Goal: Task Accomplishment & Management: Use online tool/utility

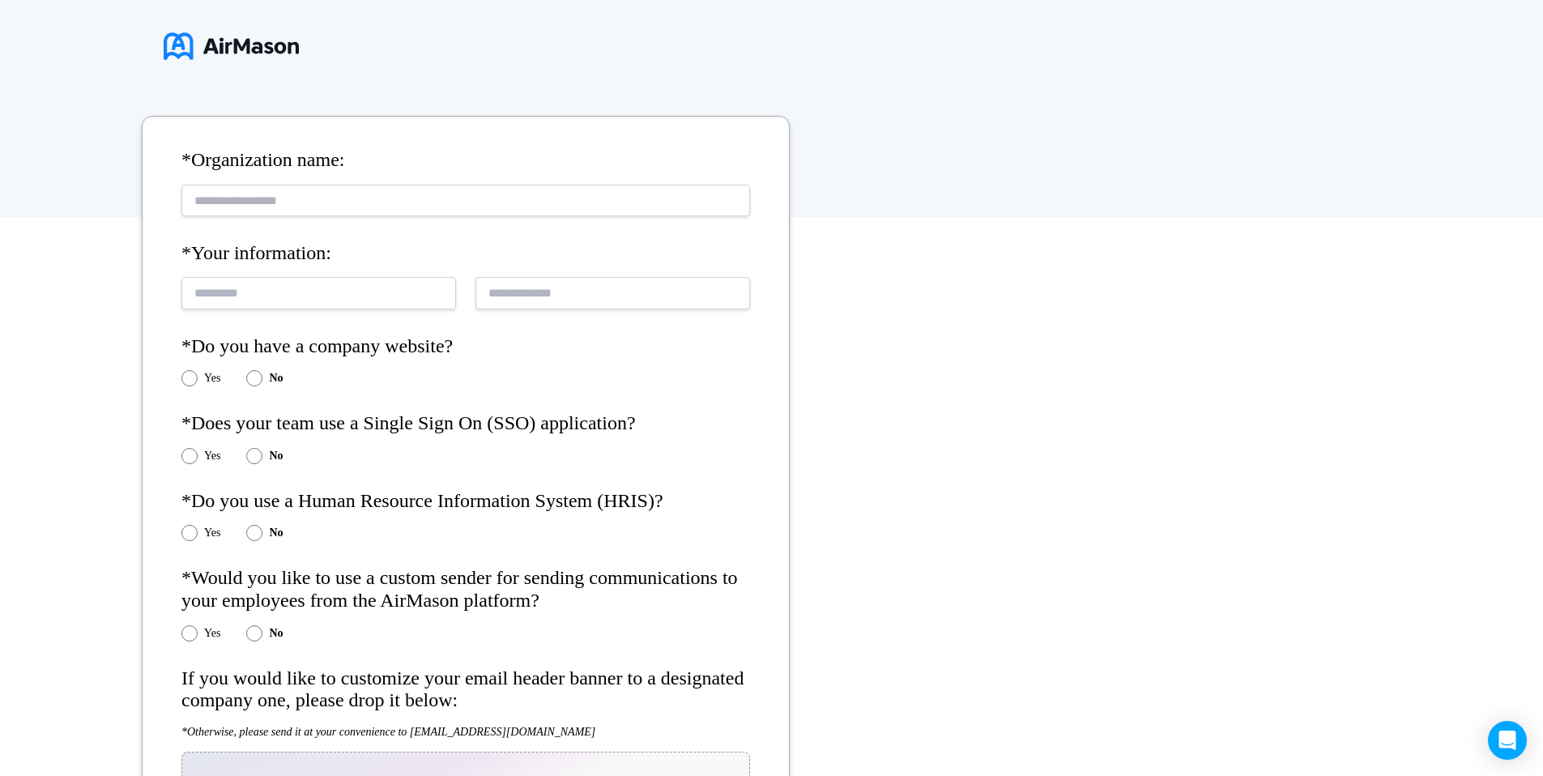
scroll to position [209, 0]
drag, startPoint x: 397, startPoint y: 426, endPoint x: 587, endPoint y: 427, distance: 190.3
click at [587, 427] on h4 "*Does your team use a Single Sign On (SSO) application?" at bounding box center [465, 421] width 569 height 23
click at [441, 446] on div "Yes No" at bounding box center [465, 453] width 569 height 16
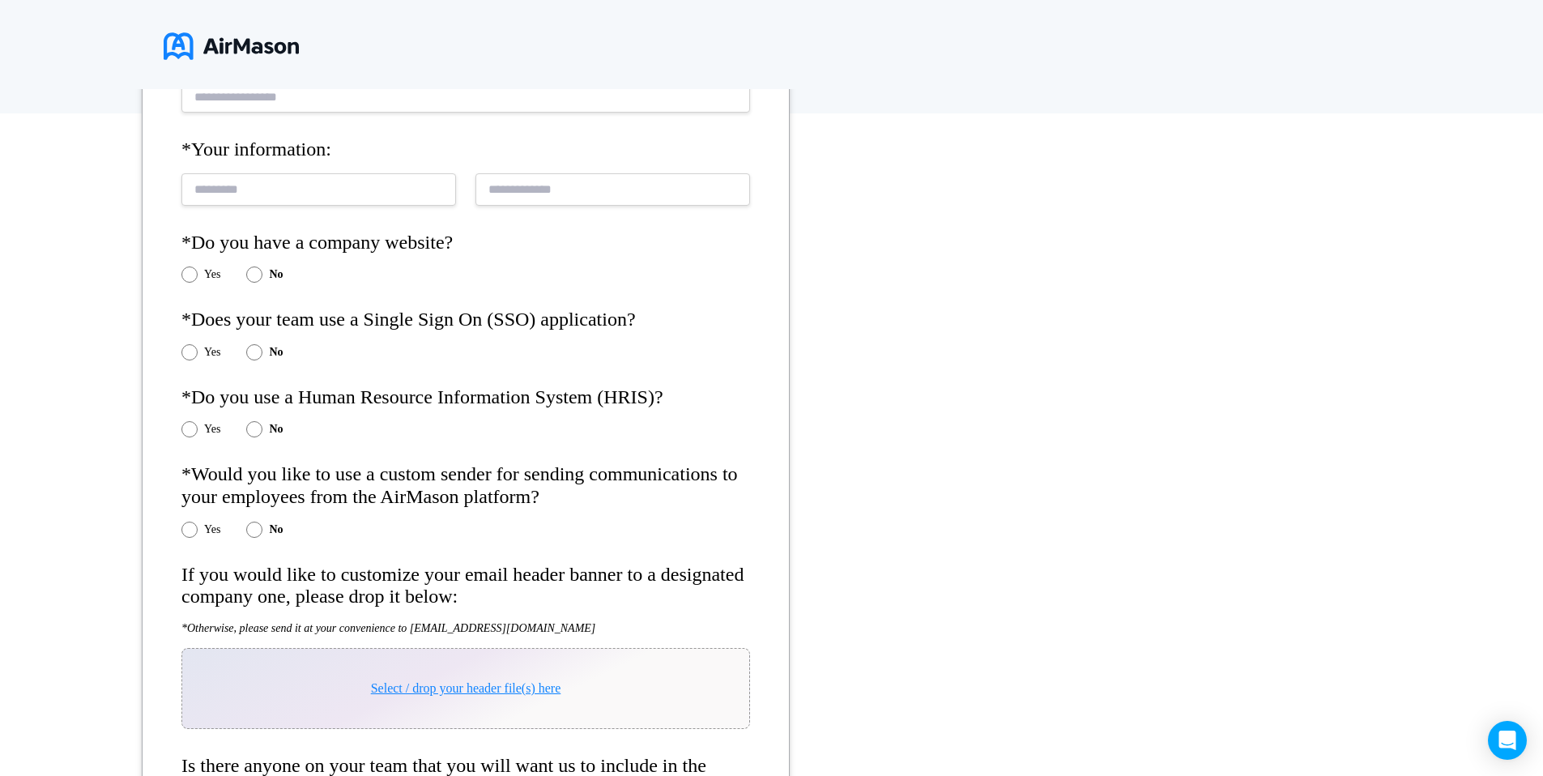
scroll to position [314, 0]
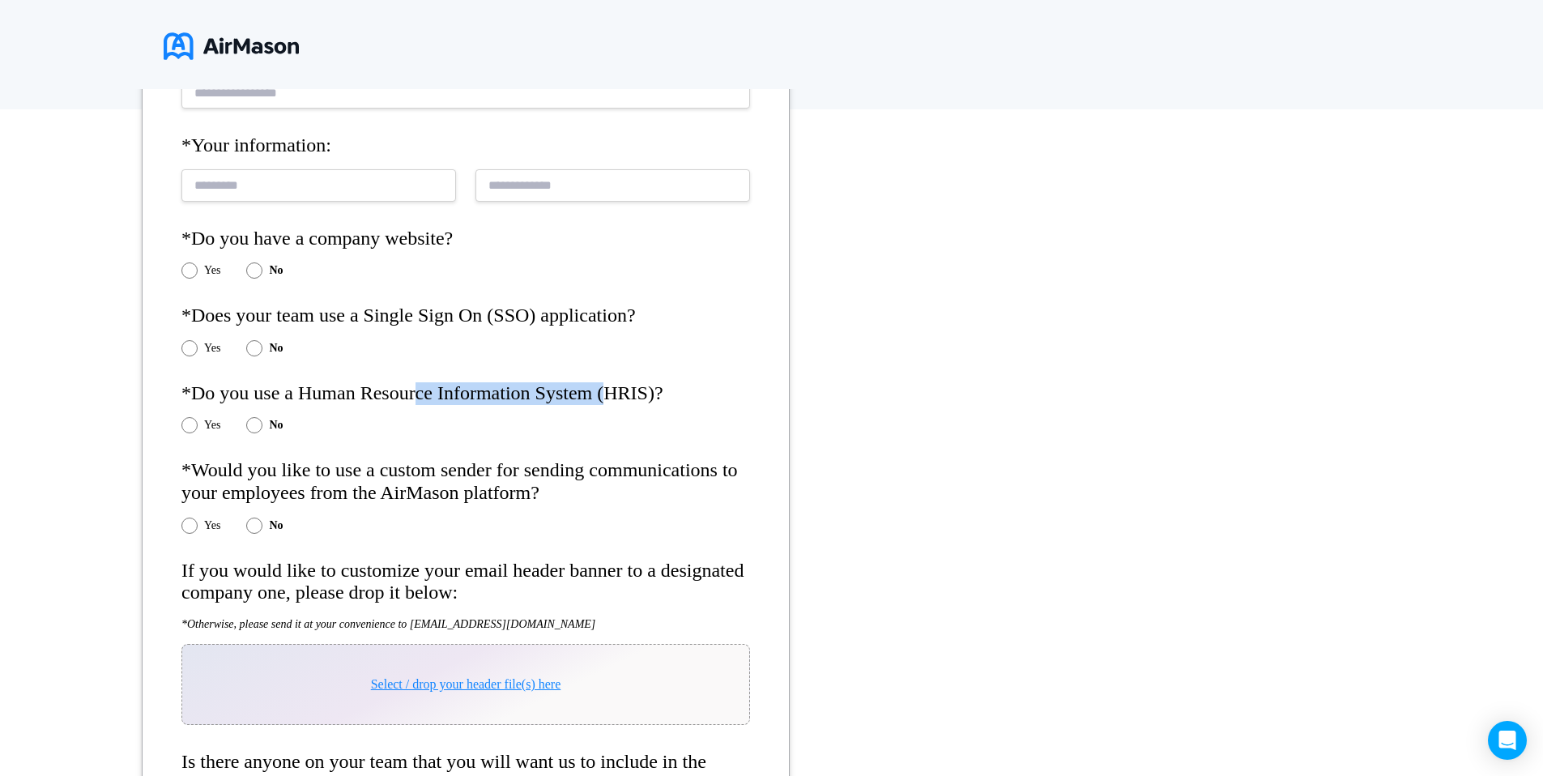
drag, startPoint x: 539, startPoint y: 391, endPoint x: 662, endPoint y: 377, distance: 123.9
click at [662, 377] on form "*Organization name: *Your information: *Do you have a company website? Yes No *…" at bounding box center [466, 484] width 648 height 952
click at [620, 428] on div "Yes No" at bounding box center [465, 425] width 569 height 16
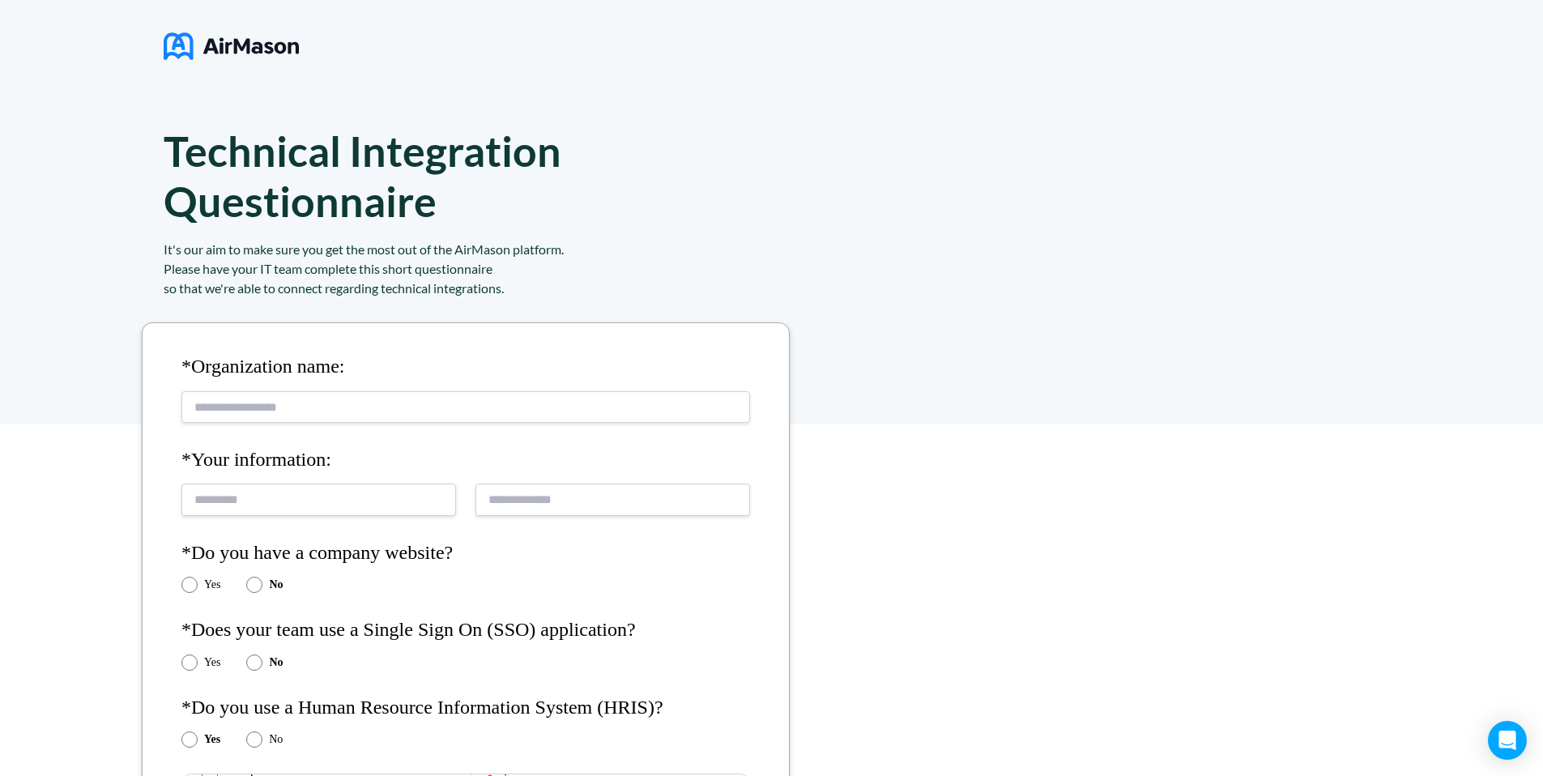
scroll to position [874, 0]
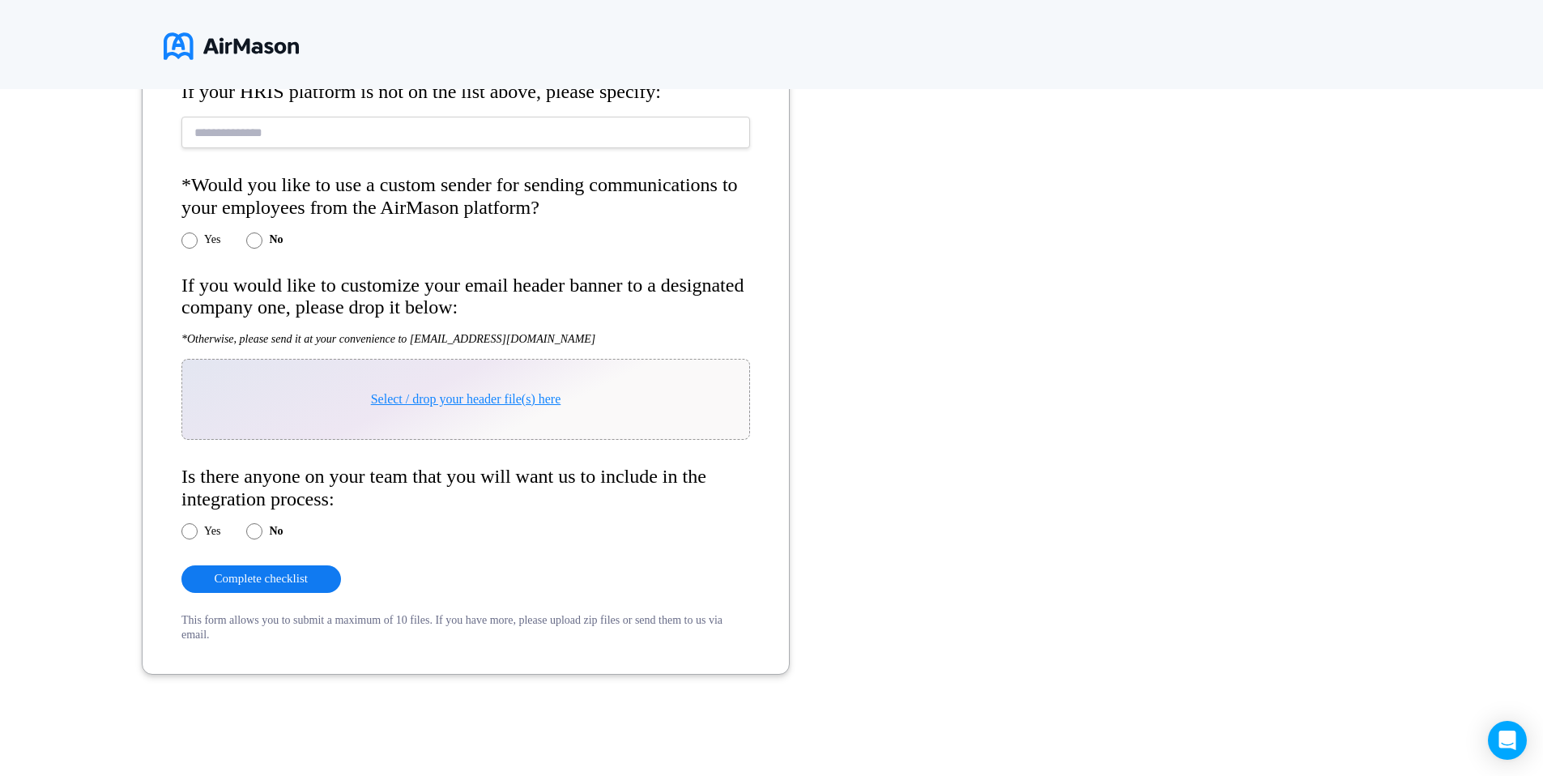
click at [198, 533] on div "Yes" at bounding box center [200, 531] width 39 height 16
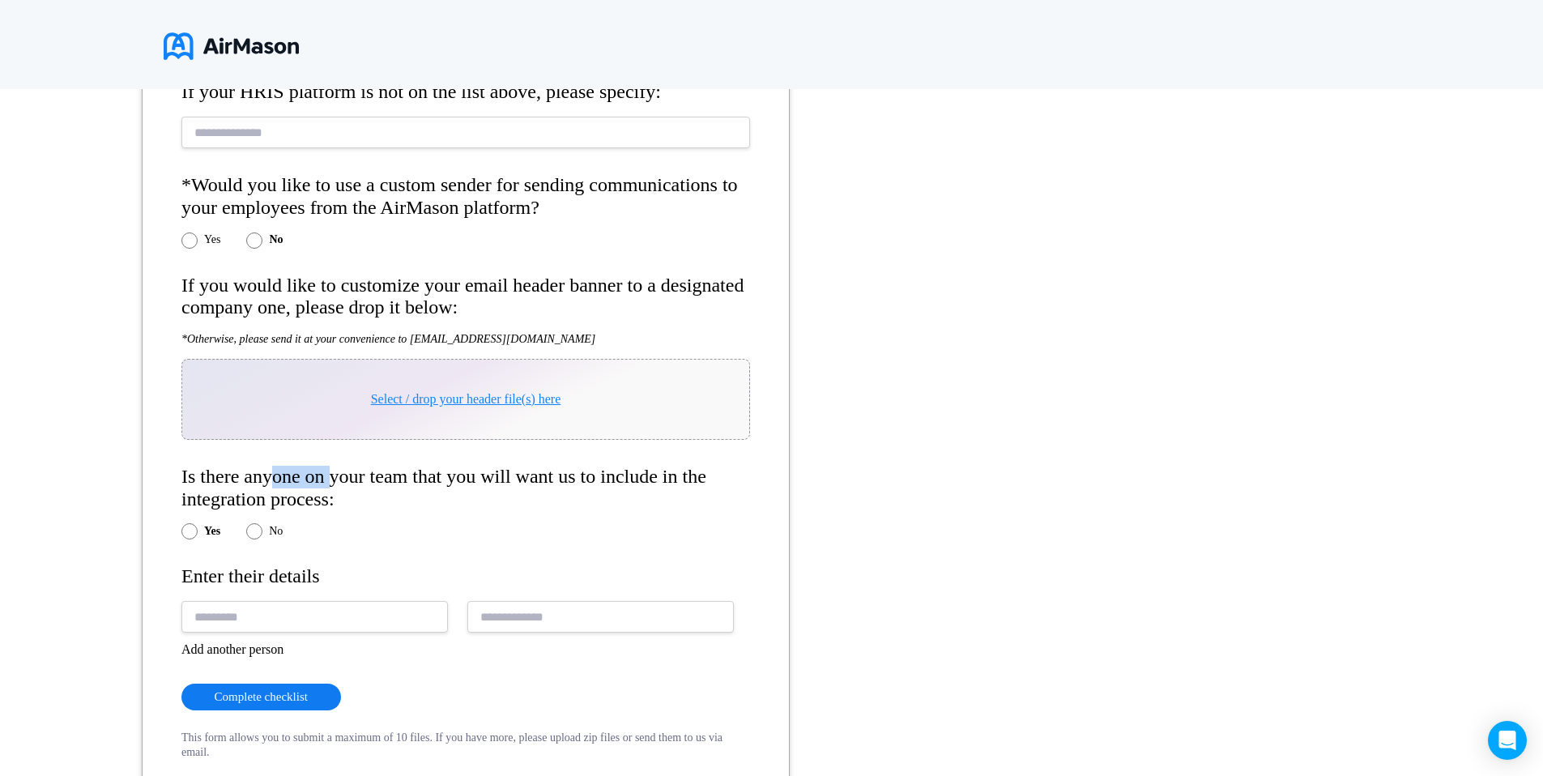
drag, startPoint x: 351, startPoint y: 479, endPoint x: 407, endPoint y: 481, distance: 55.9
click at [403, 481] on h4 "Is there anyone on your team that you will want us to include in the integratio…" at bounding box center [465, 488] width 569 height 45
click at [365, 494] on h4 "Is there anyone on your team that you will want us to include in the integratio…" at bounding box center [465, 488] width 569 height 45
drag, startPoint x: 330, startPoint y: 479, endPoint x: 513, endPoint y: 481, distance: 183.1
click at [513, 481] on h4 "Is there anyone on your team that you will want us to include in the integratio…" at bounding box center [465, 488] width 569 height 45
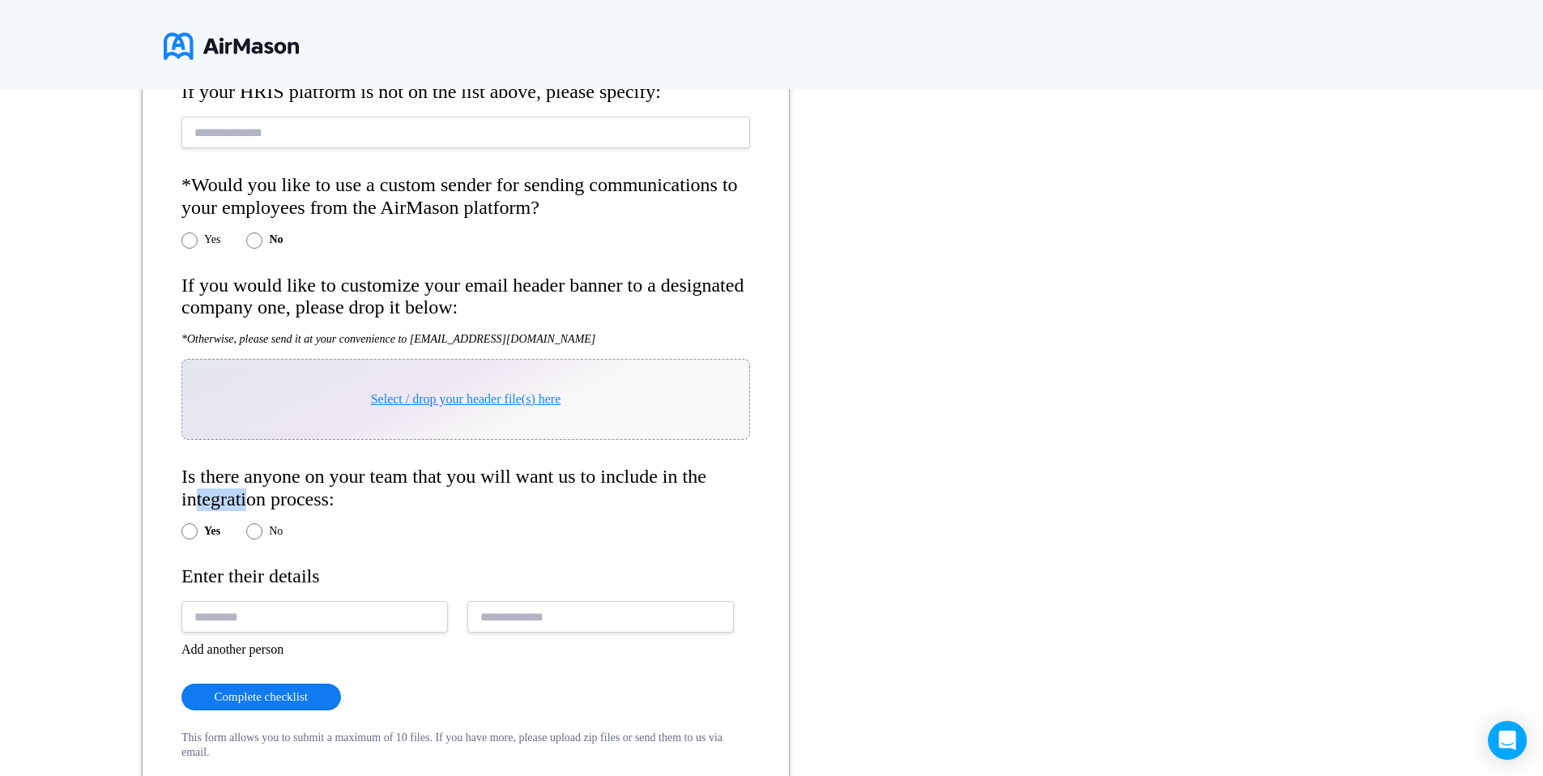
drag, startPoint x: 230, startPoint y: 495, endPoint x: 333, endPoint y: 496, distance: 102.9
click at [315, 495] on h4 "Is there anyone on your team that you will want us to include in the integratio…" at bounding box center [465, 488] width 569 height 45
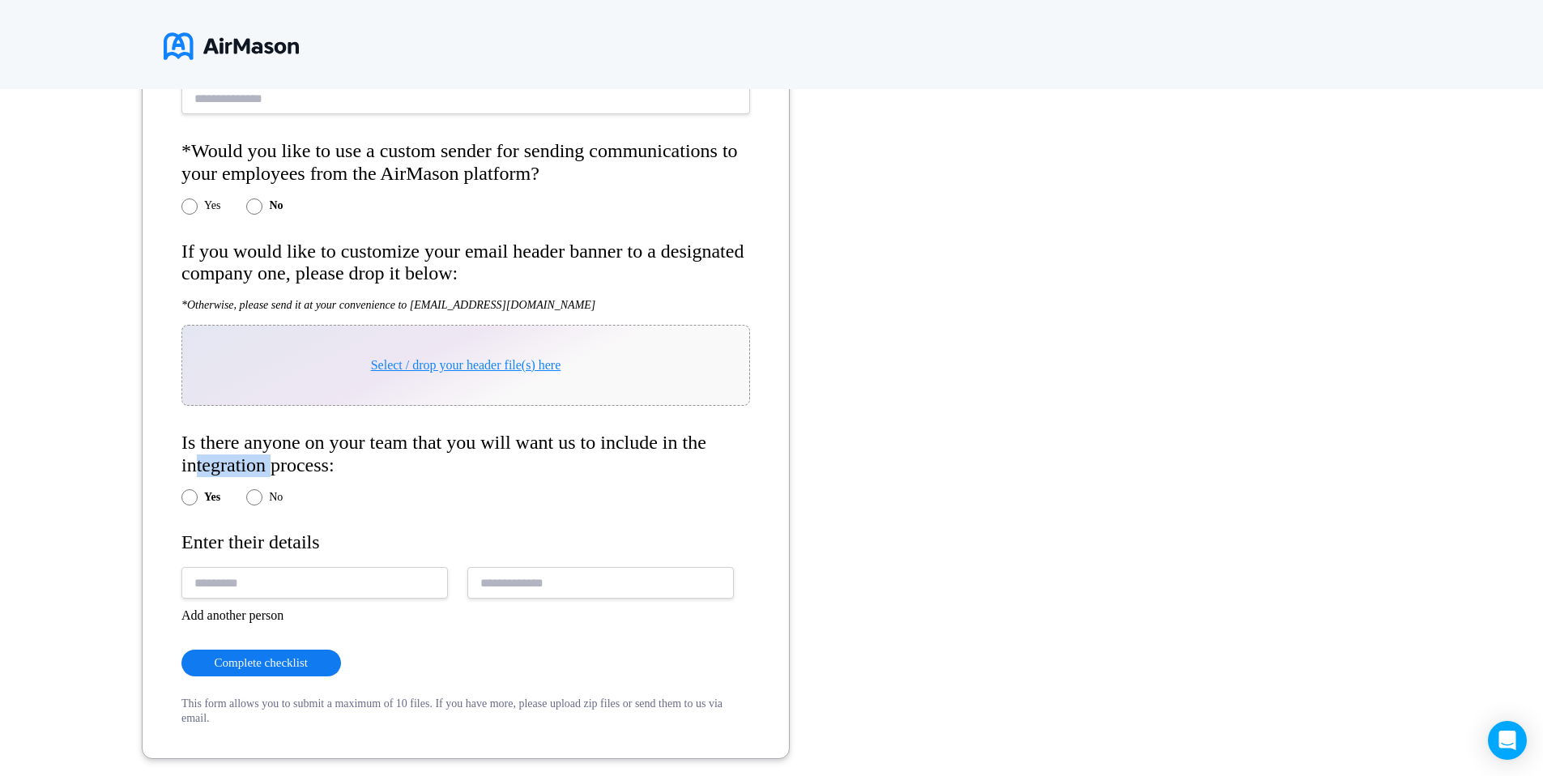
scroll to position [911, 0]
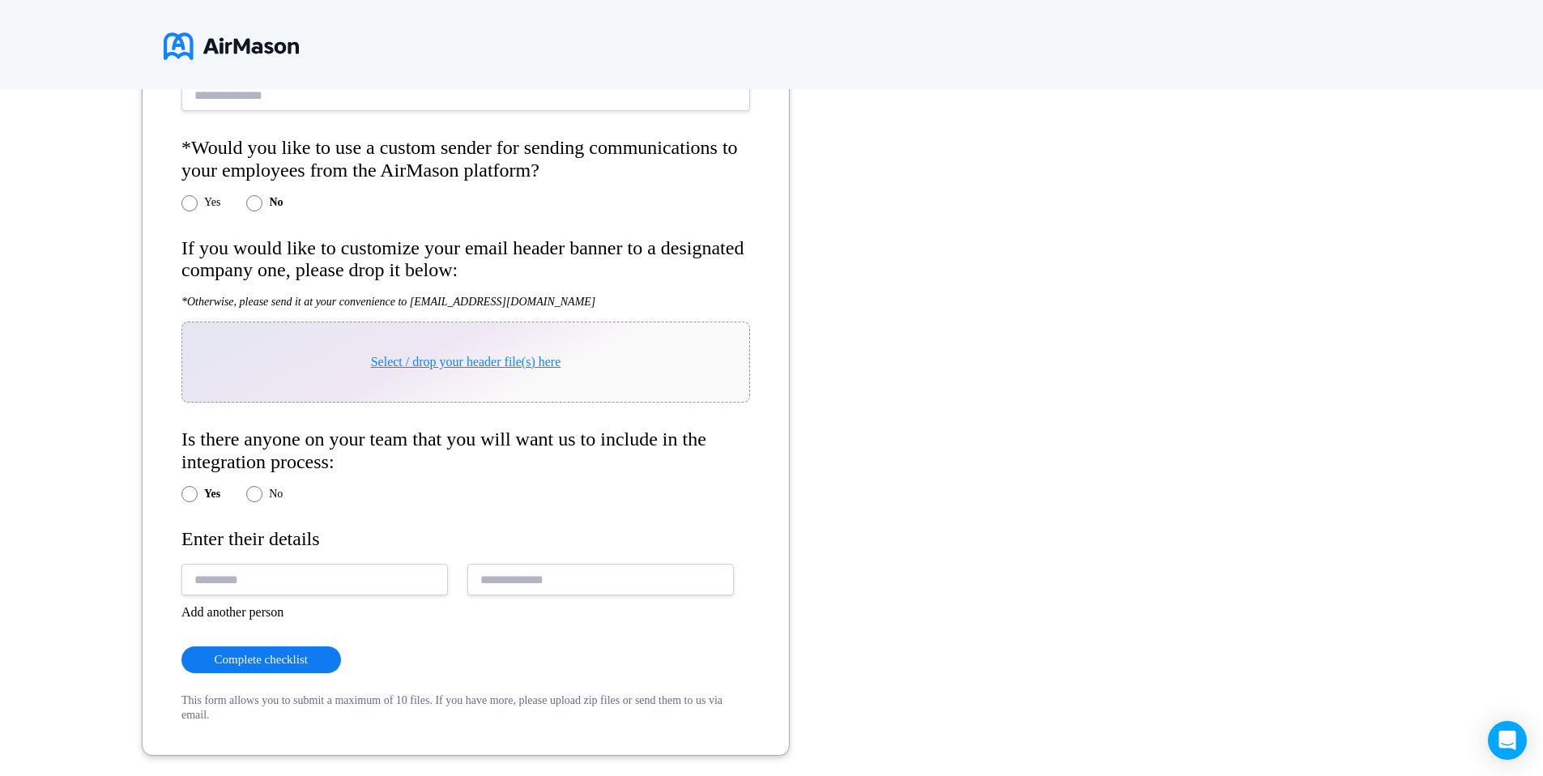
click at [280, 570] on input "text" at bounding box center [314, 580] width 266 height 32
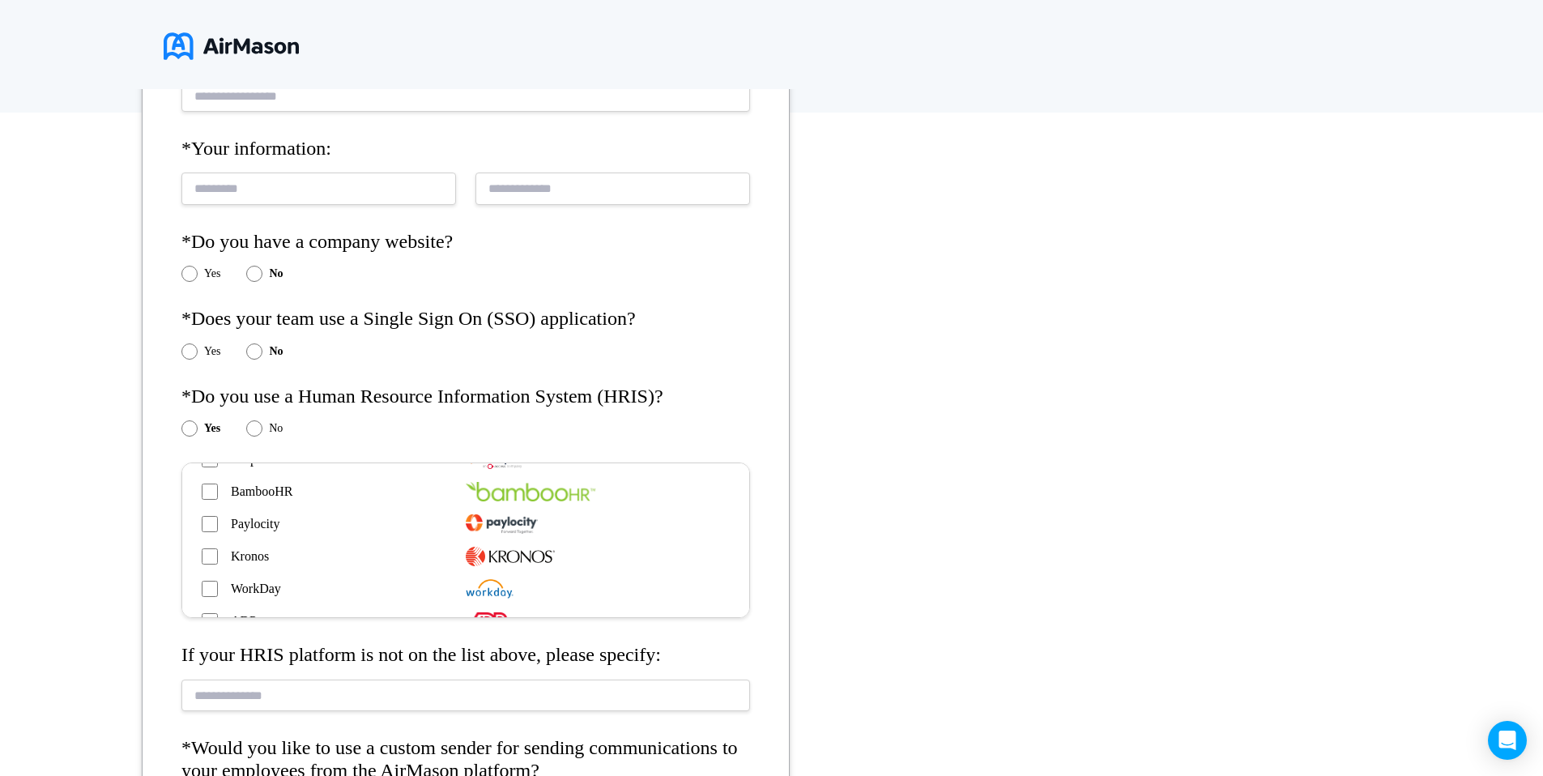
scroll to position [0, 0]
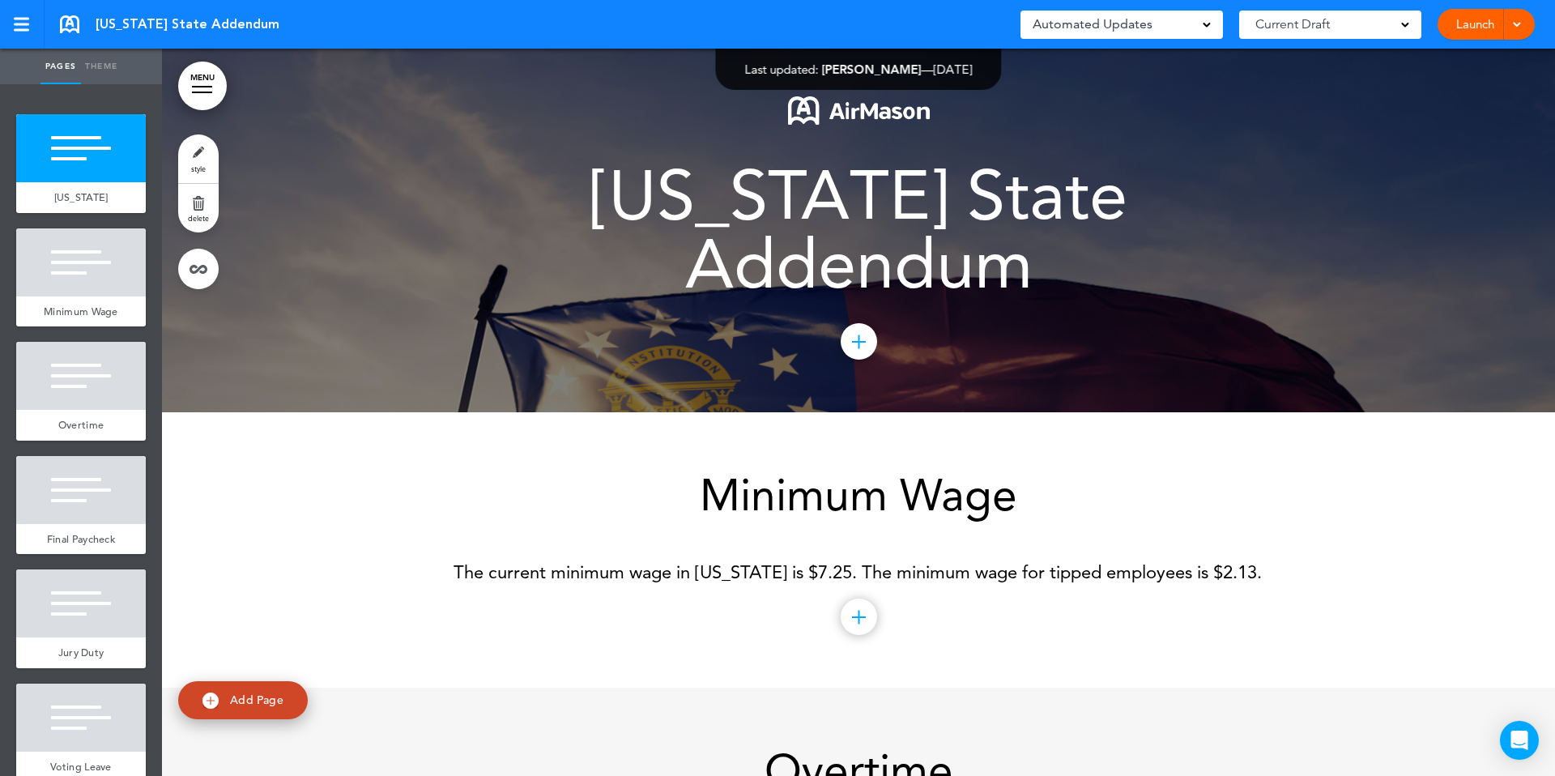
scroll to position [14, 0]
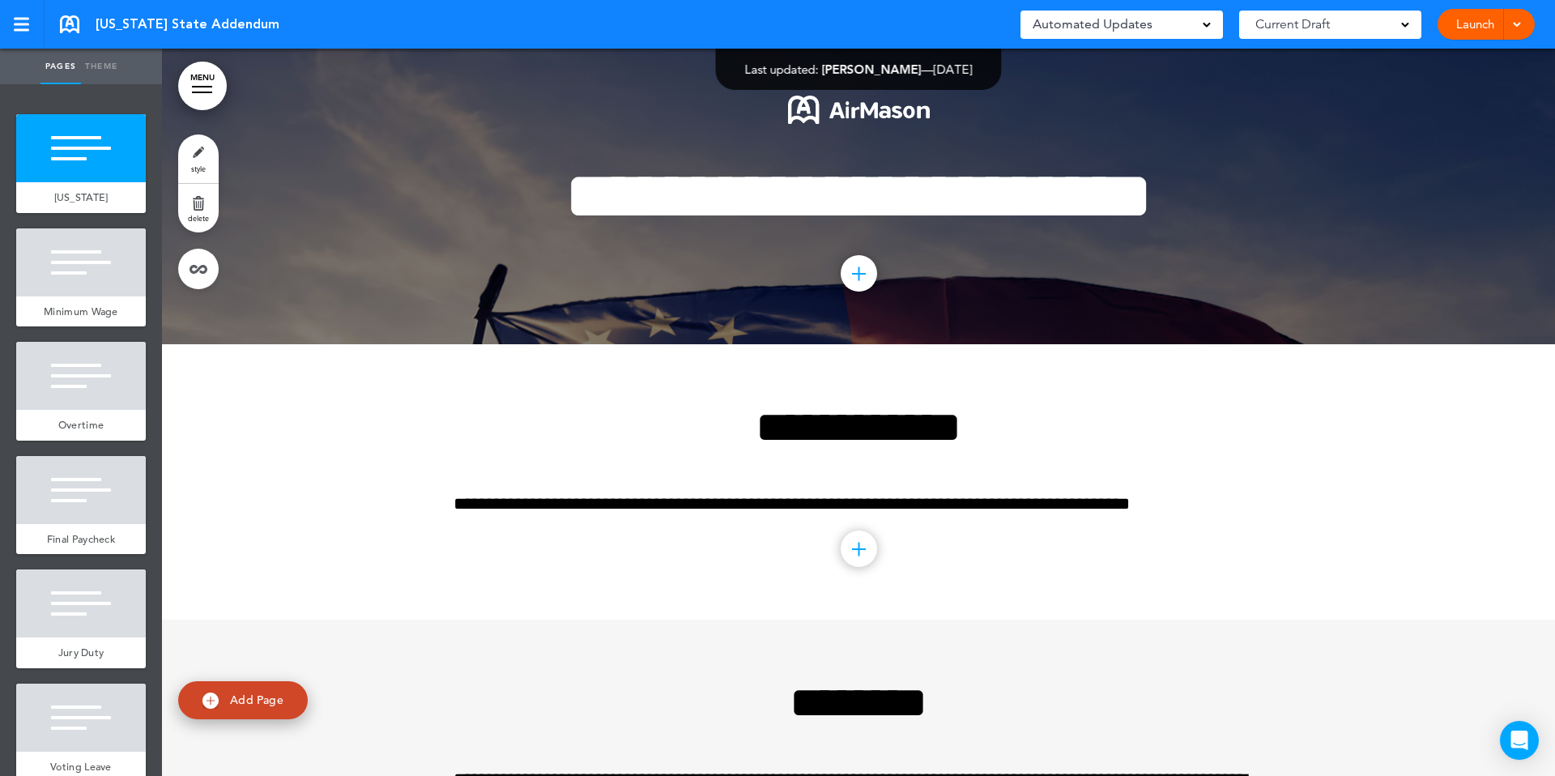
click at [1200, 32] on div "Automated Updates 0" at bounding box center [1122, 24] width 178 height 23
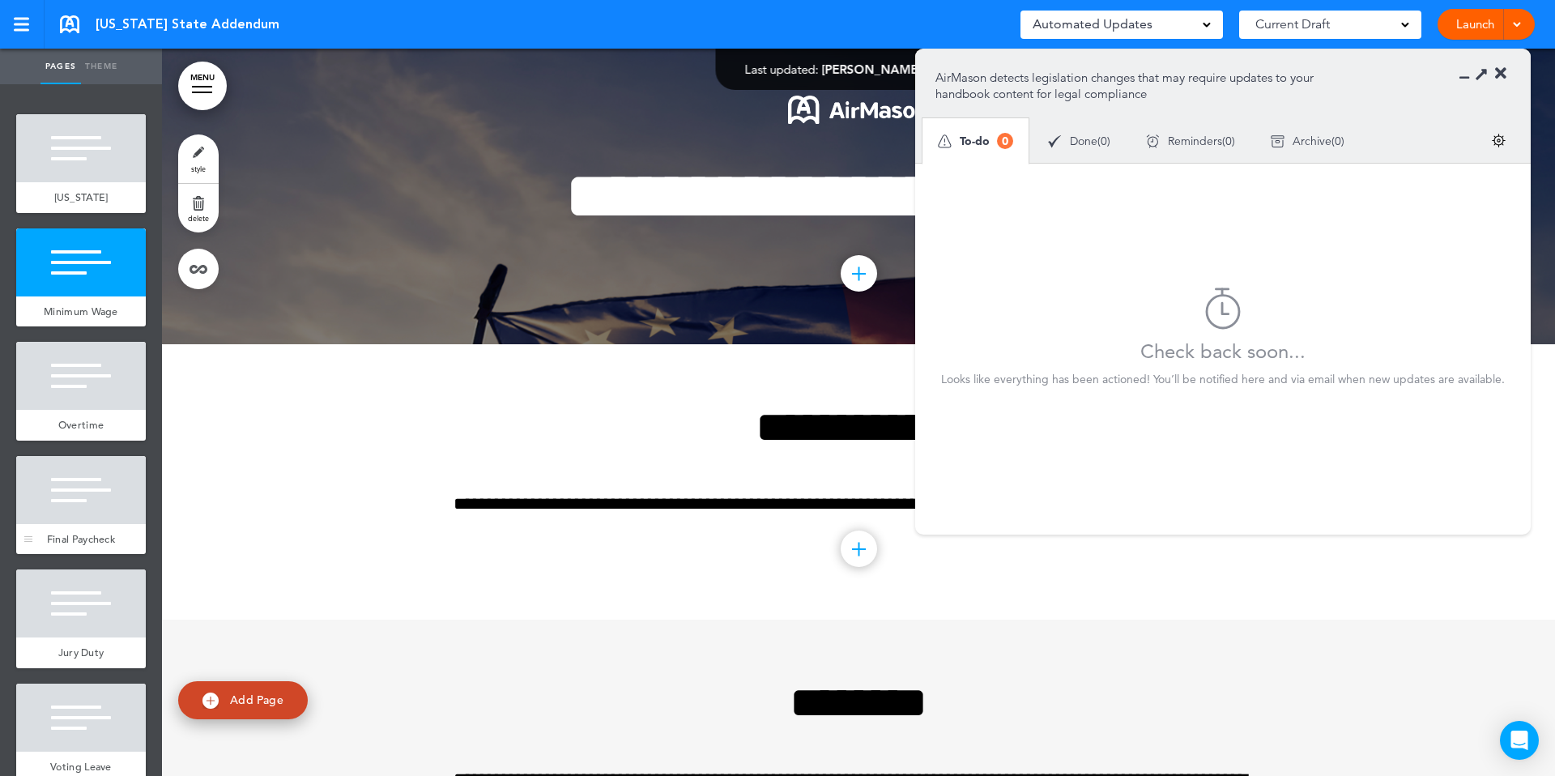
click at [105, 552] on div "Final Paycheck" at bounding box center [81, 539] width 130 height 31
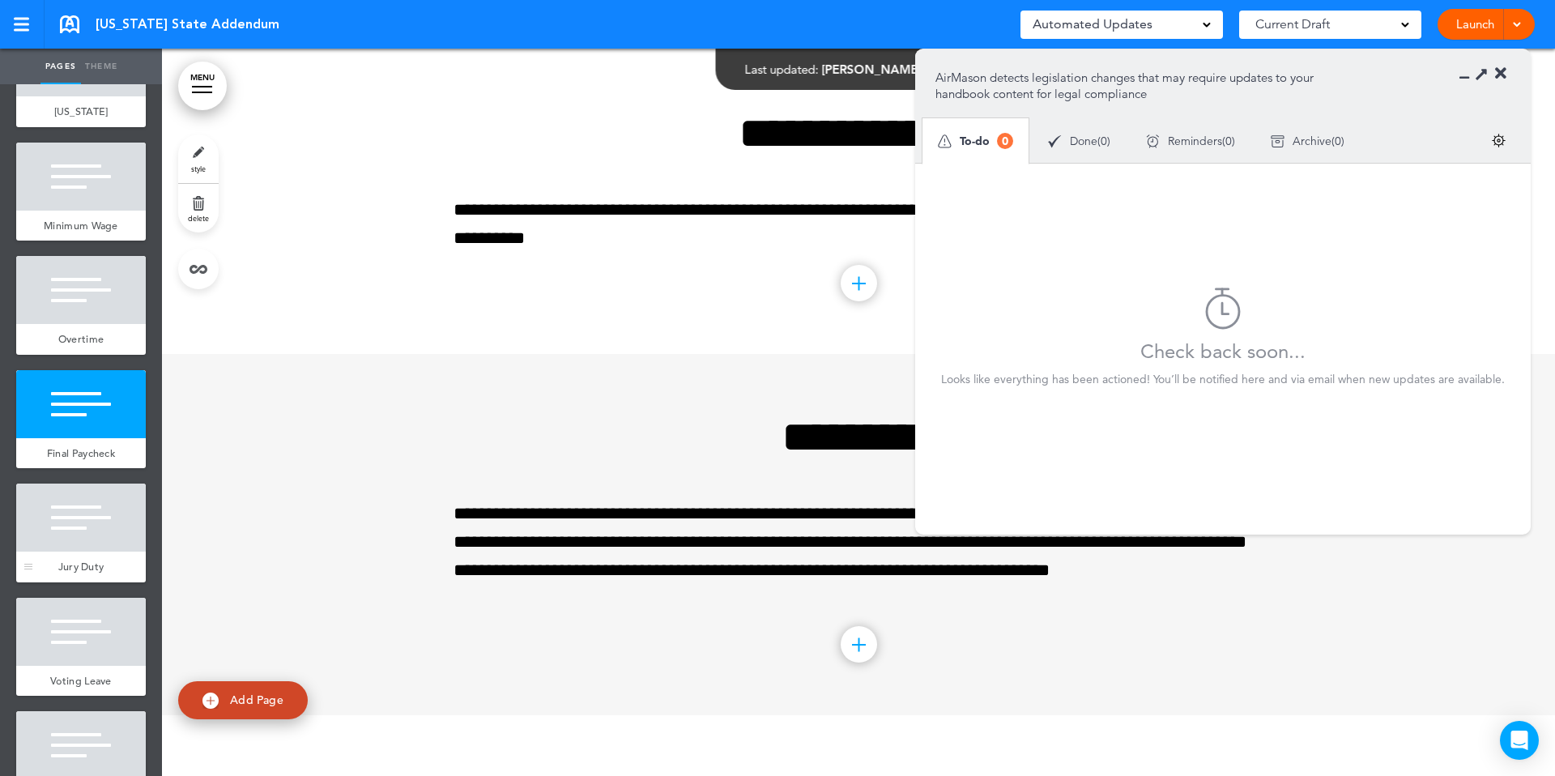
scroll to position [92, 0]
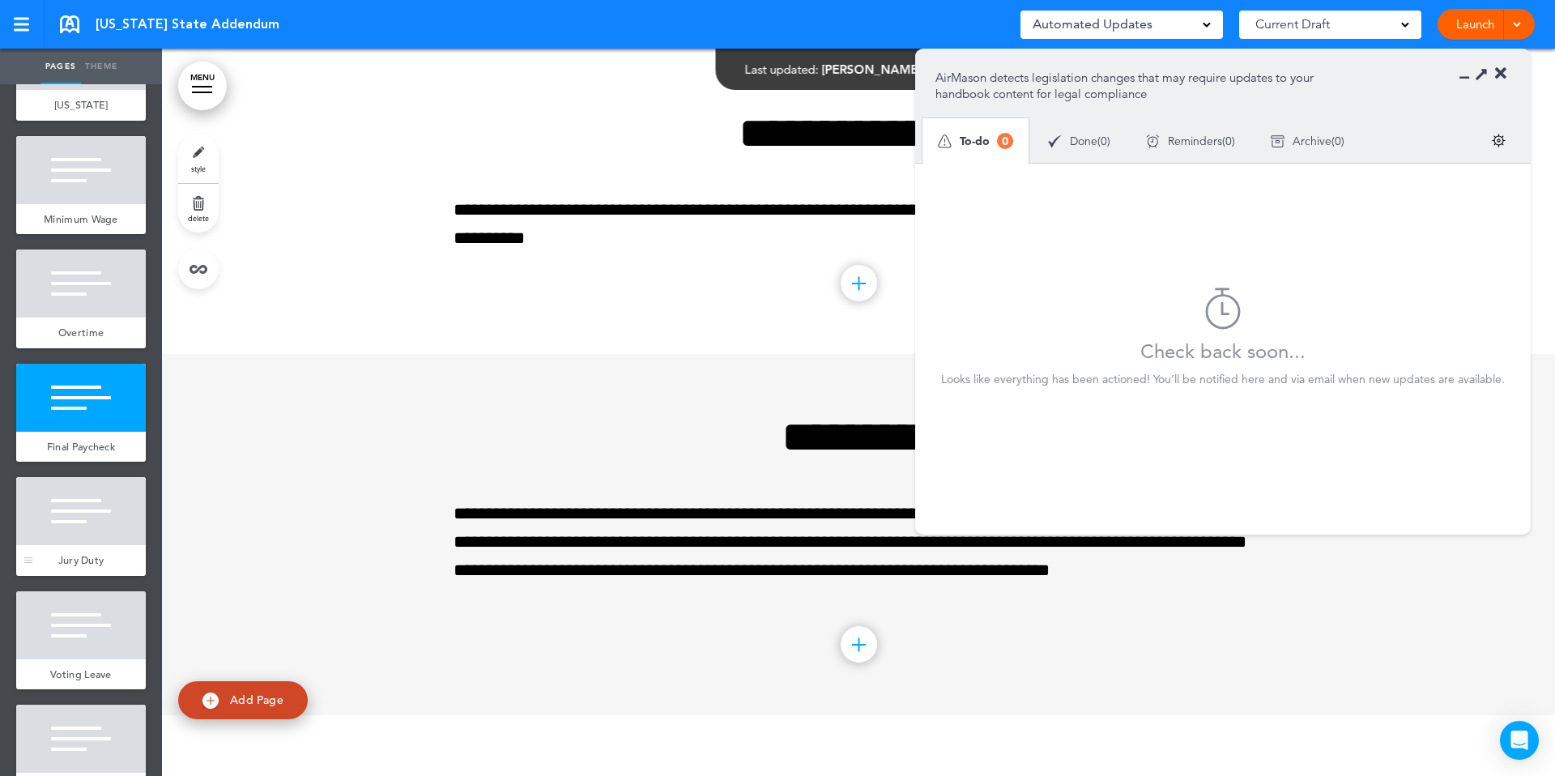
click at [100, 576] on div "Jury Duty" at bounding box center [81, 560] width 130 height 31
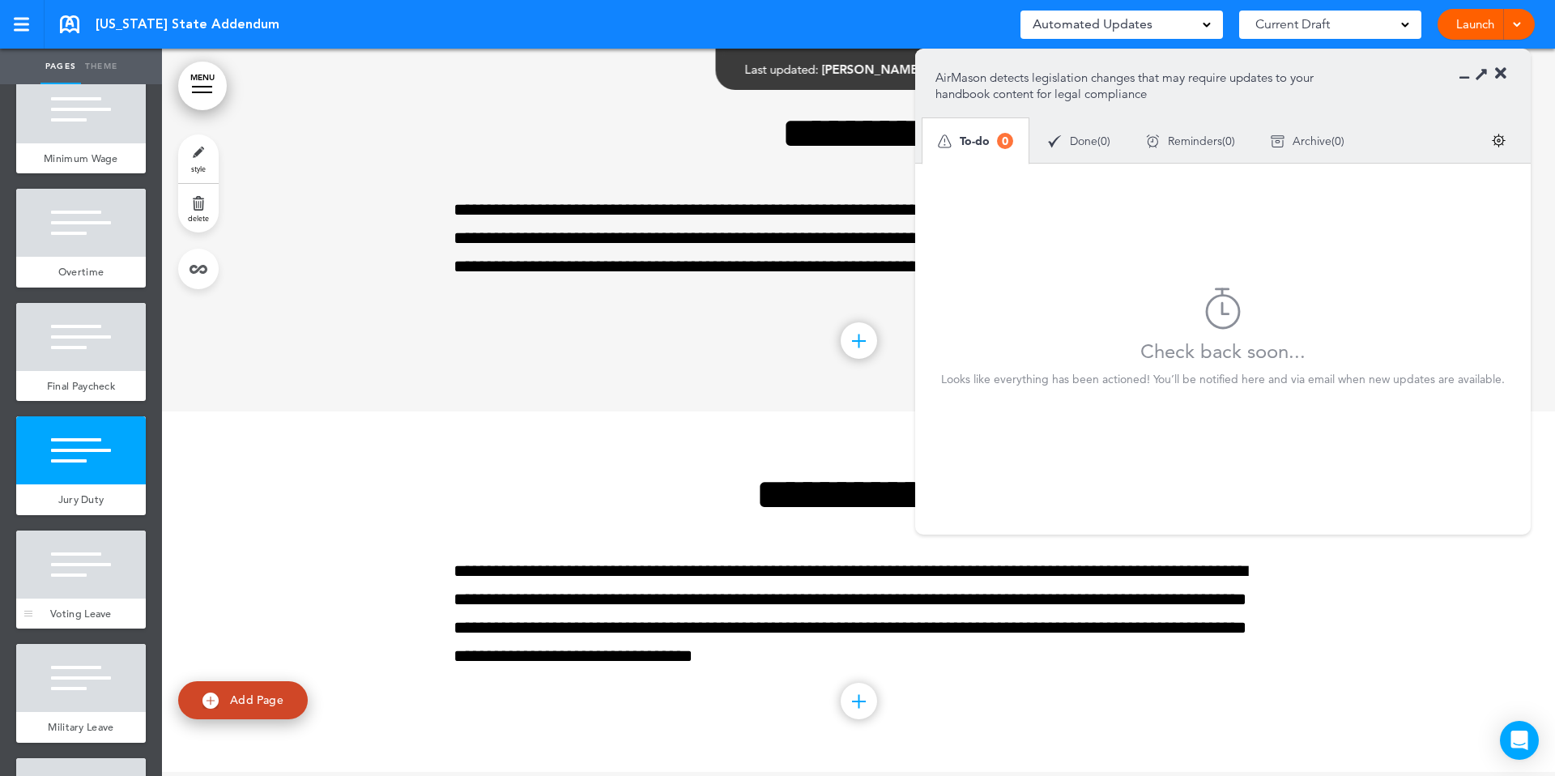
scroll to position [169, 0]
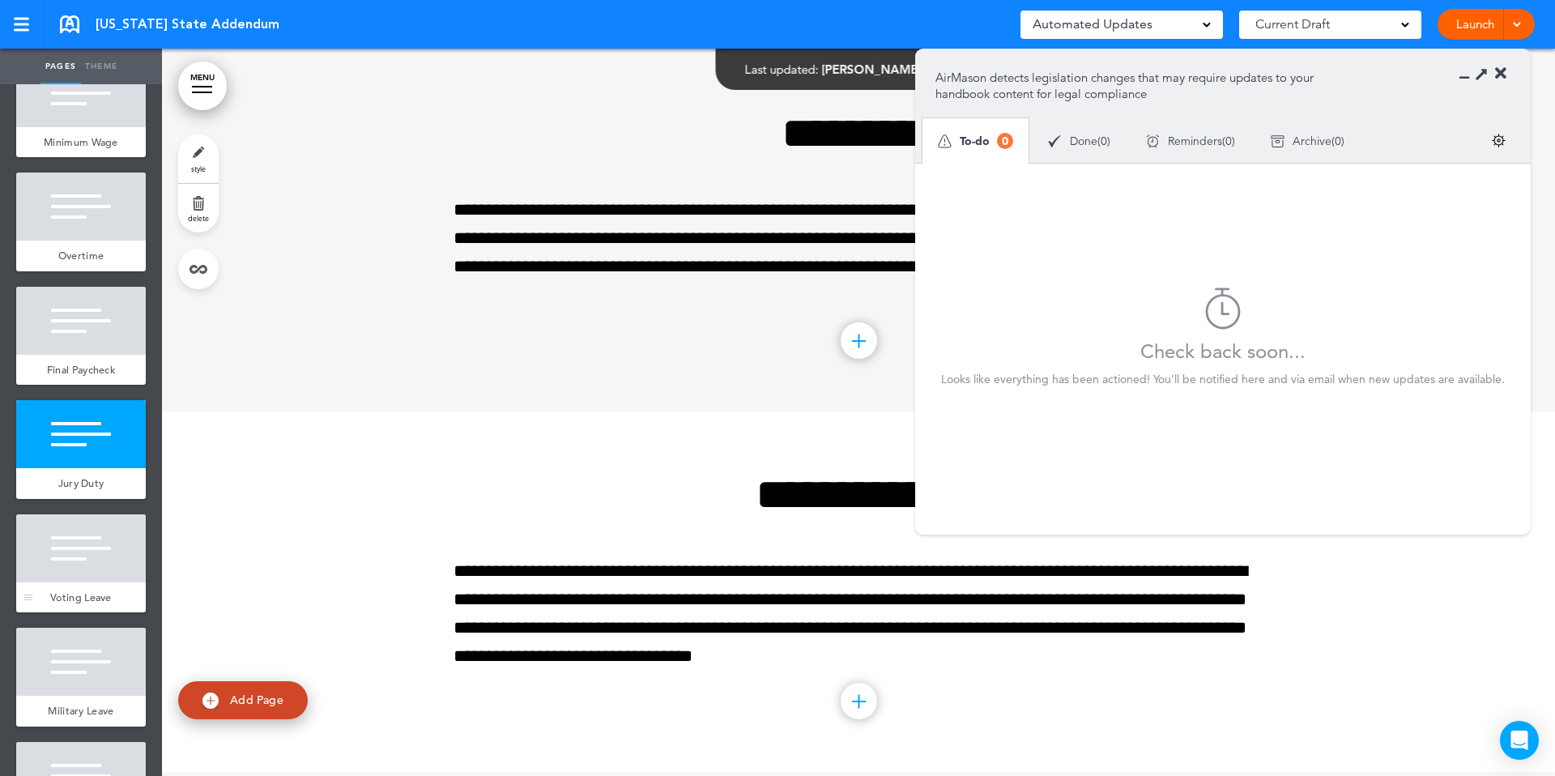
click at [100, 604] on span "Voting Leave" at bounding box center [81, 597] width 62 height 14
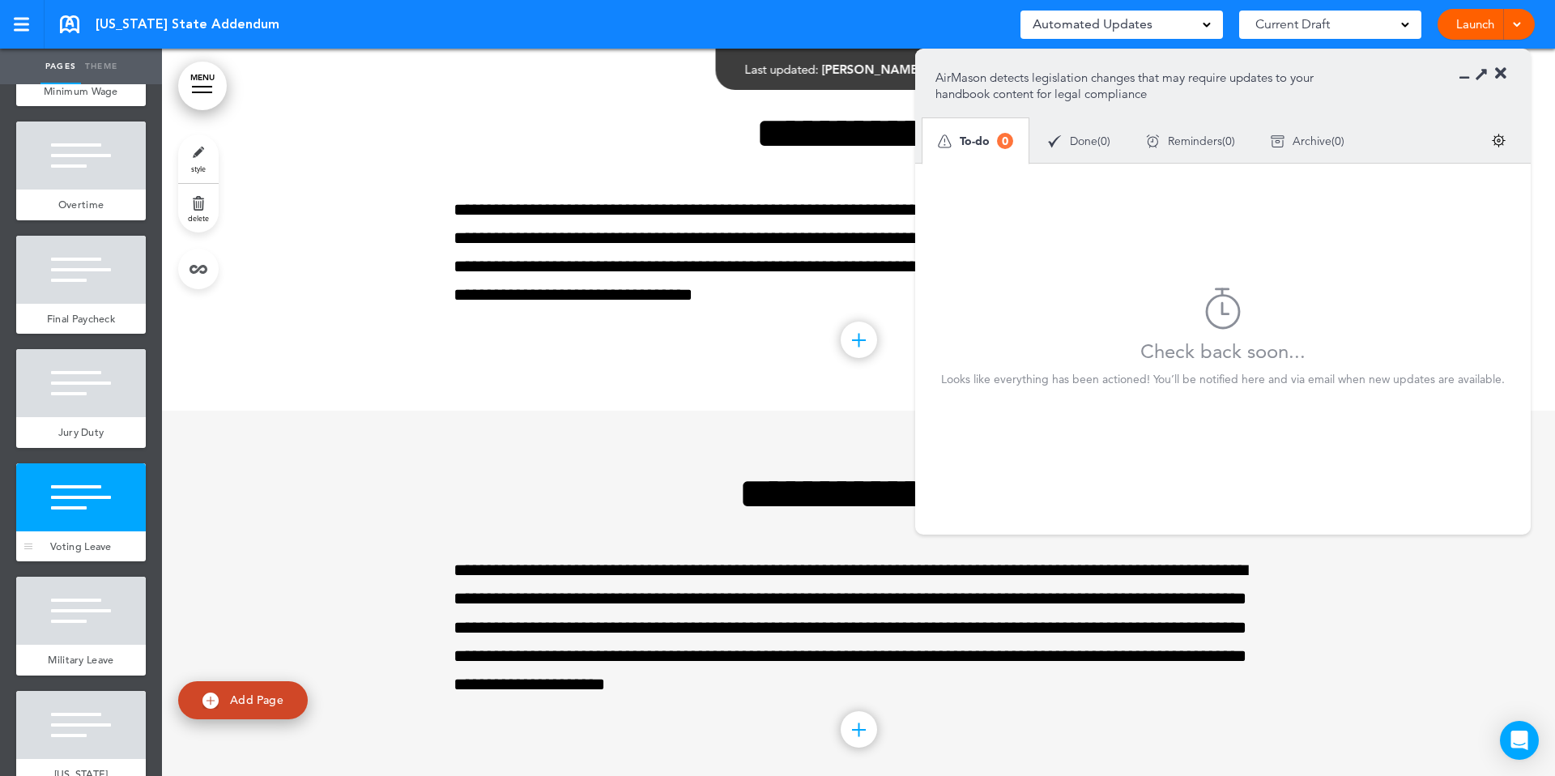
scroll to position [234, 0]
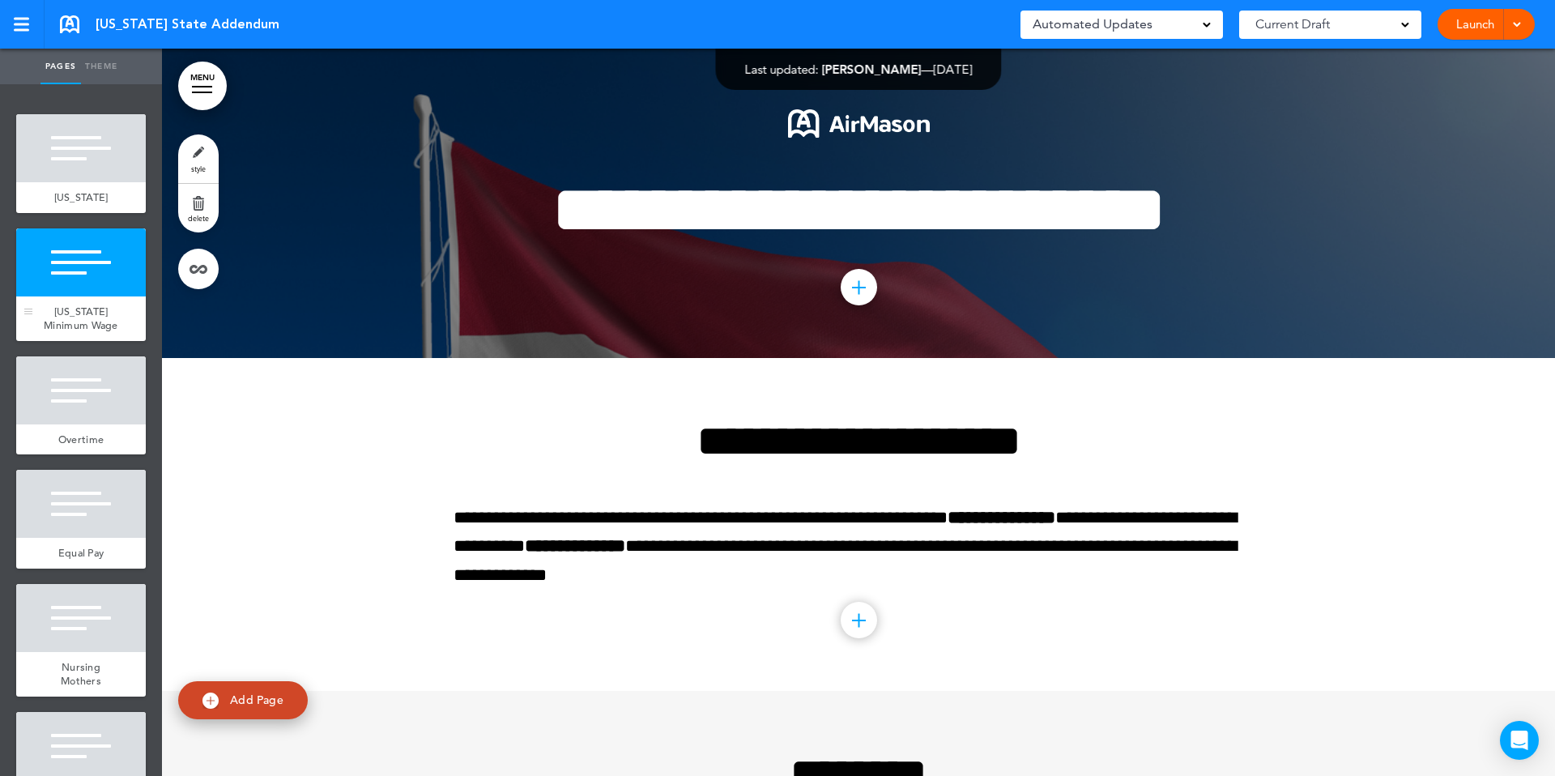
click at [104, 331] on div "Missouri Minimum Wage" at bounding box center [81, 318] width 130 height 45
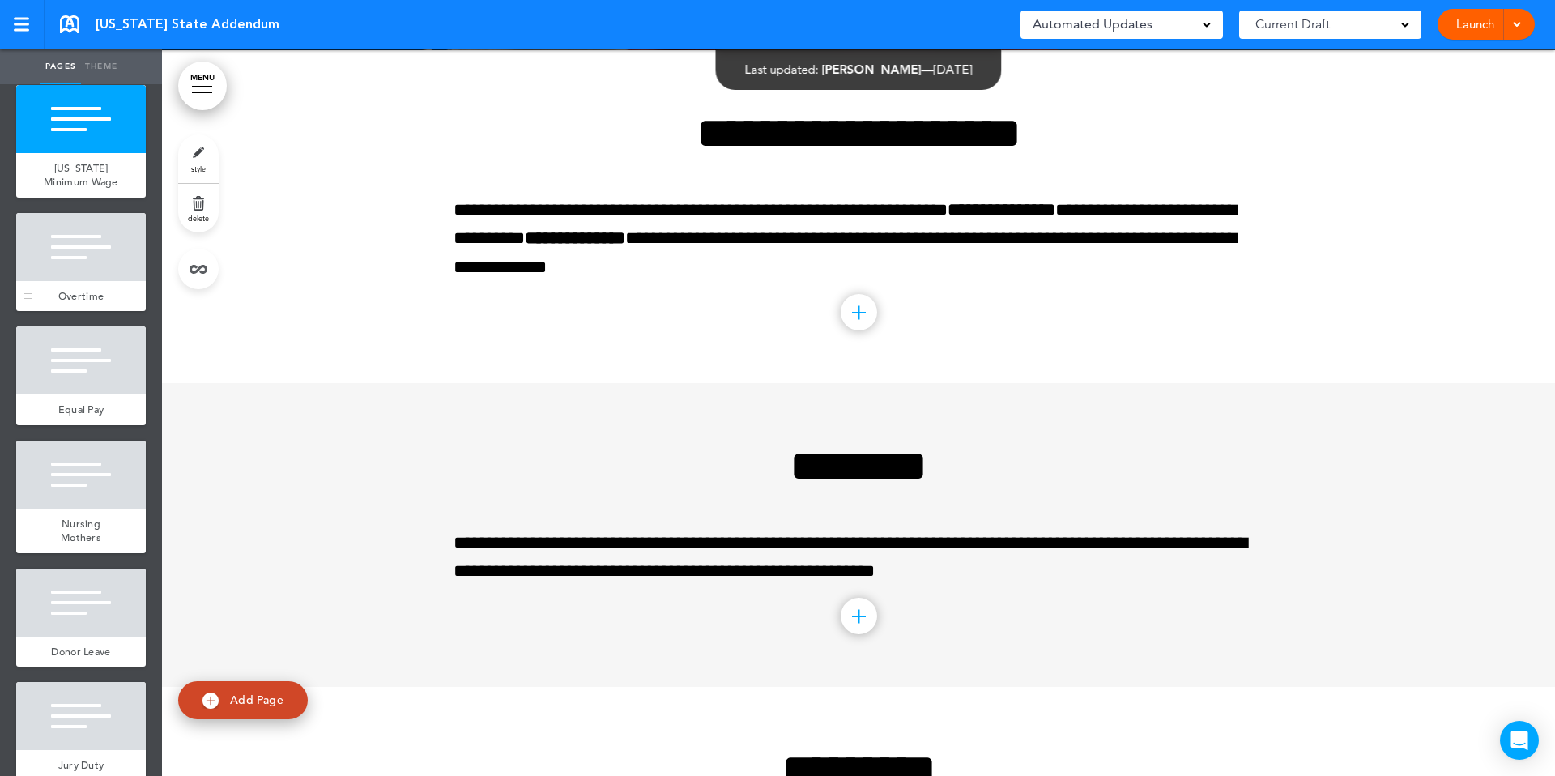
scroll to position [150, 0]
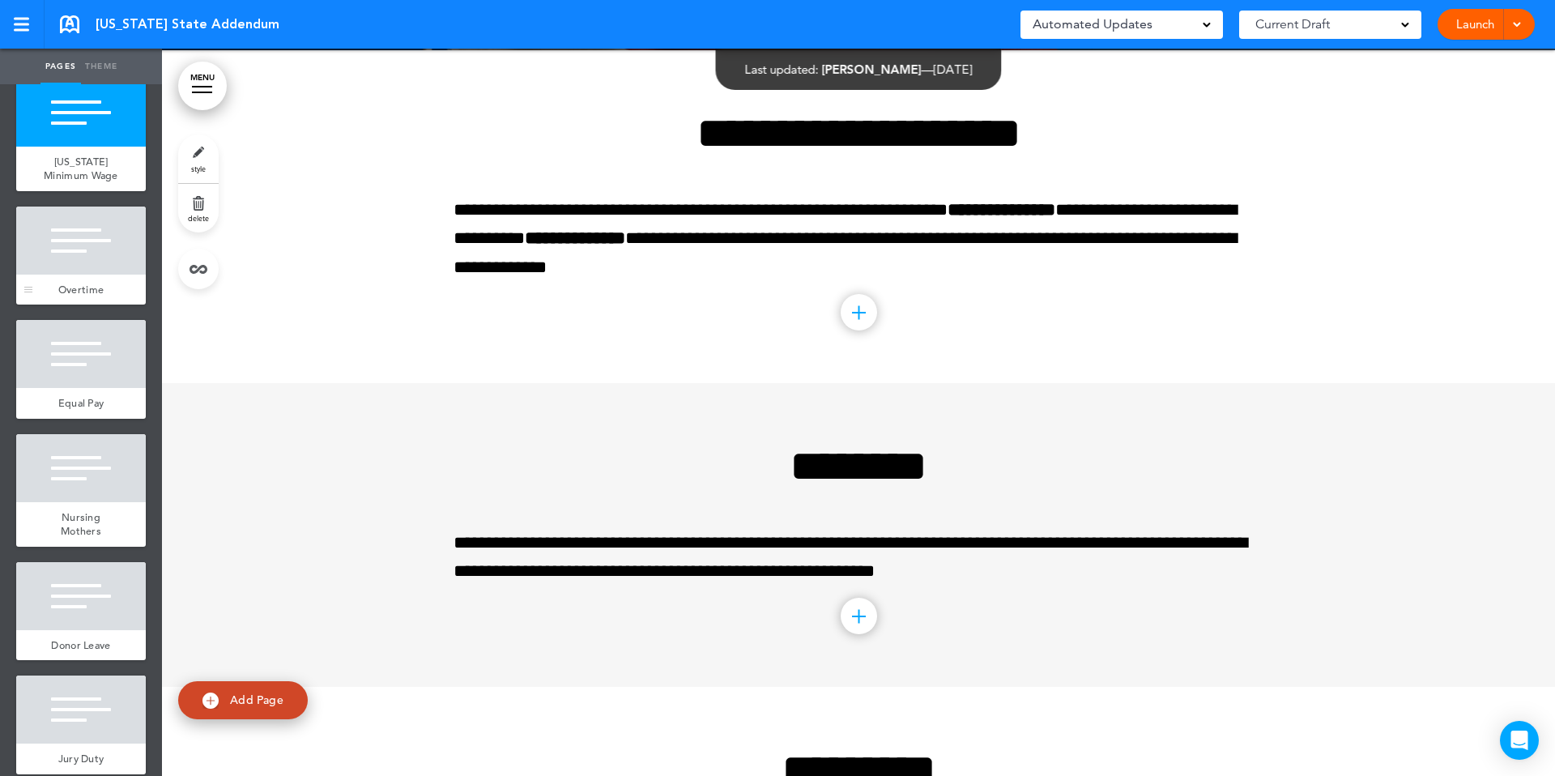
click at [112, 371] on div at bounding box center [81, 354] width 130 height 68
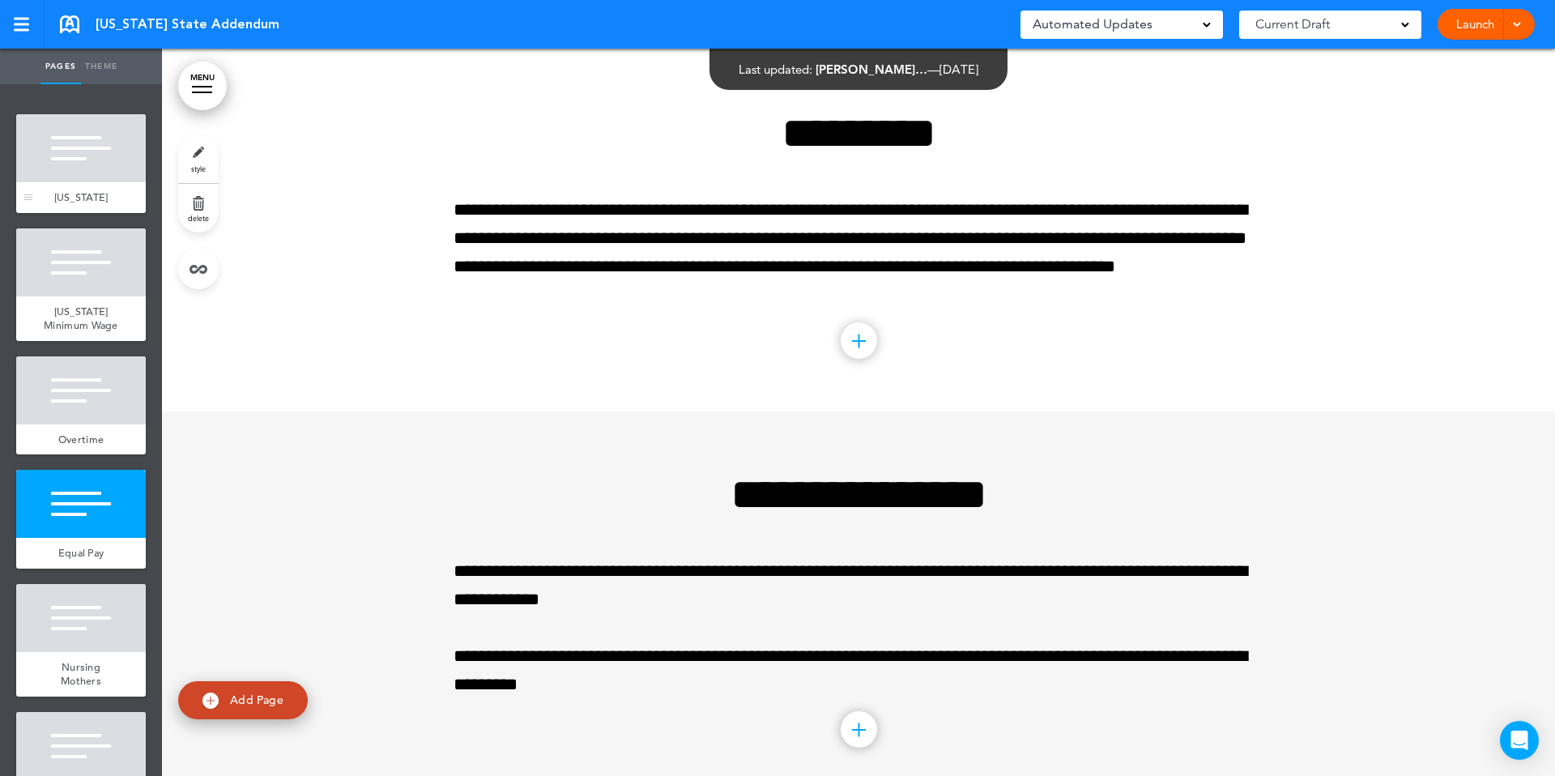
click at [80, 190] on span "Missouri" at bounding box center [81, 197] width 54 height 14
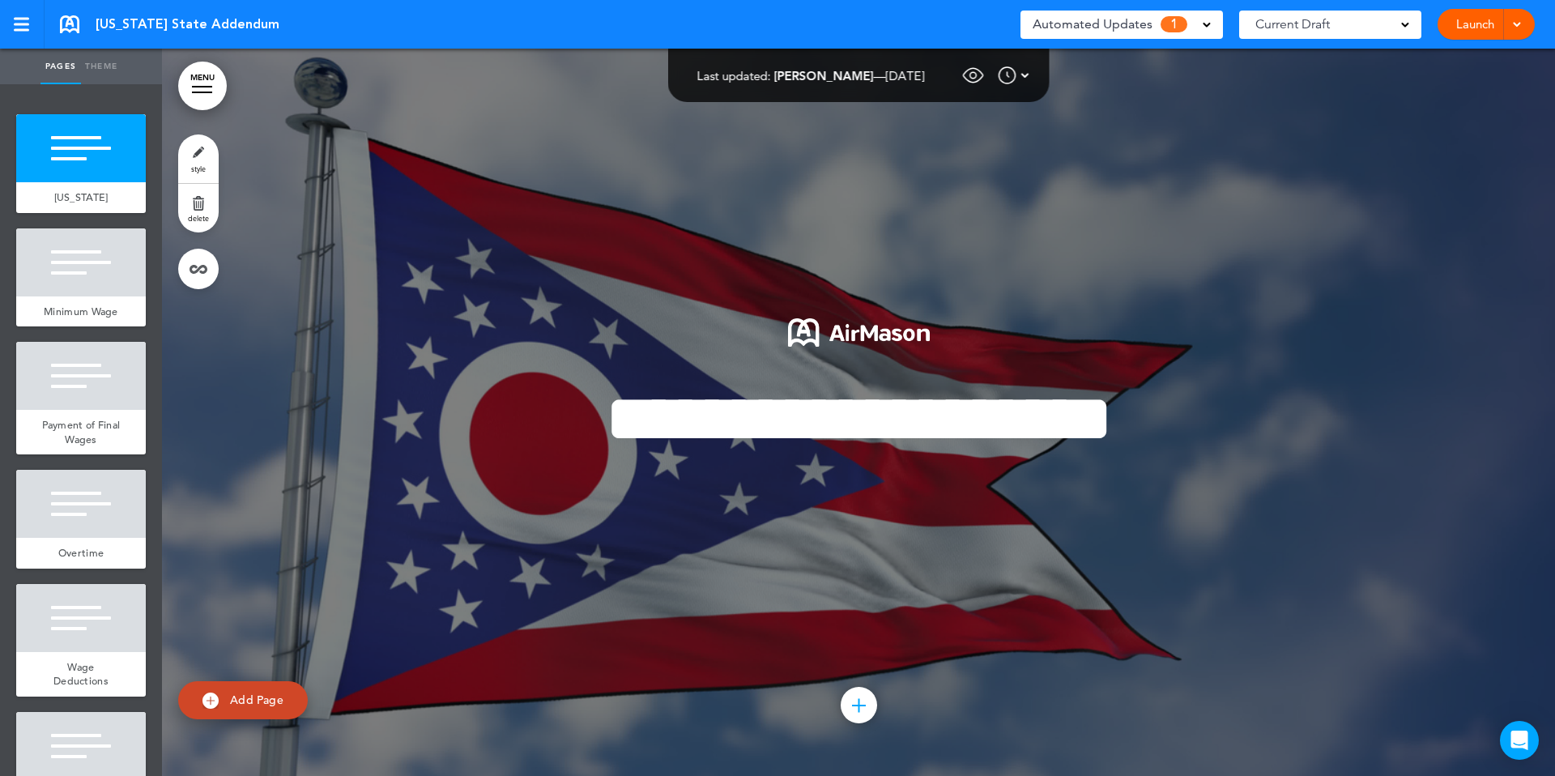
click at [1195, 29] on div "Automated Updates 1" at bounding box center [1122, 24] width 178 height 23
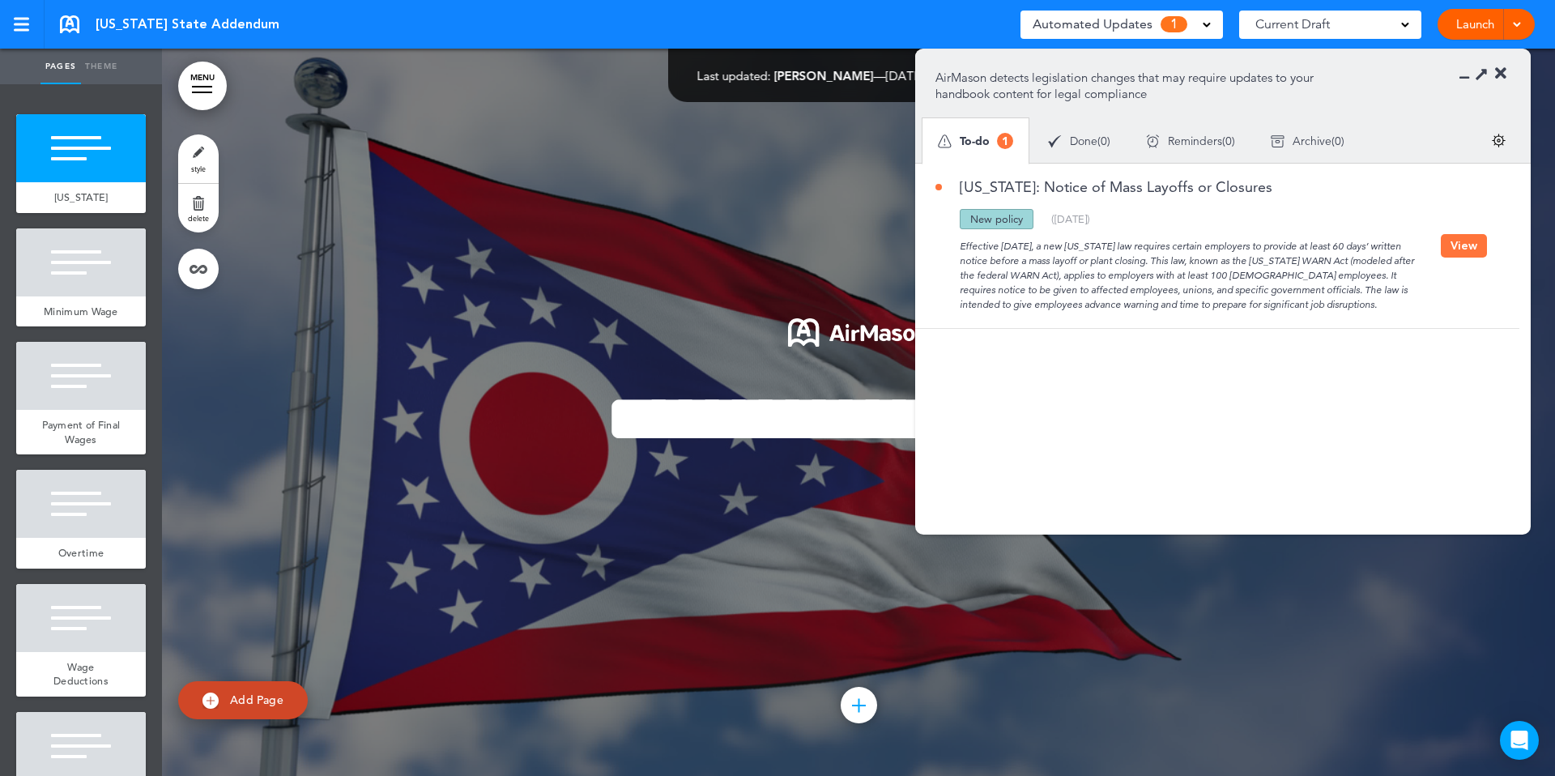
click at [1294, 190] on div "[US_STATE]: Notice of Mass Layoffs or Closures" at bounding box center [1187, 194] width 505 height 29
click at [1329, 603] on div at bounding box center [858, 412] width 1393 height 727
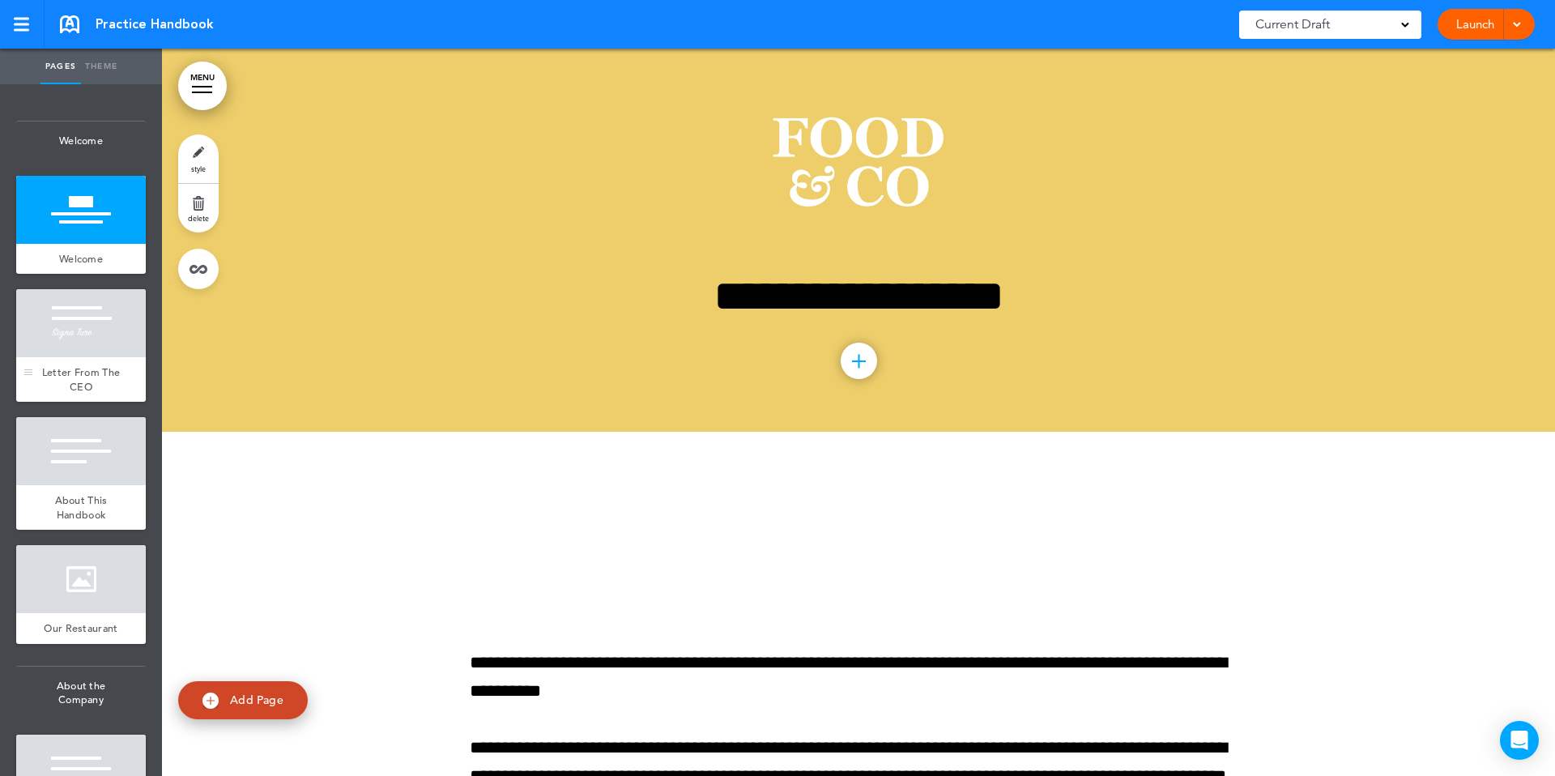
click at [82, 357] on div "Letter From The CEO" at bounding box center [81, 379] width 130 height 45
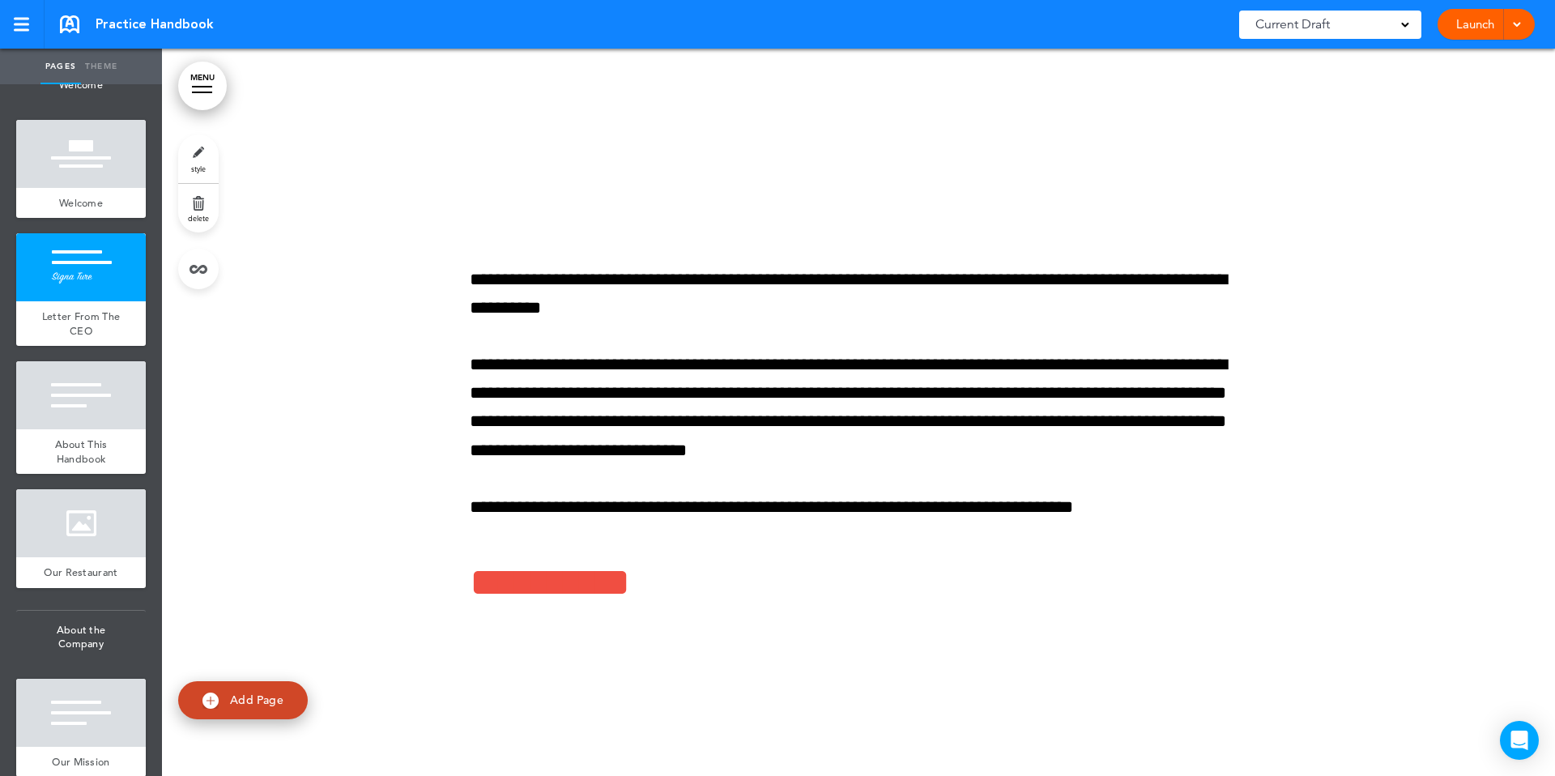
scroll to position [60, 0]
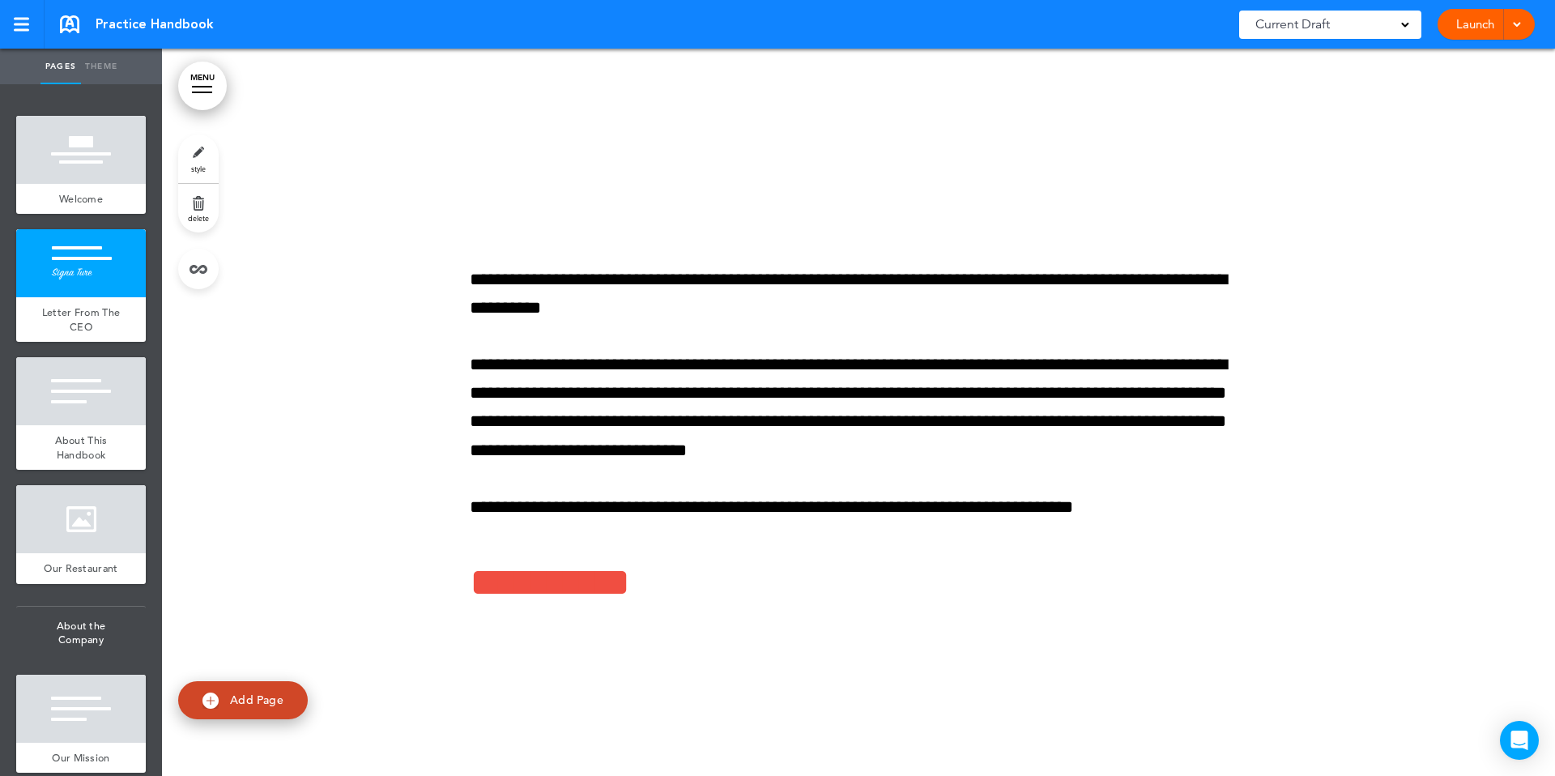
click at [194, 163] on link "style" at bounding box center [198, 158] width 40 height 49
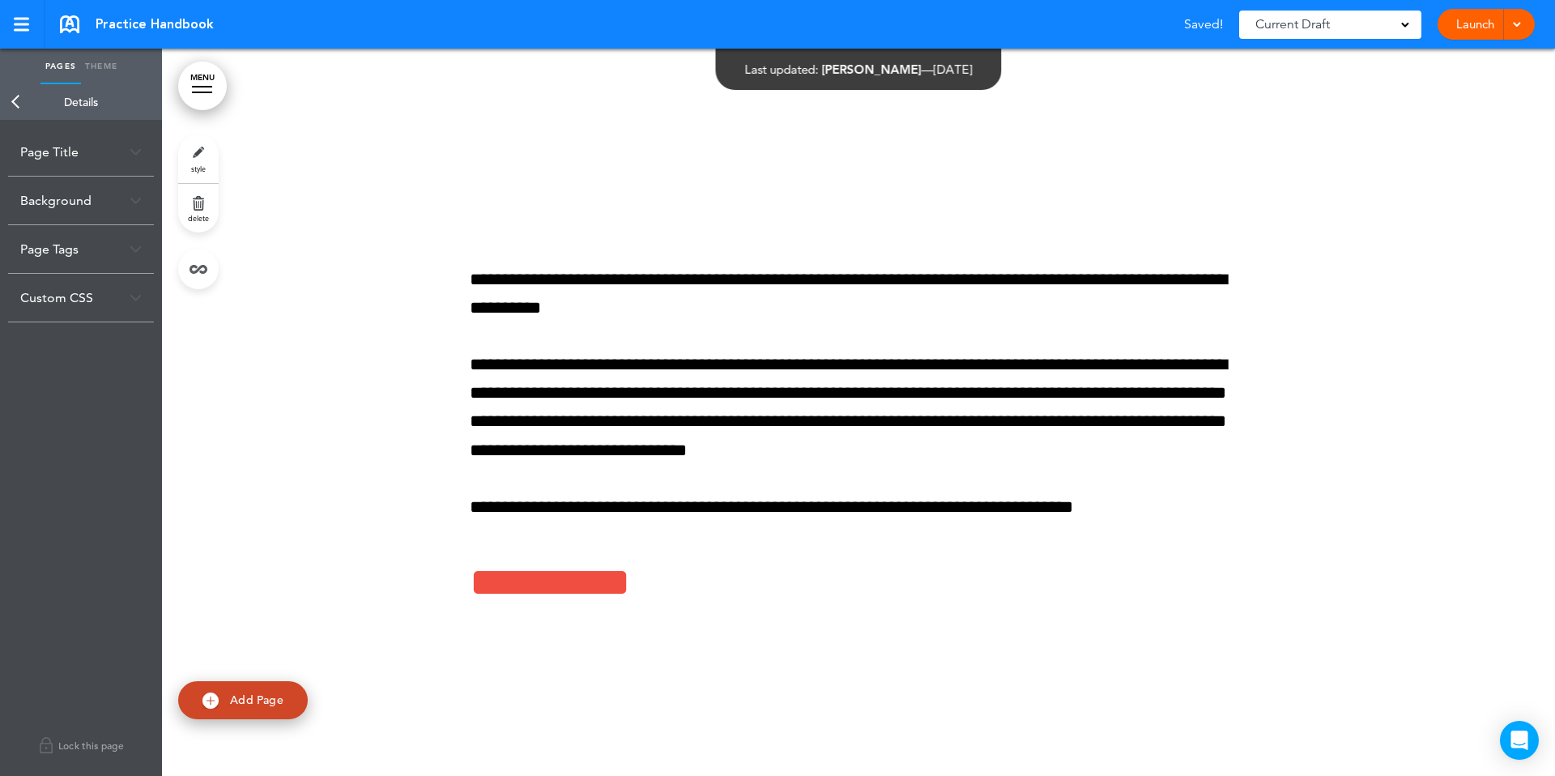
click at [16, 106] on link "Back" at bounding box center [16, 102] width 32 height 36
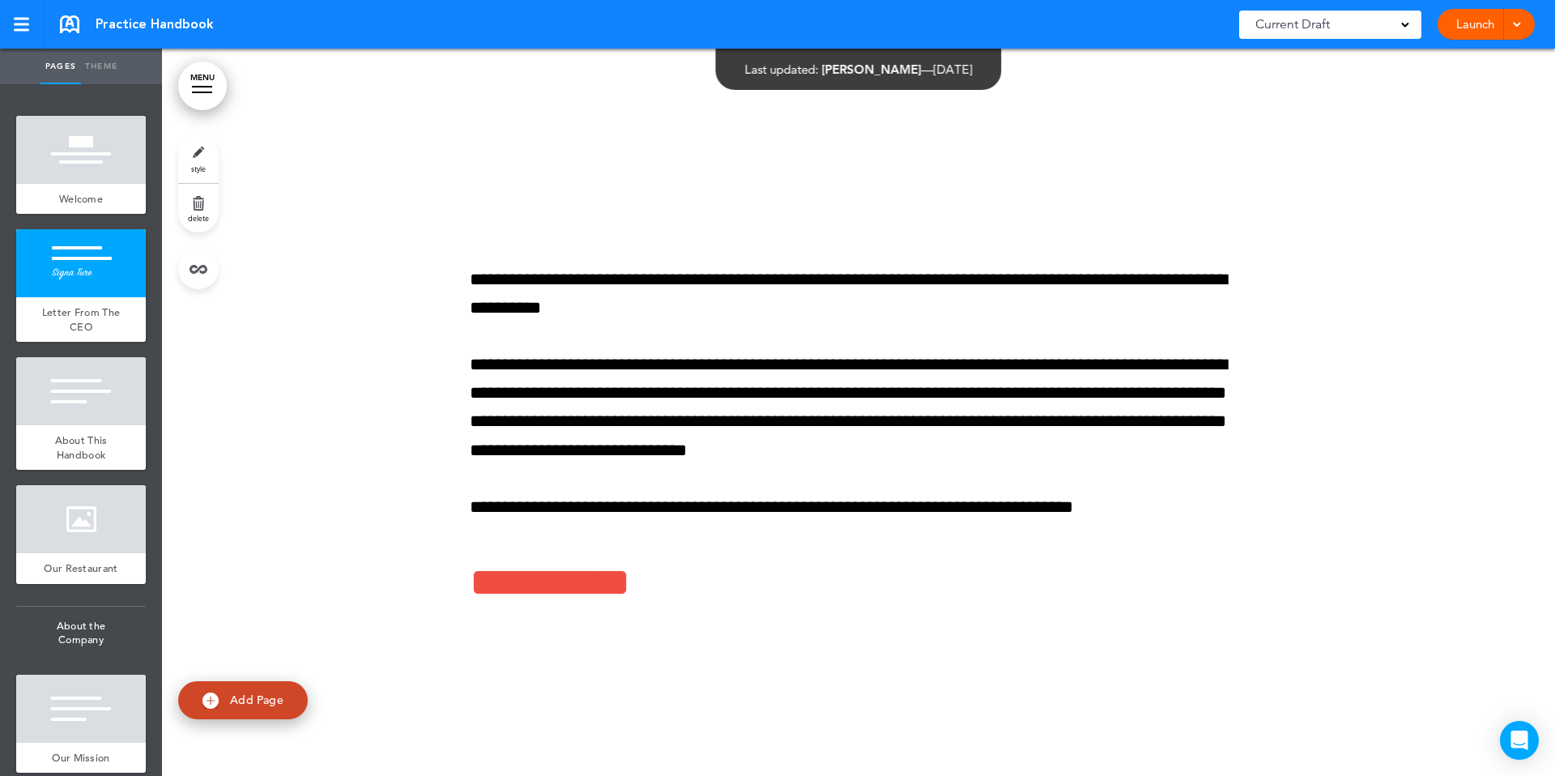
click at [119, 73] on link "Theme" at bounding box center [101, 67] width 40 height 36
type input "**********"
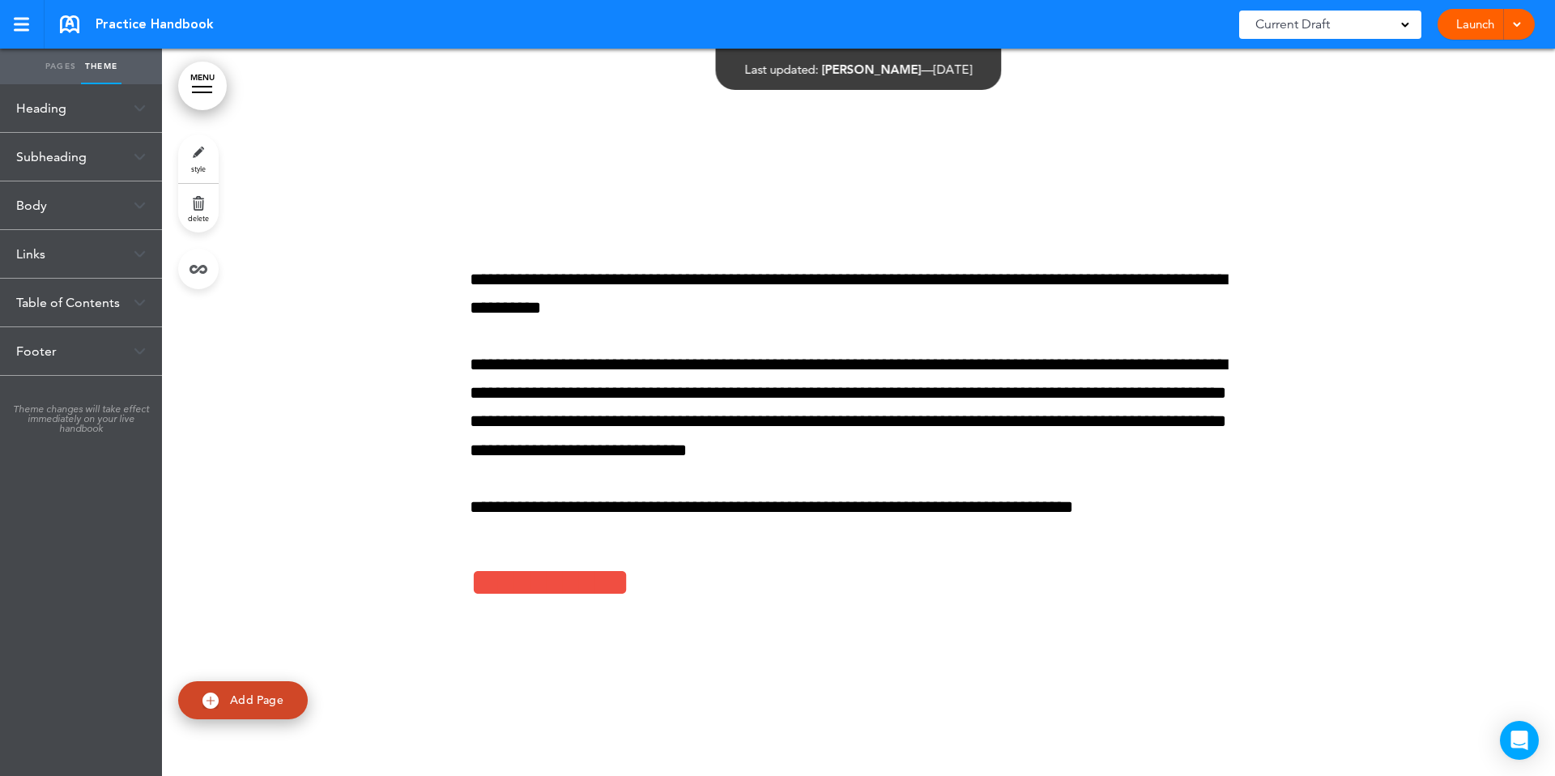
click at [98, 159] on div "Subheading" at bounding box center [81, 157] width 162 height 48
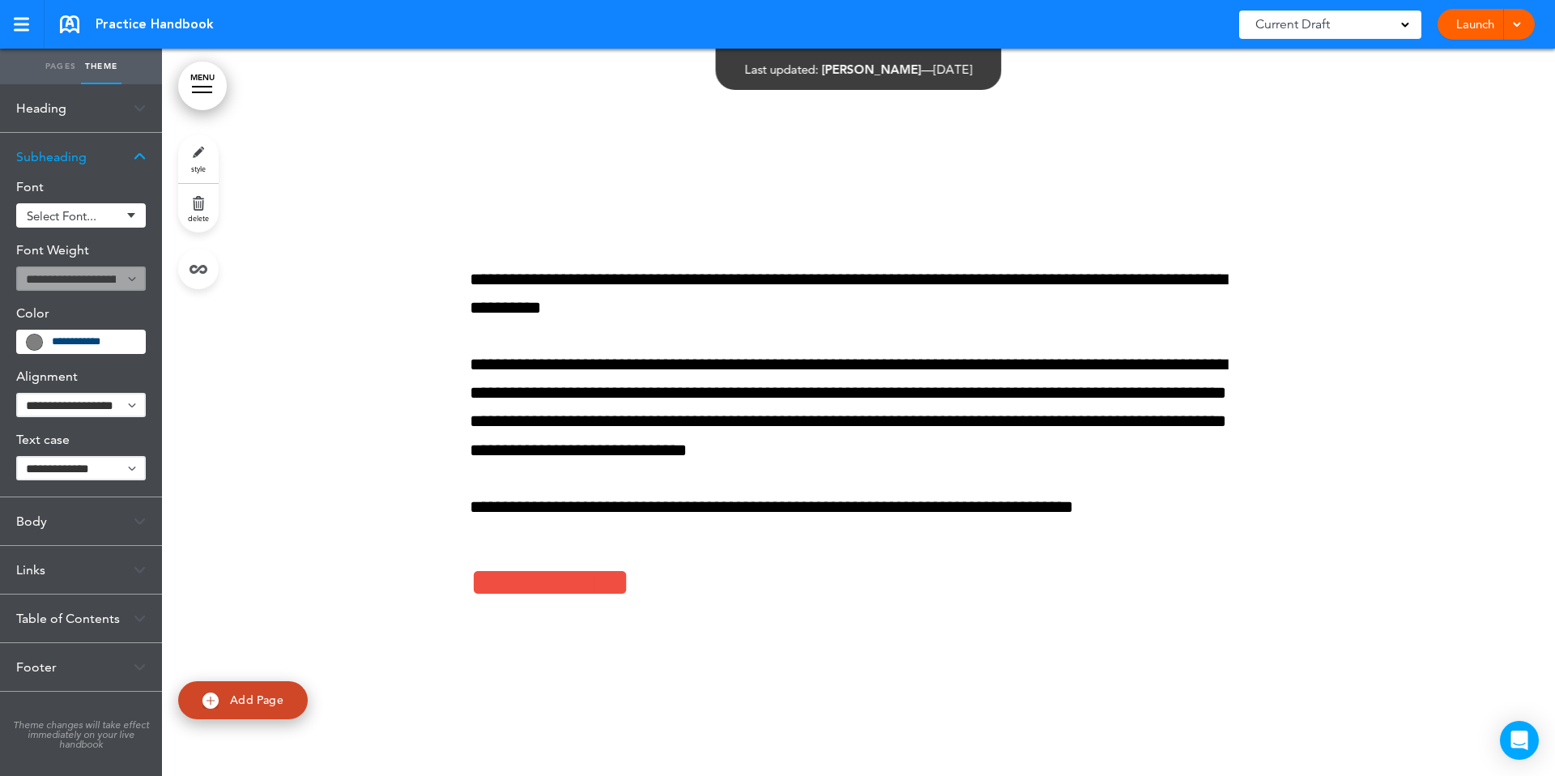
click at [82, 100] on div "Heading" at bounding box center [81, 108] width 162 height 48
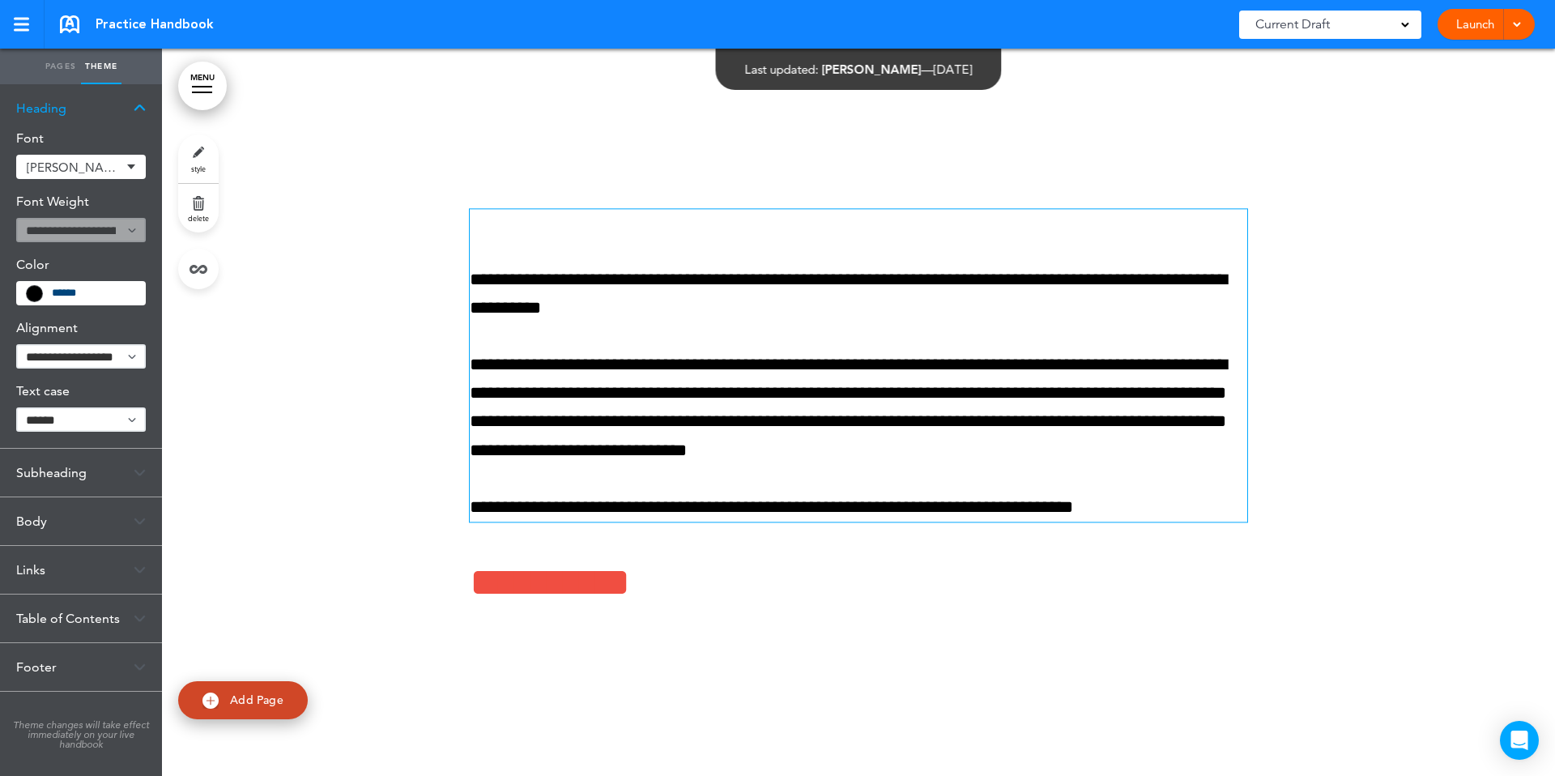
click at [791, 439] on p "**********" at bounding box center [859, 408] width 778 height 114
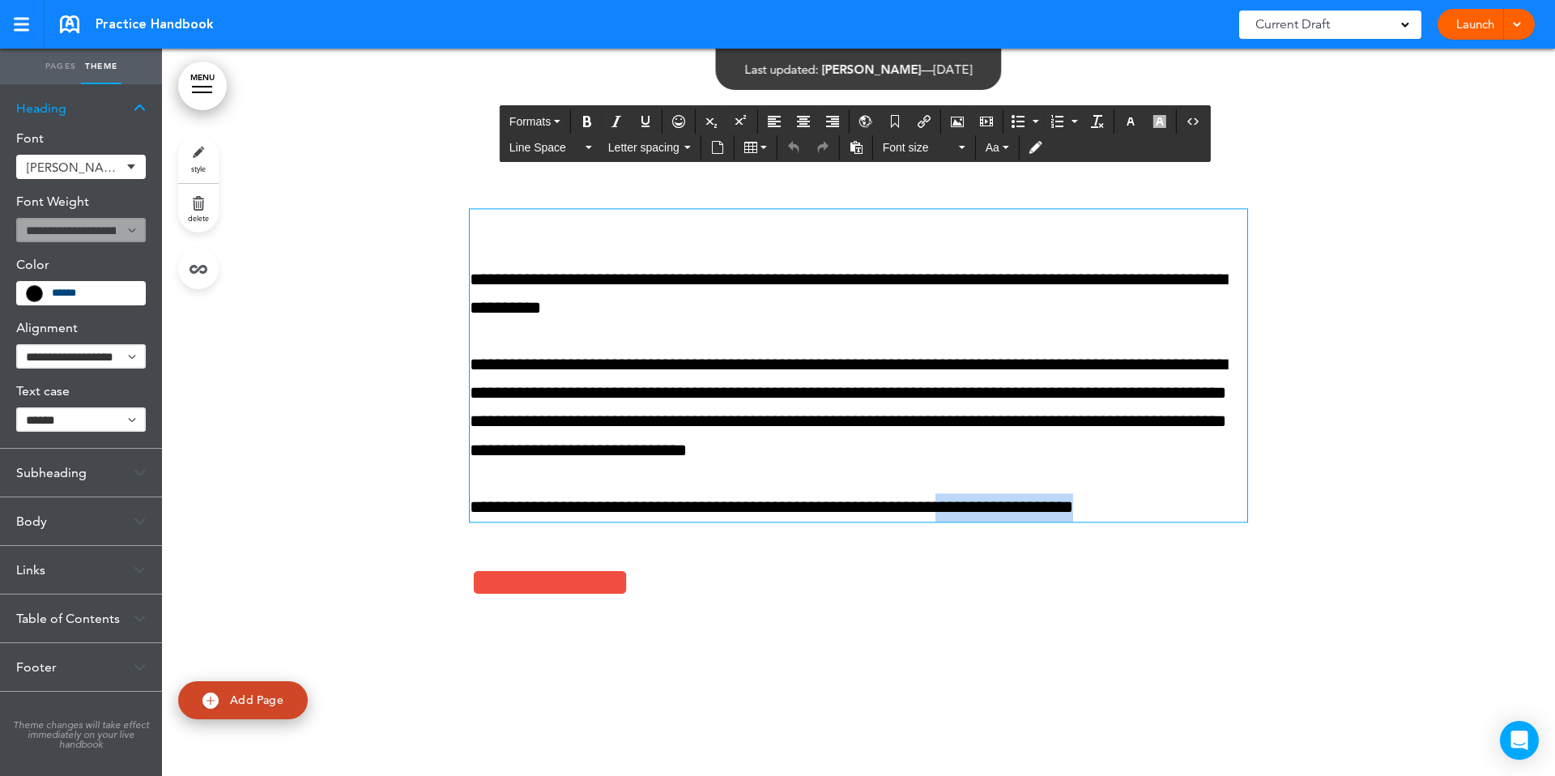
drag, startPoint x: 1140, startPoint y: 514, endPoint x: 971, endPoint y: 505, distance: 169.5
click at [971, 505] on p "**********" at bounding box center [859, 507] width 778 height 28
click at [1378, 212] on div at bounding box center [858, 412] width 1393 height 727
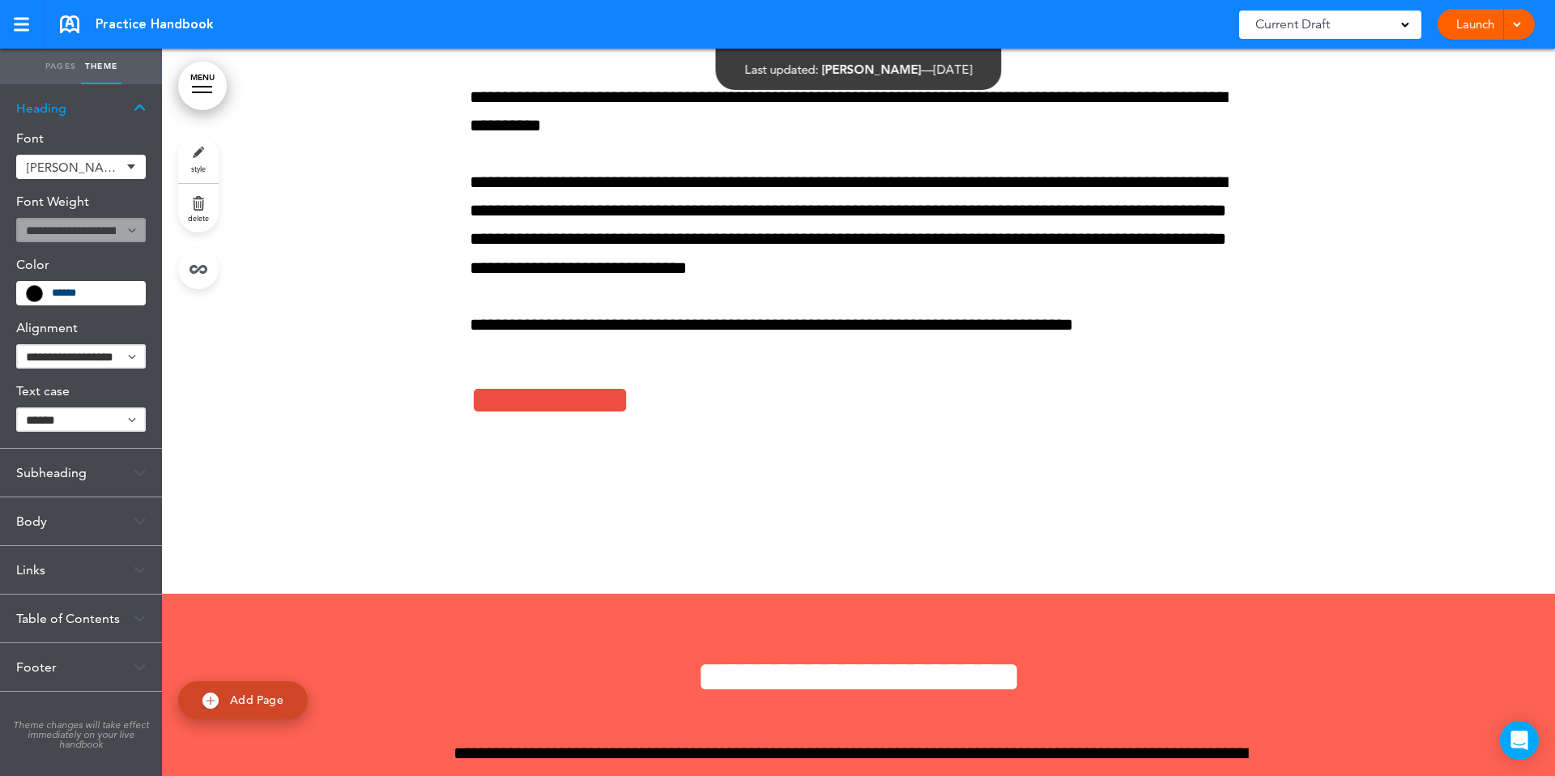
scroll to position [565, 0]
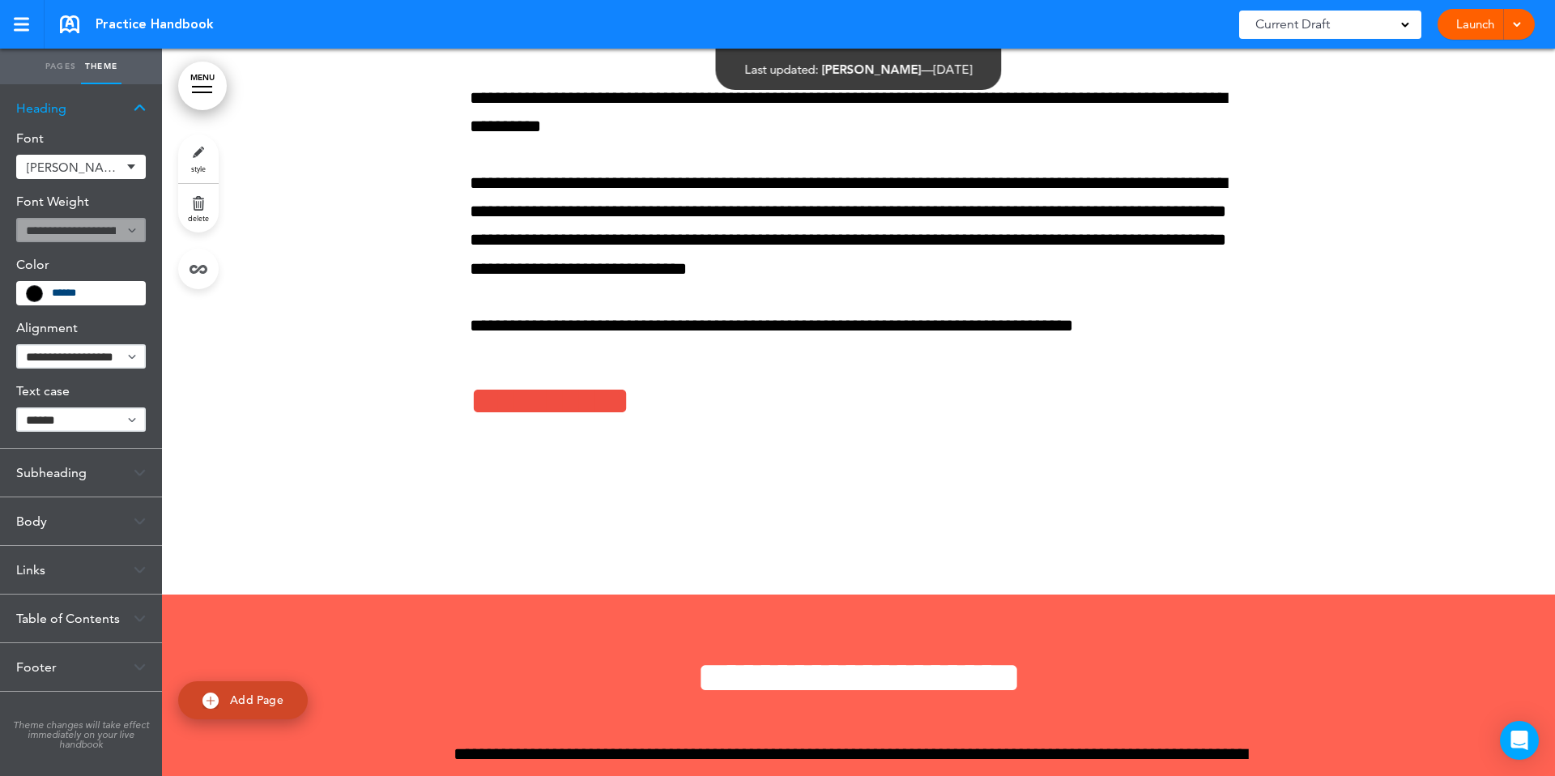
click at [53, 65] on link "Pages" at bounding box center [60, 67] width 40 height 36
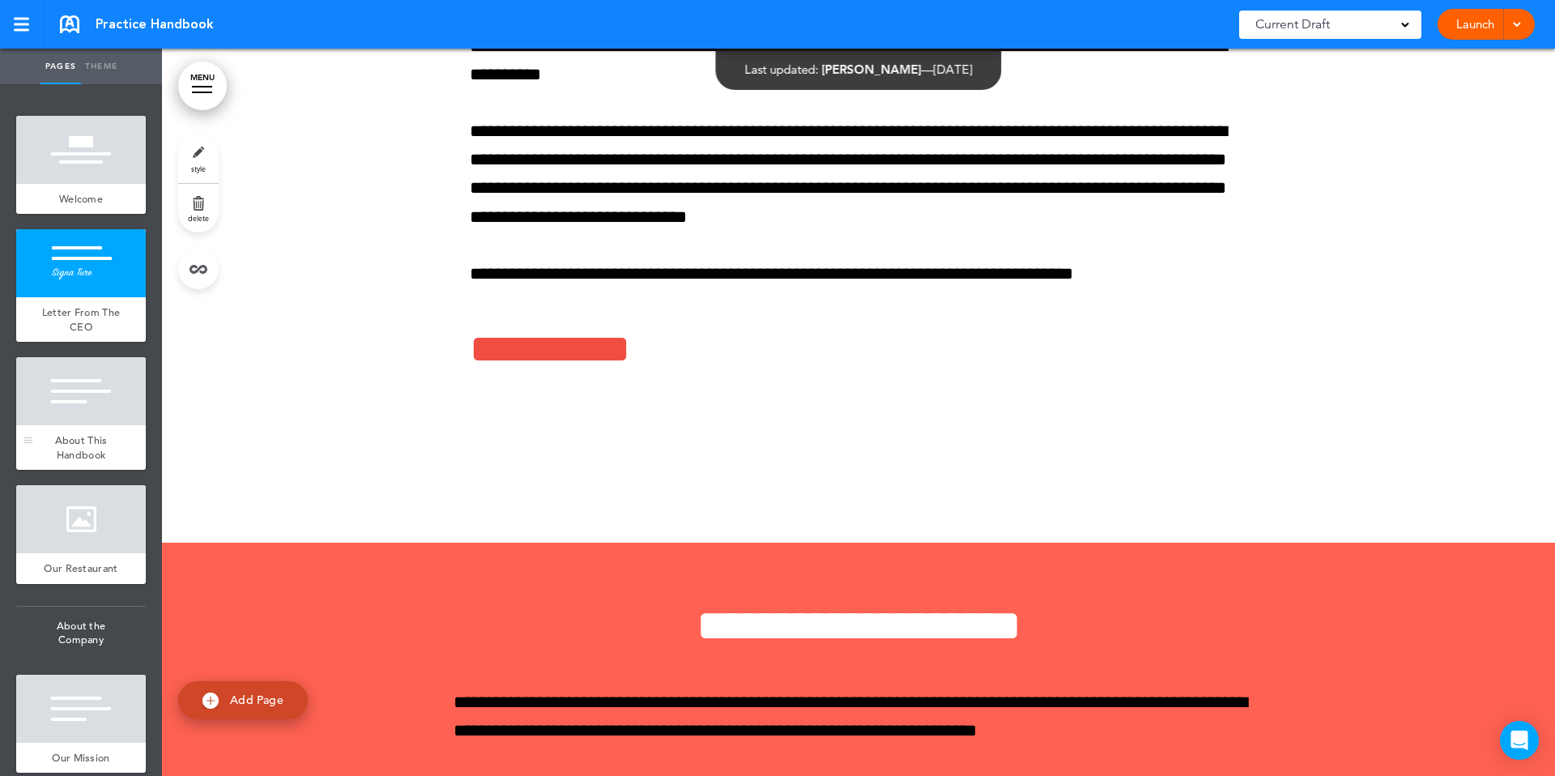
click at [89, 434] on span "About This Handbook" at bounding box center [81, 447] width 53 height 28
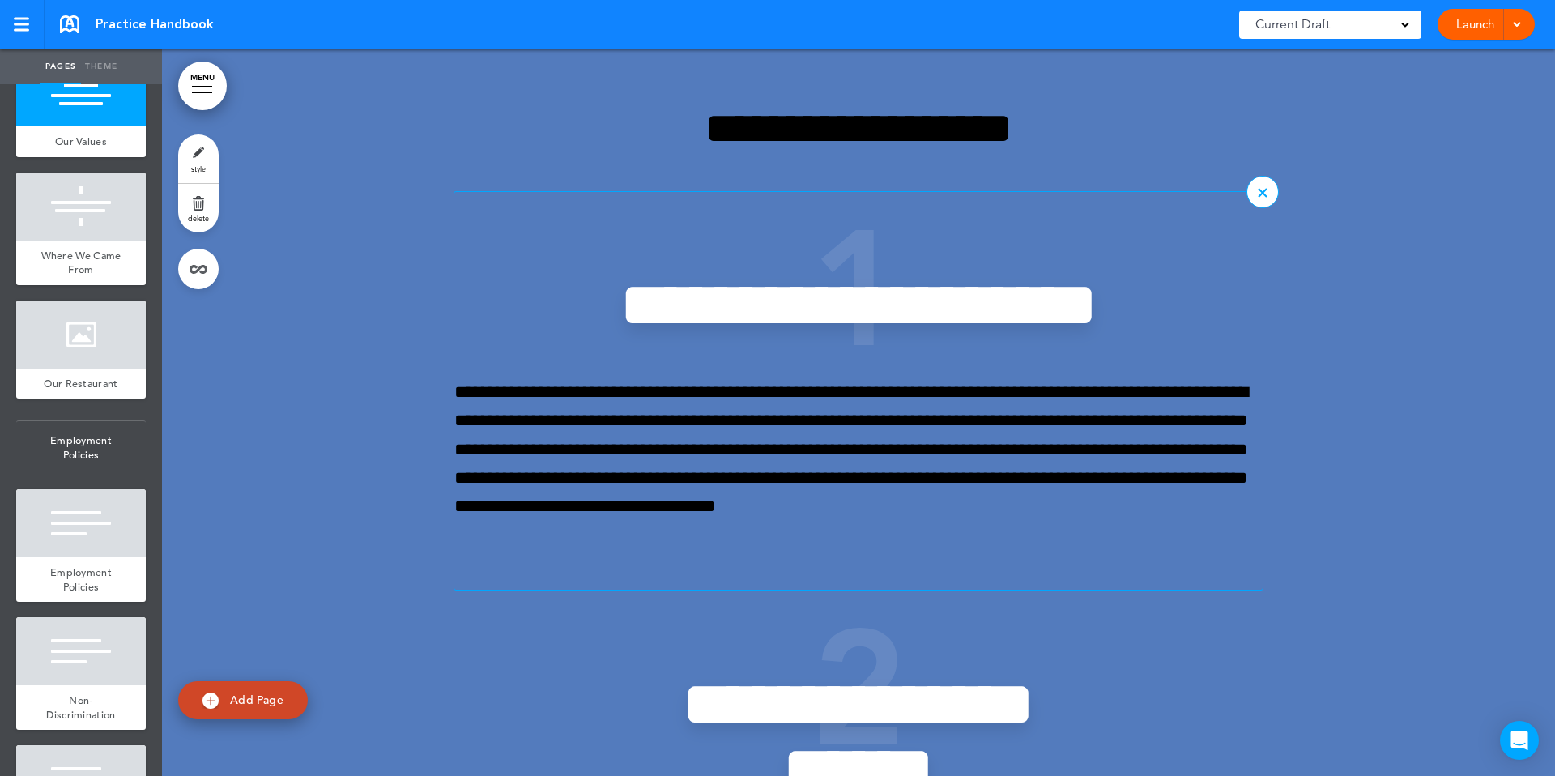
scroll to position [2805, 0]
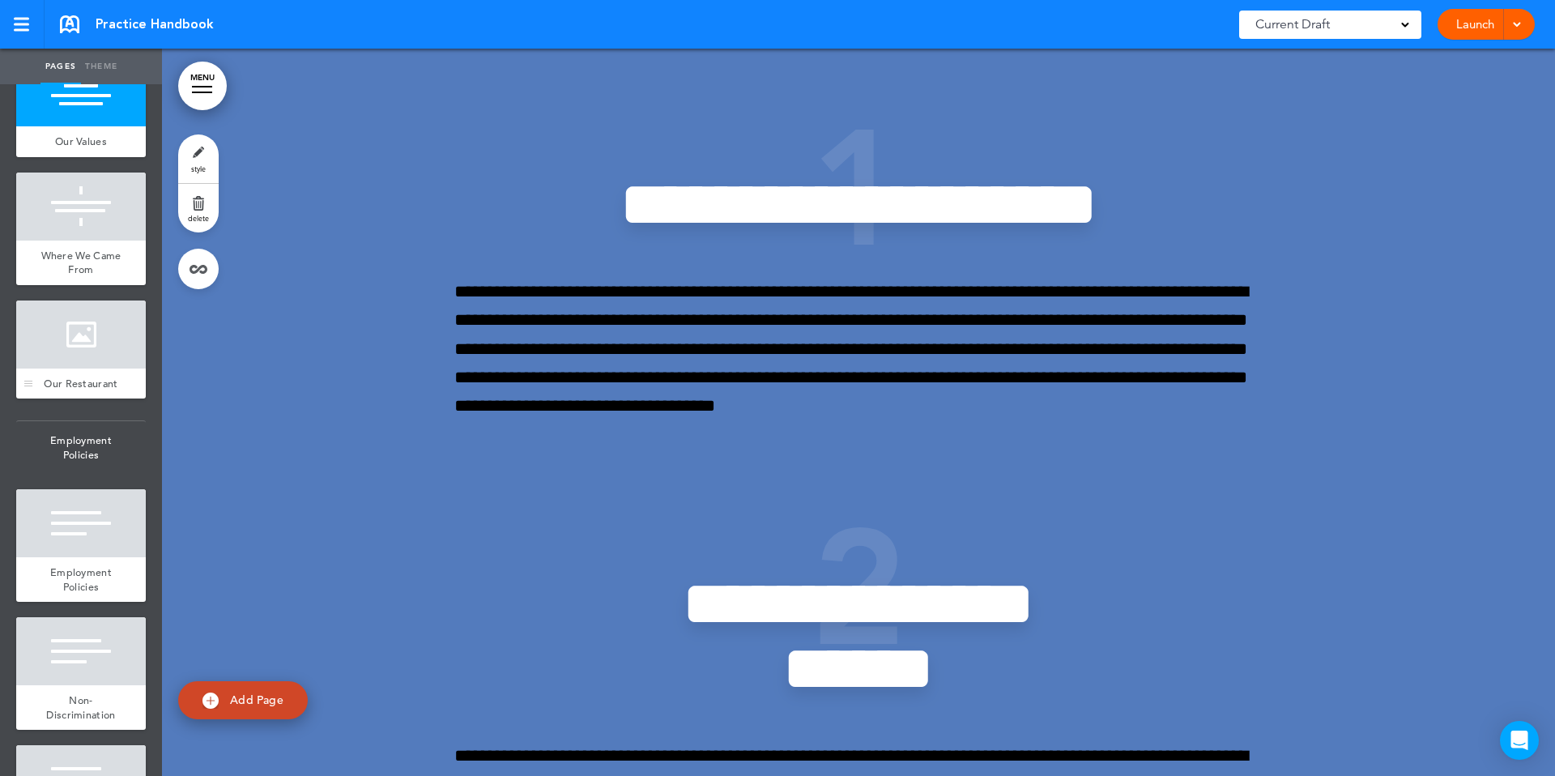
click at [70, 340] on div at bounding box center [81, 334] width 130 height 68
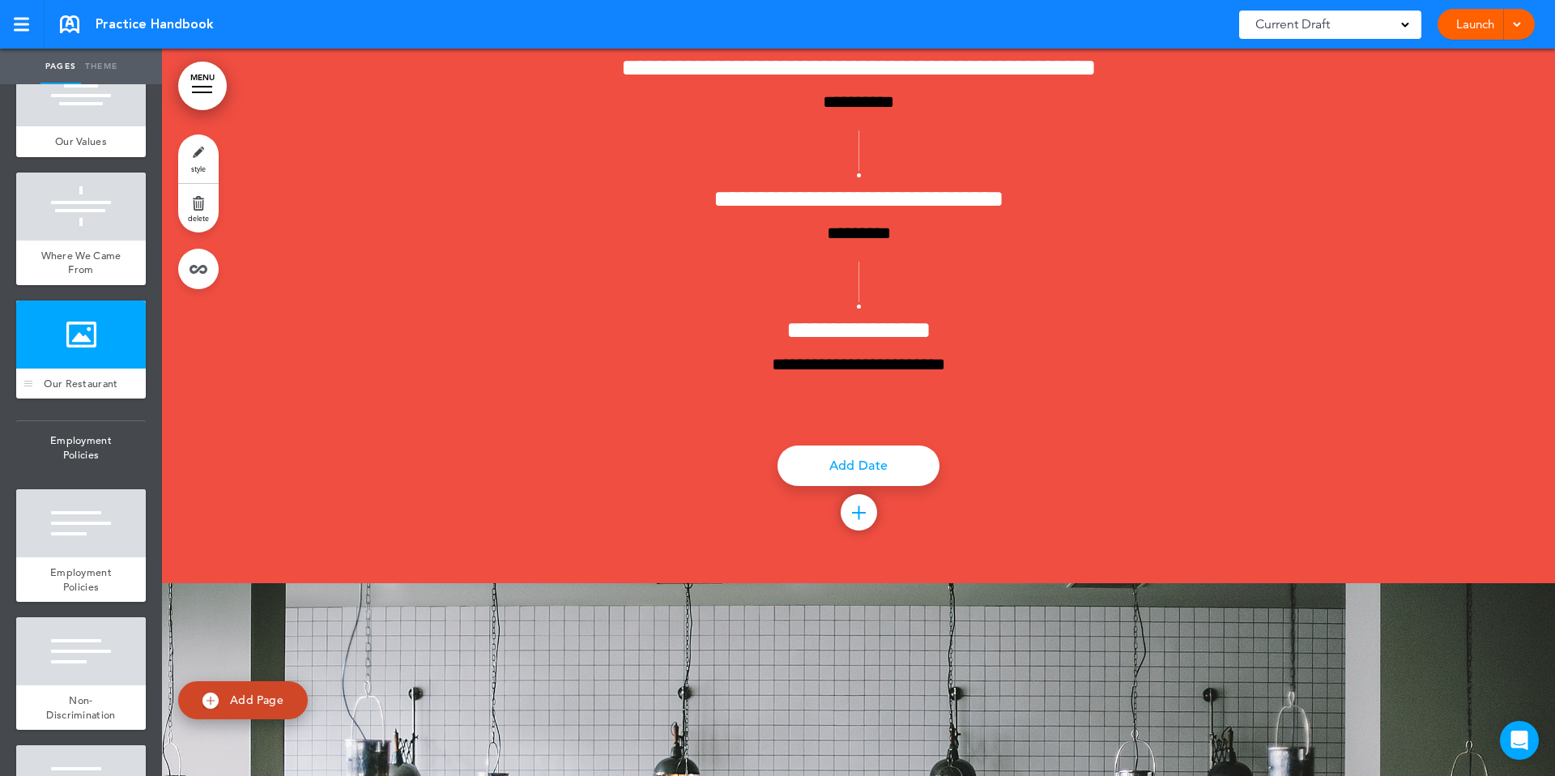
scroll to position [6402, 0]
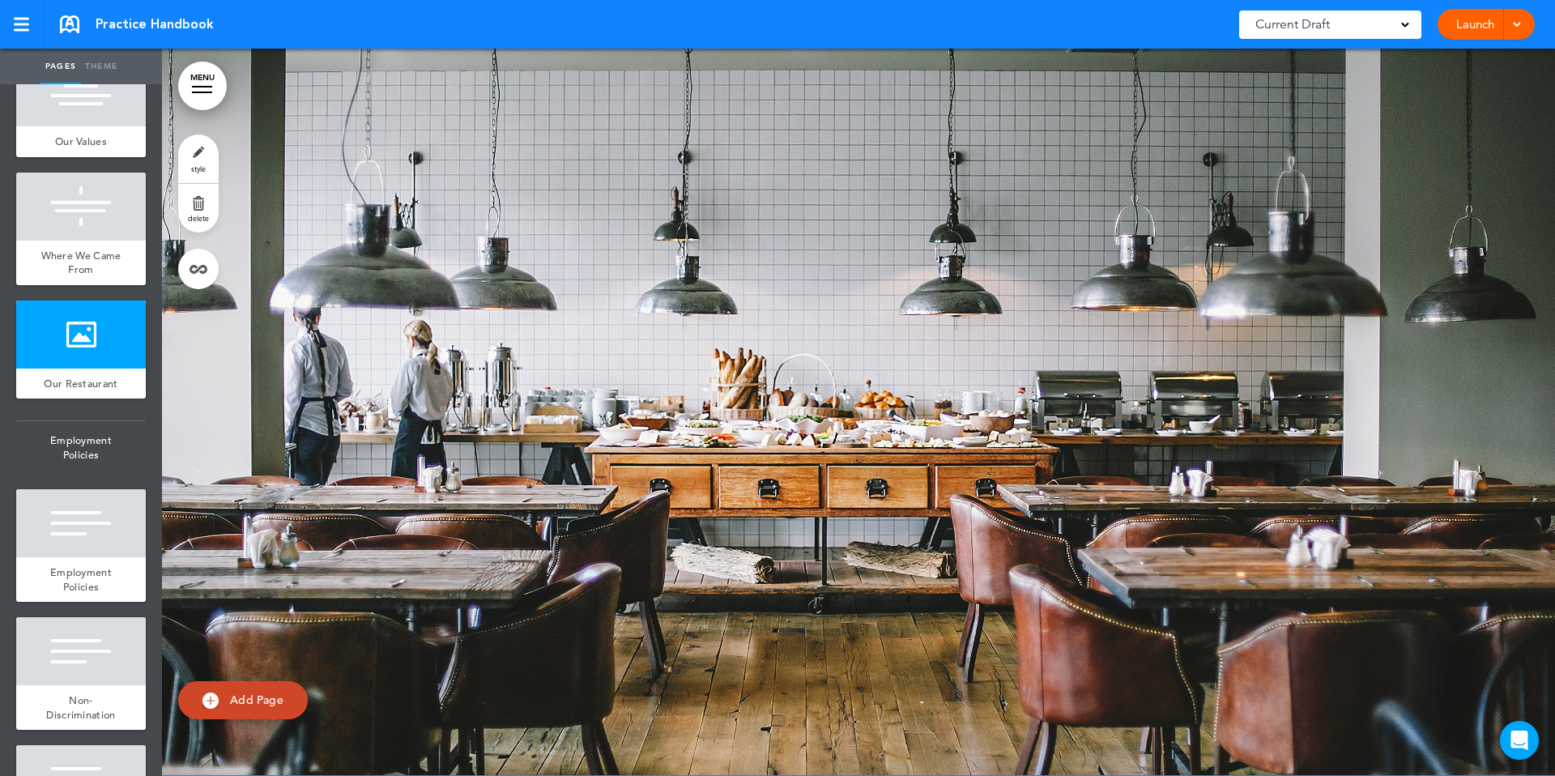
click at [202, 161] on link "style" at bounding box center [198, 158] width 40 height 49
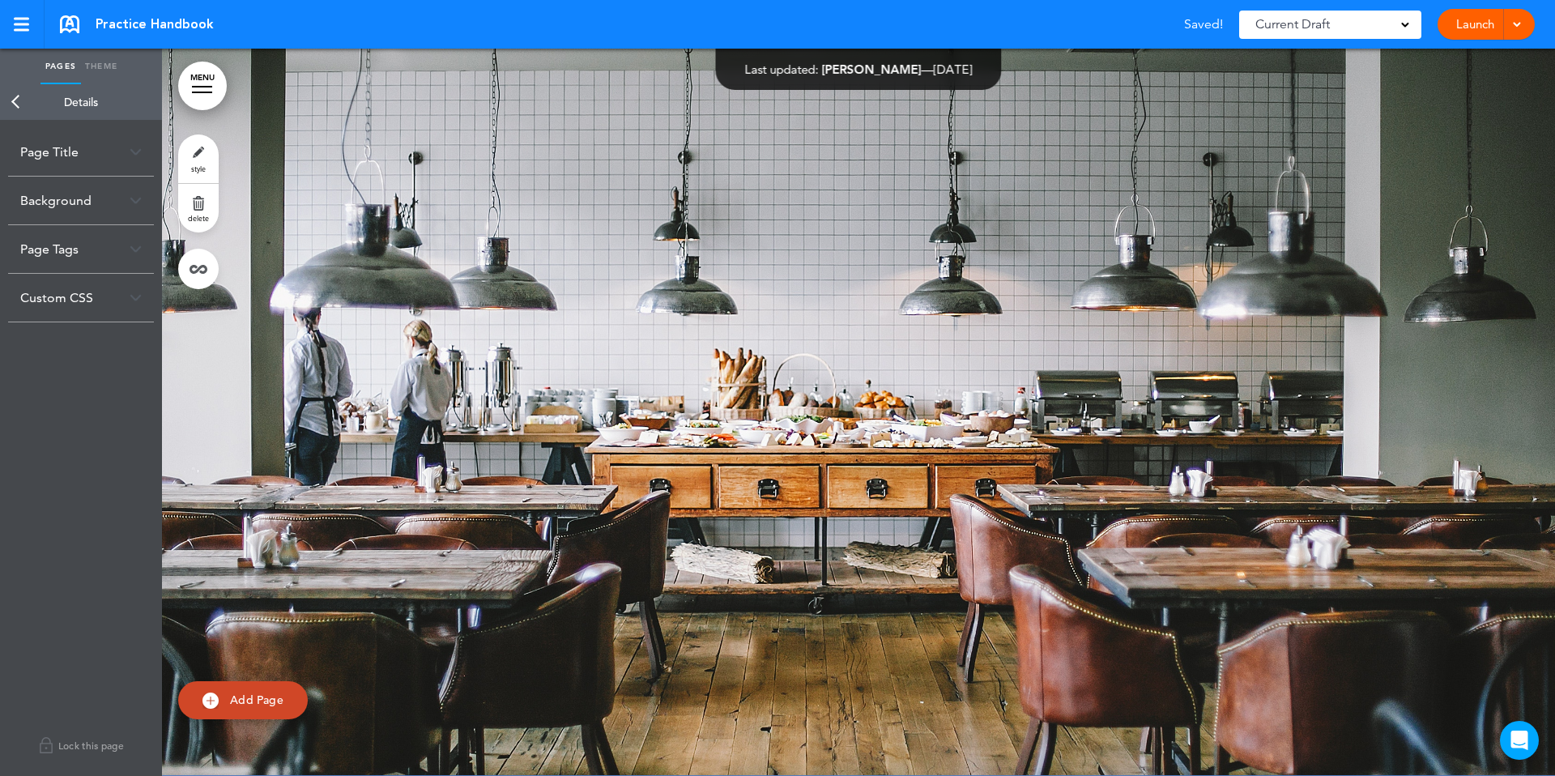
click at [122, 197] on div "Background" at bounding box center [81, 201] width 146 height 48
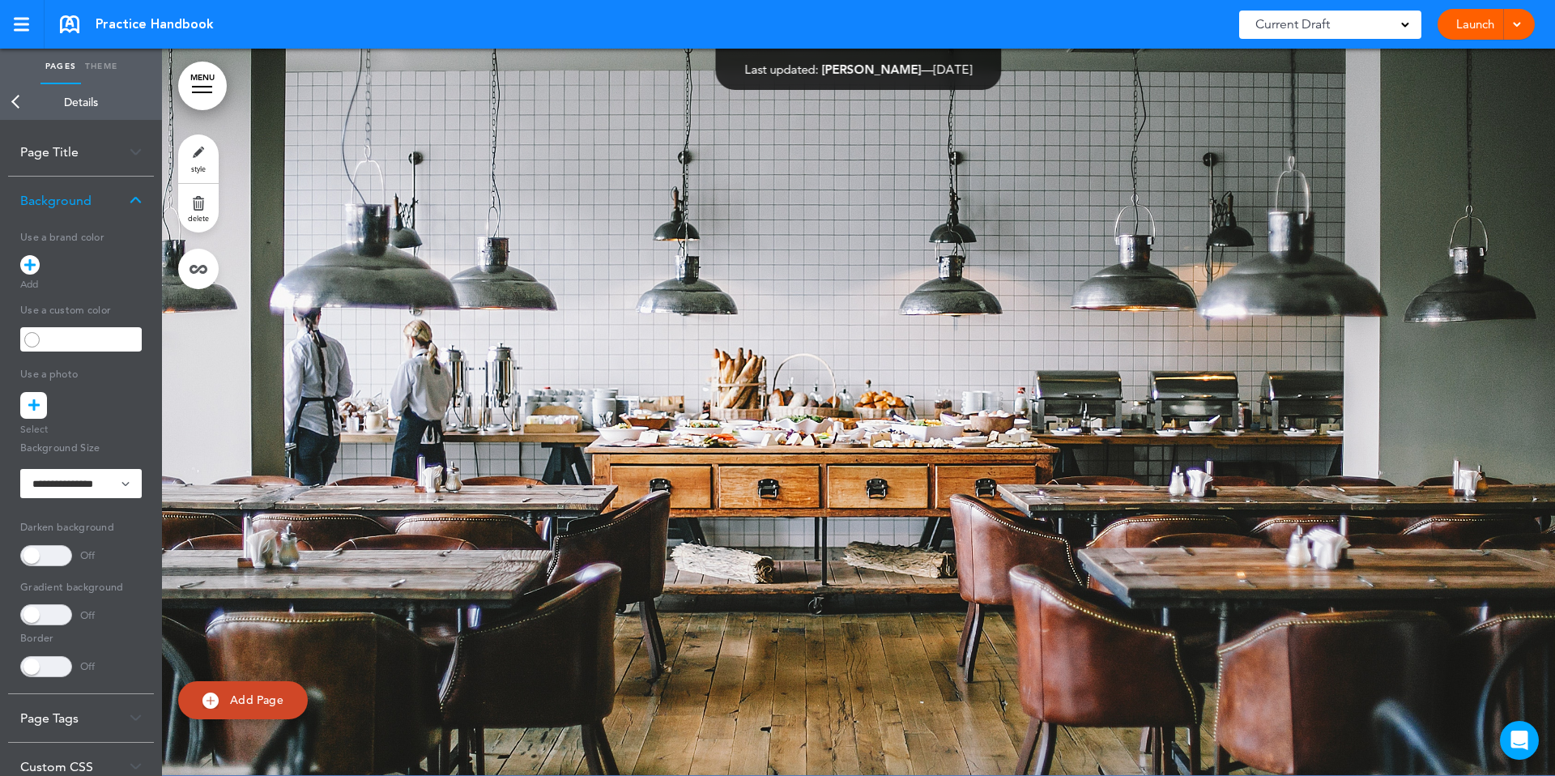
click at [28, 270] on icon at bounding box center [29, 264] width 11 height 19
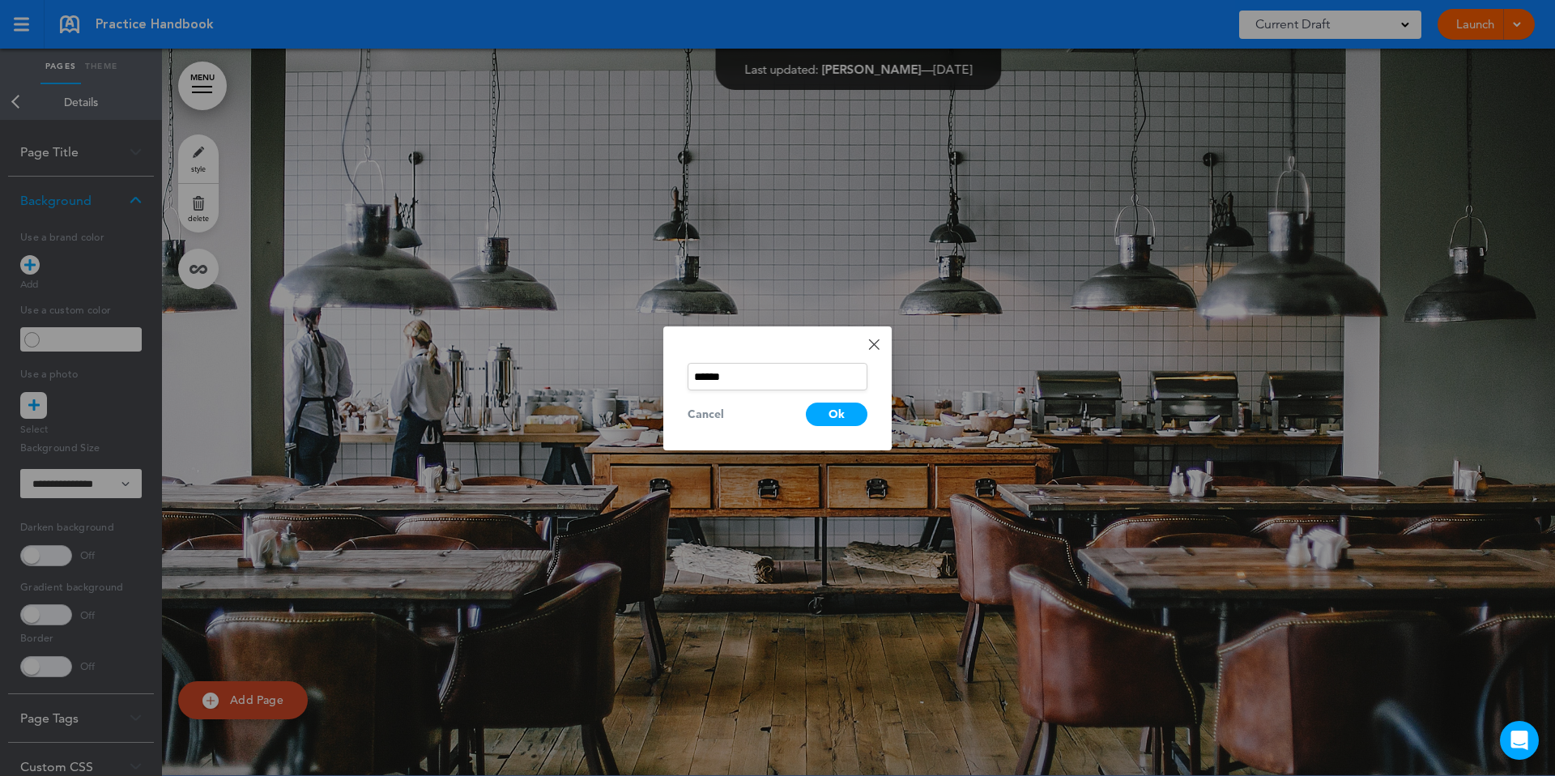
click at [19, 109] on div at bounding box center [777, 388] width 1555 height 776
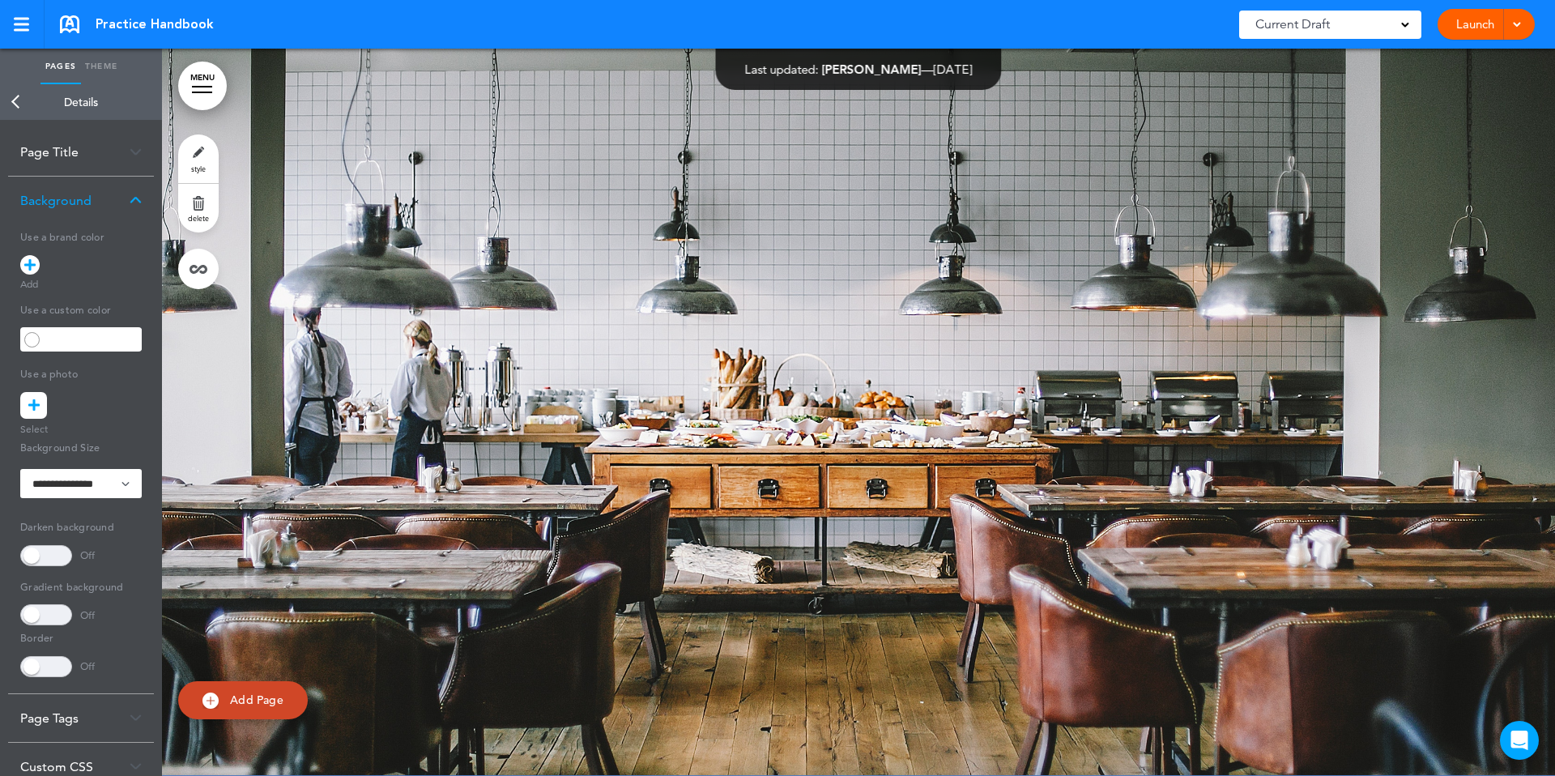
click at [19, 108] on link "Back" at bounding box center [16, 102] width 32 height 36
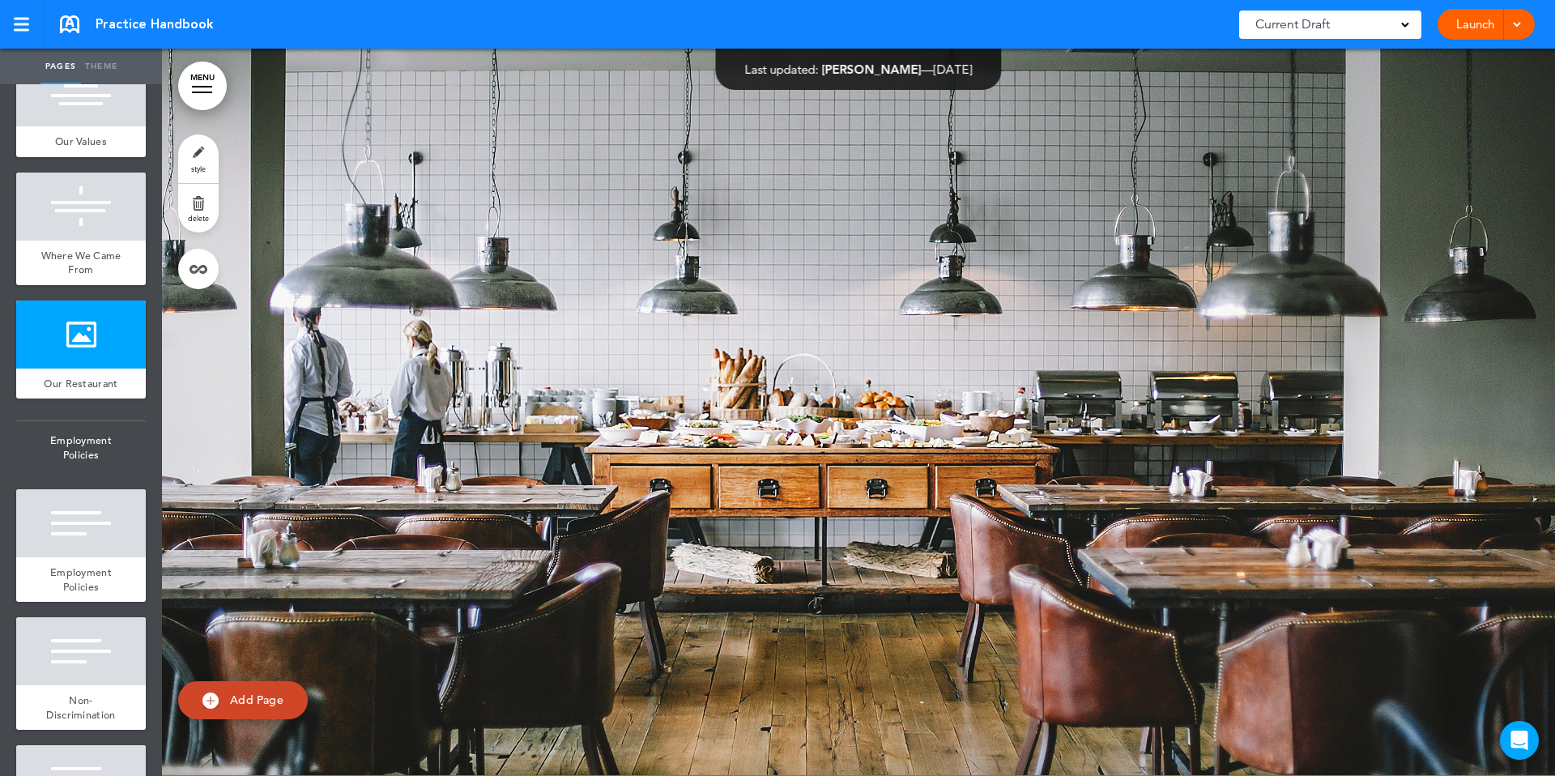
click at [202, 160] on link "style" at bounding box center [198, 158] width 40 height 49
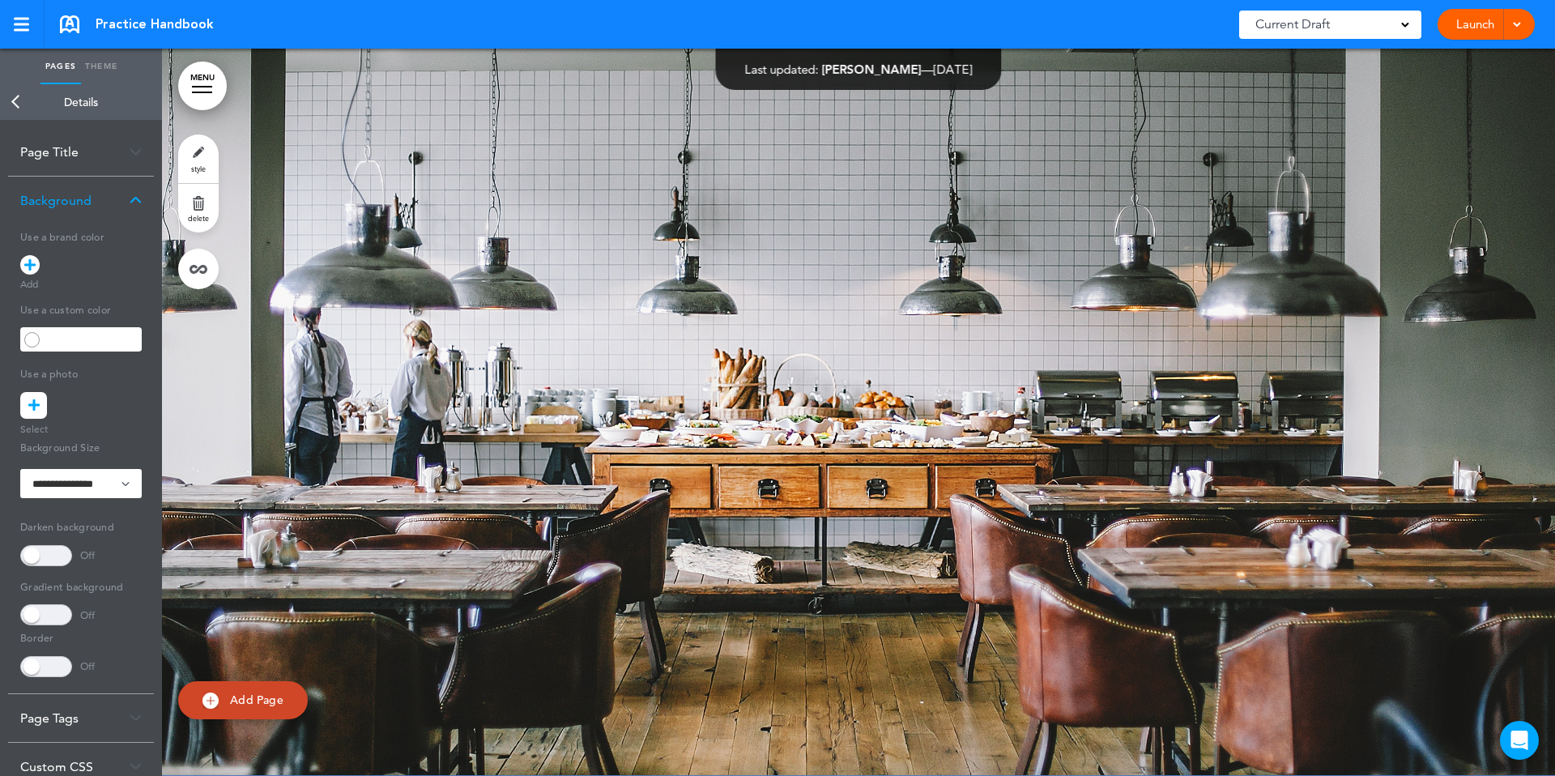
click at [15, 101] on link "Back" at bounding box center [16, 102] width 32 height 36
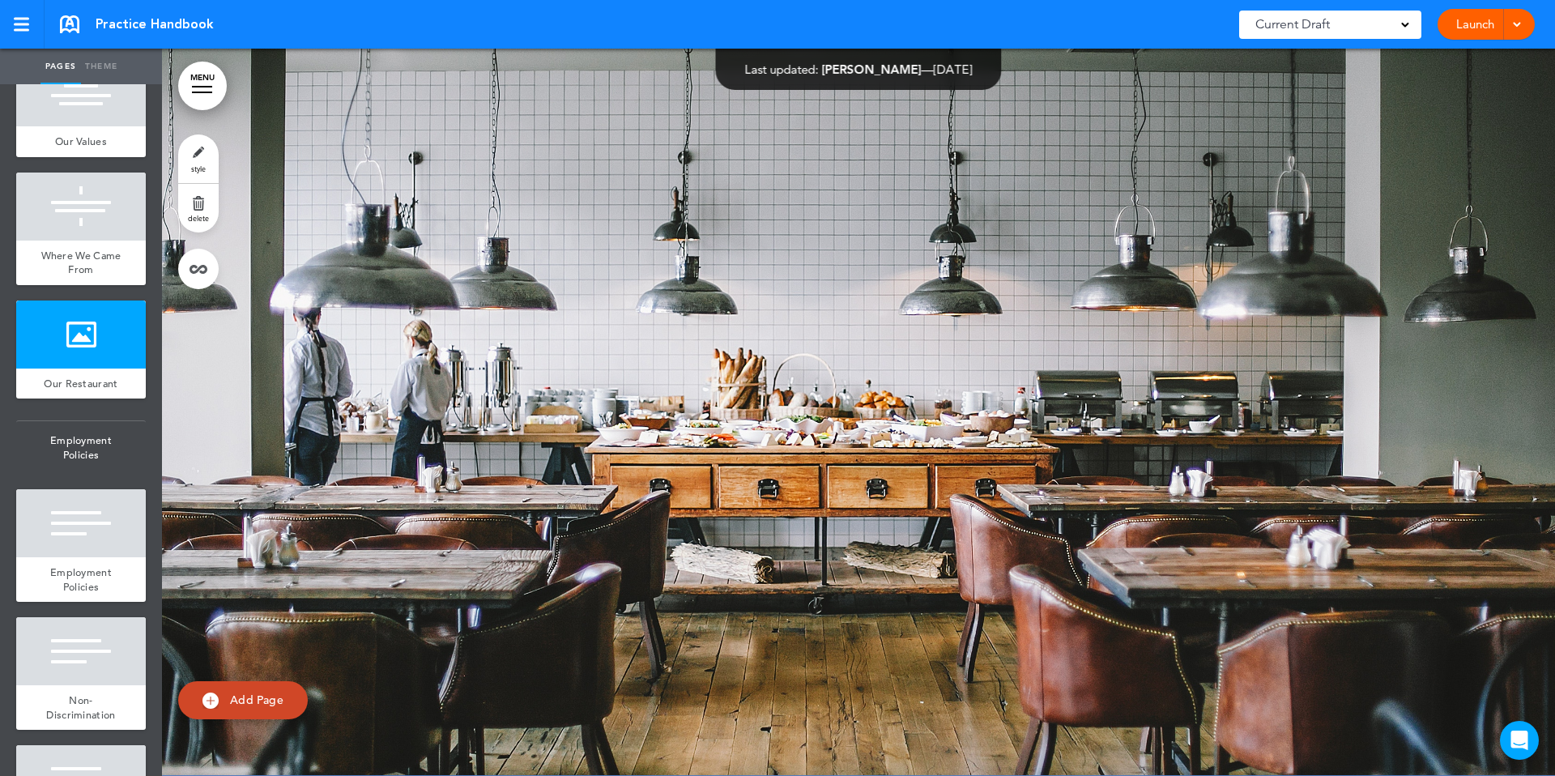
click at [98, 68] on link "Theme" at bounding box center [101, 67] width 40 height 36
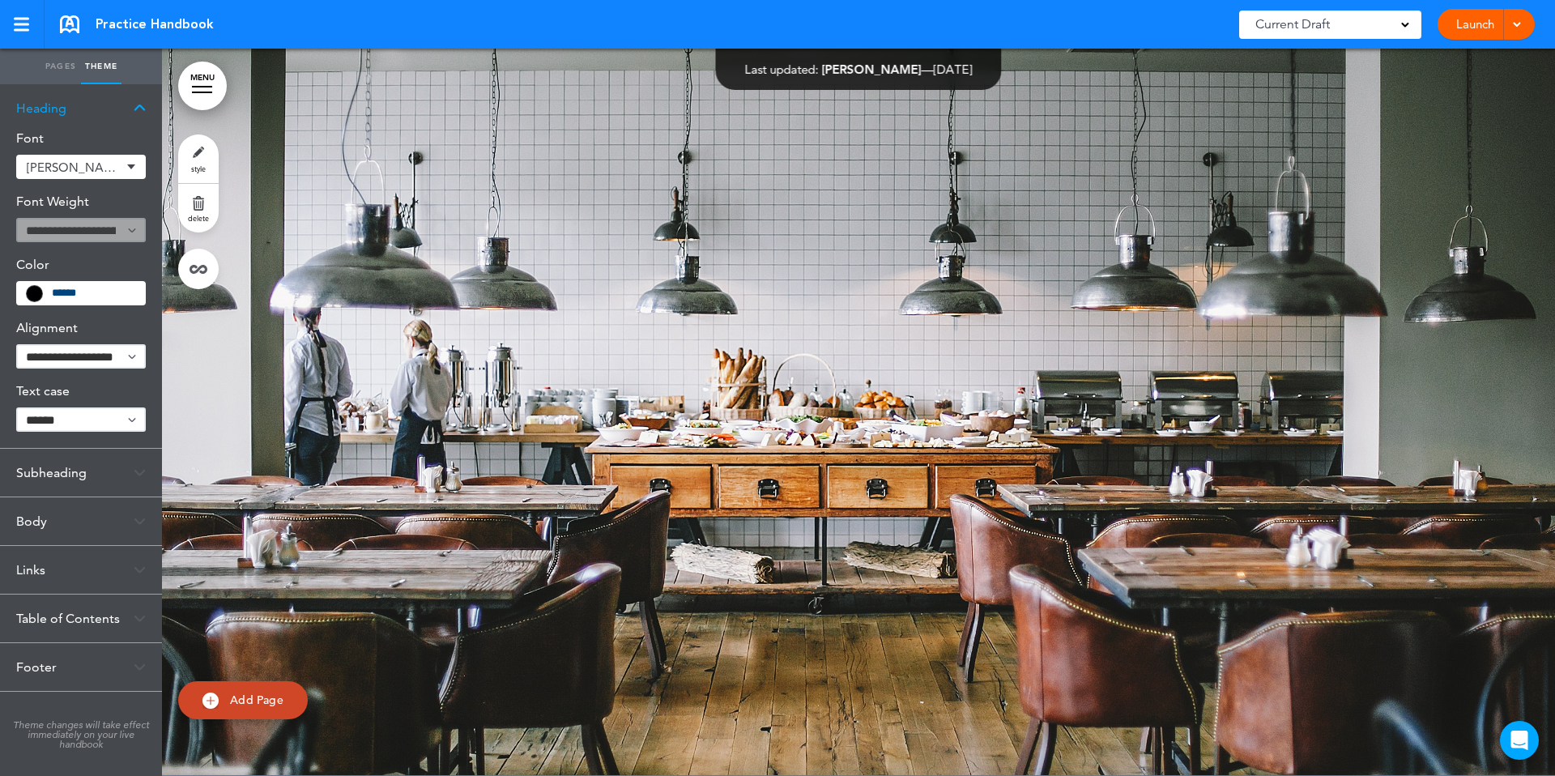
click at [43, 62] on link "Pages" at bounding box center [60, 67] width 40 height 36
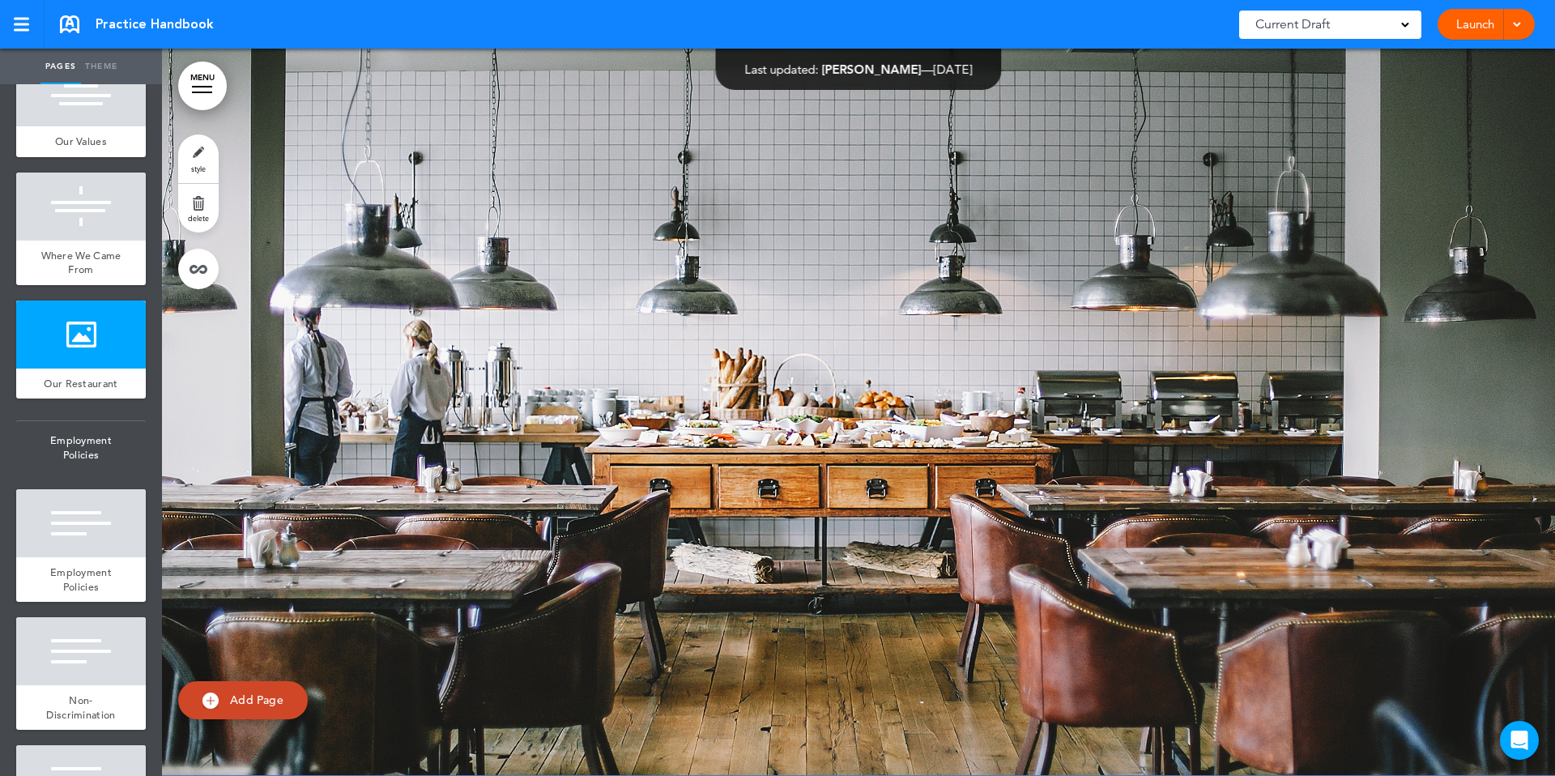
click at [197, 84] on link "MENU" at bounding box center [202, 86] width 49 height 49
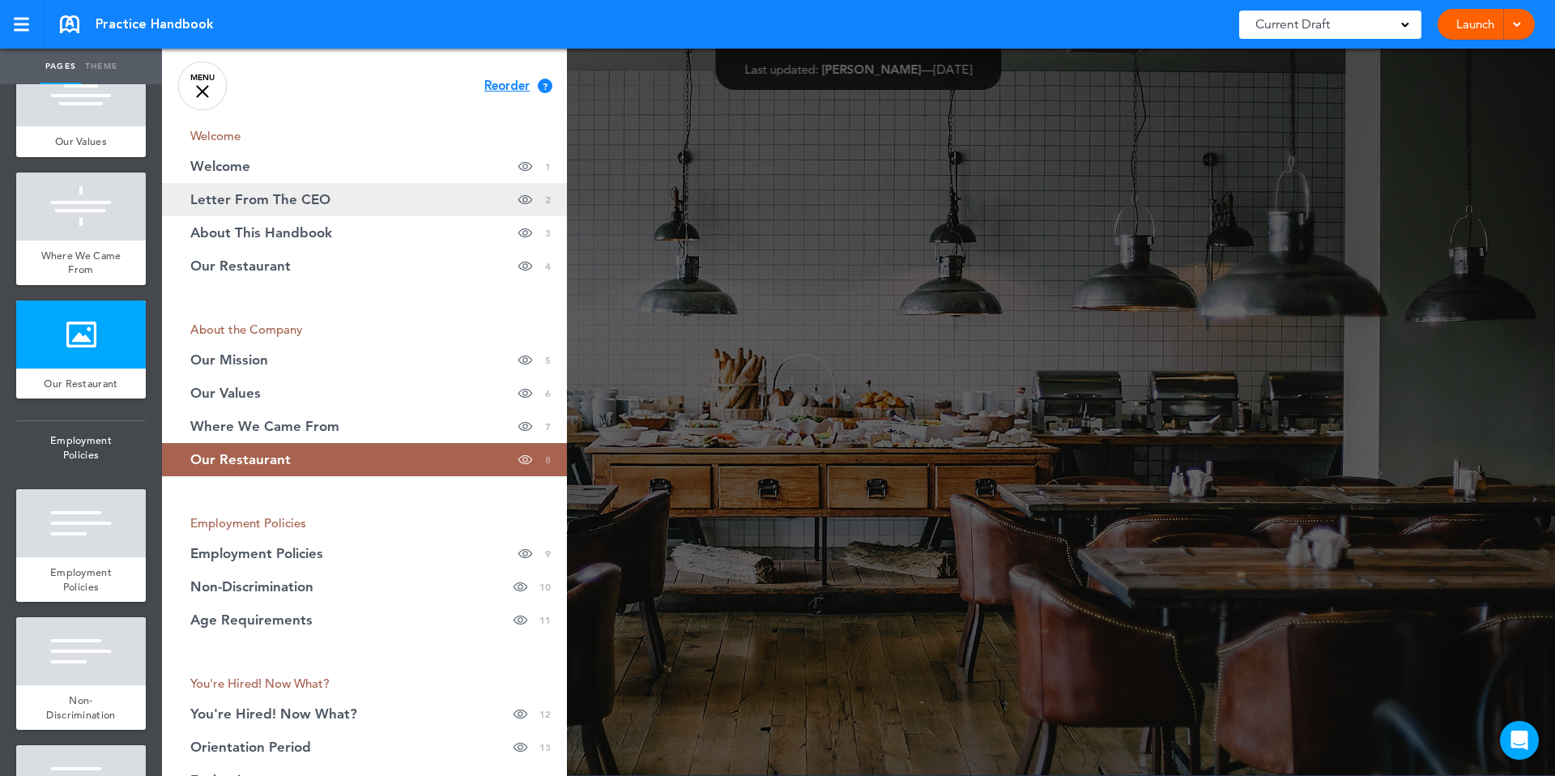
click at [291, 202] on span "Letter From The CEO" at bounding box center [260, 200] width 140 height 14
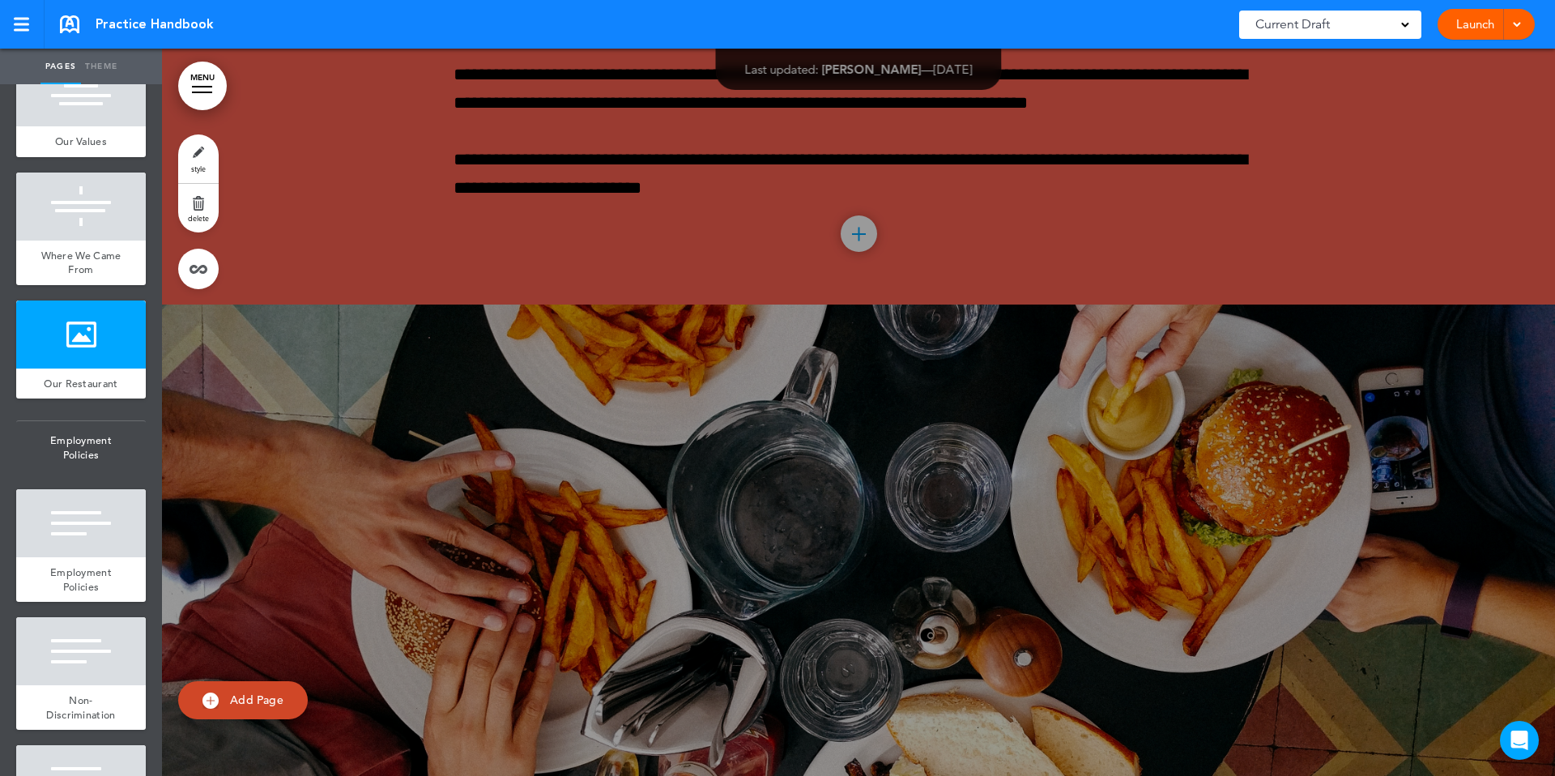
scroll to position [383, 0]
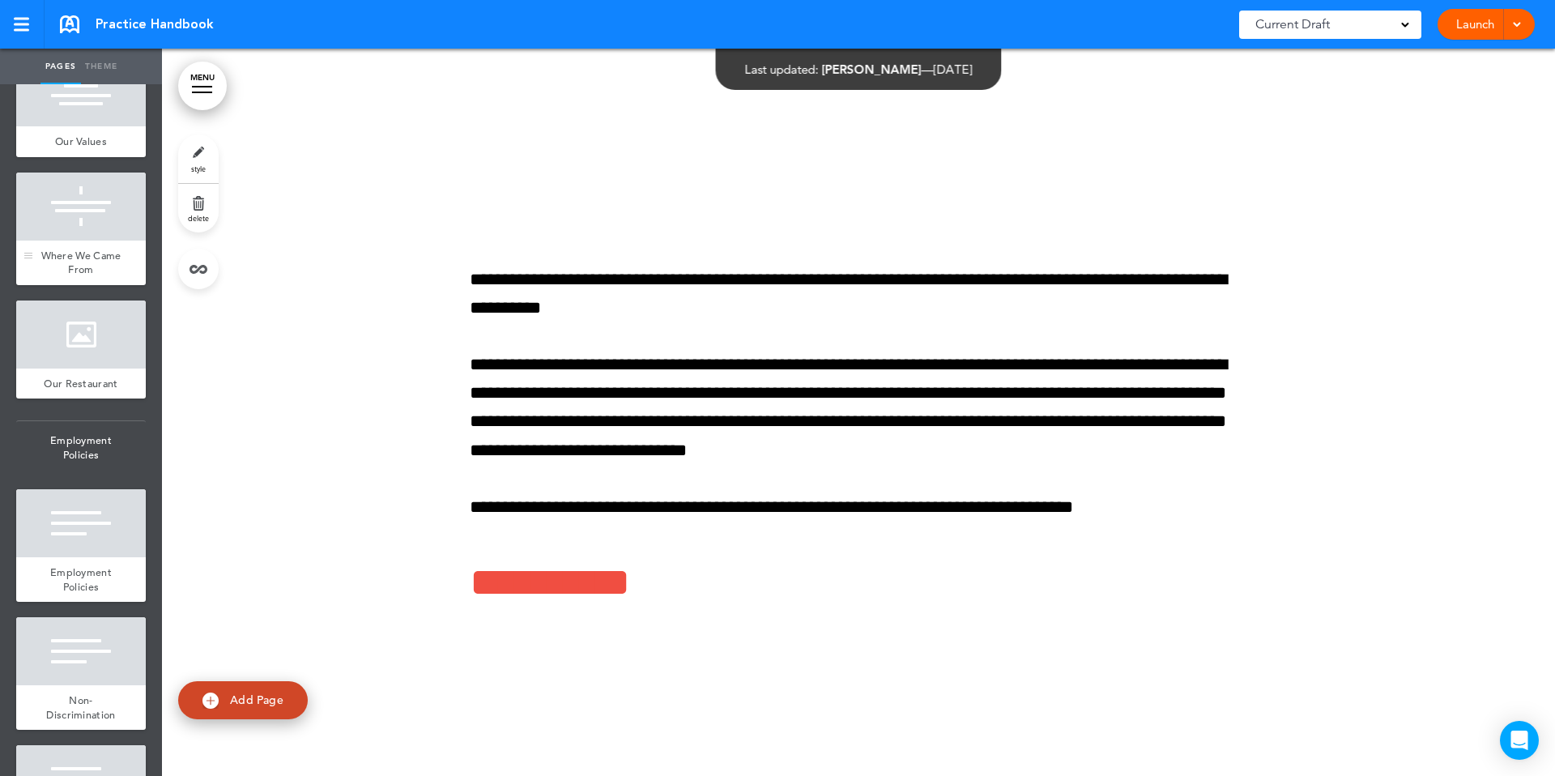
click at [114, 279] on div "Where We Came From" at bounding box center [81, 263] width 130 height 45
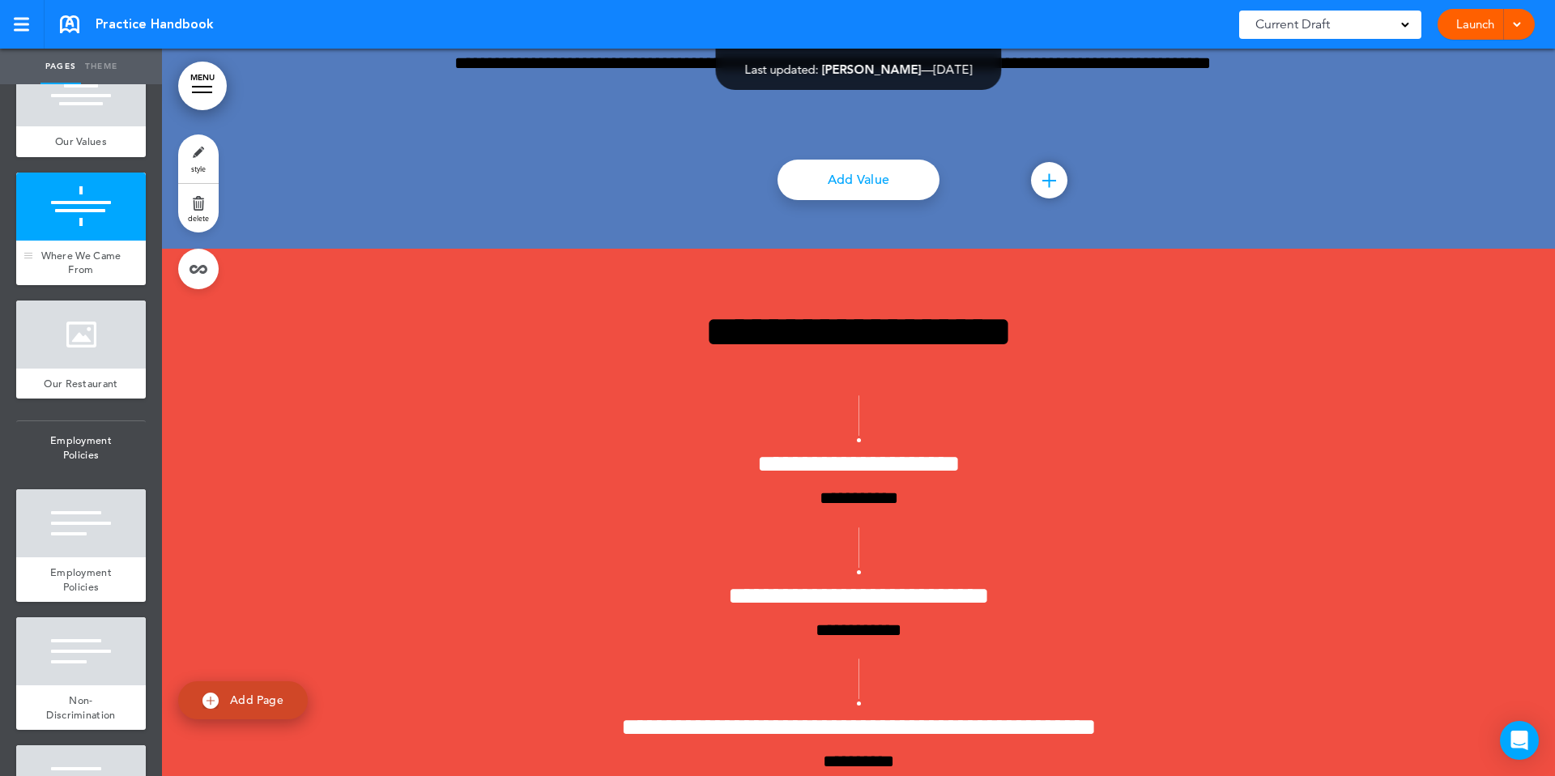
scroll to position [5409, 0]
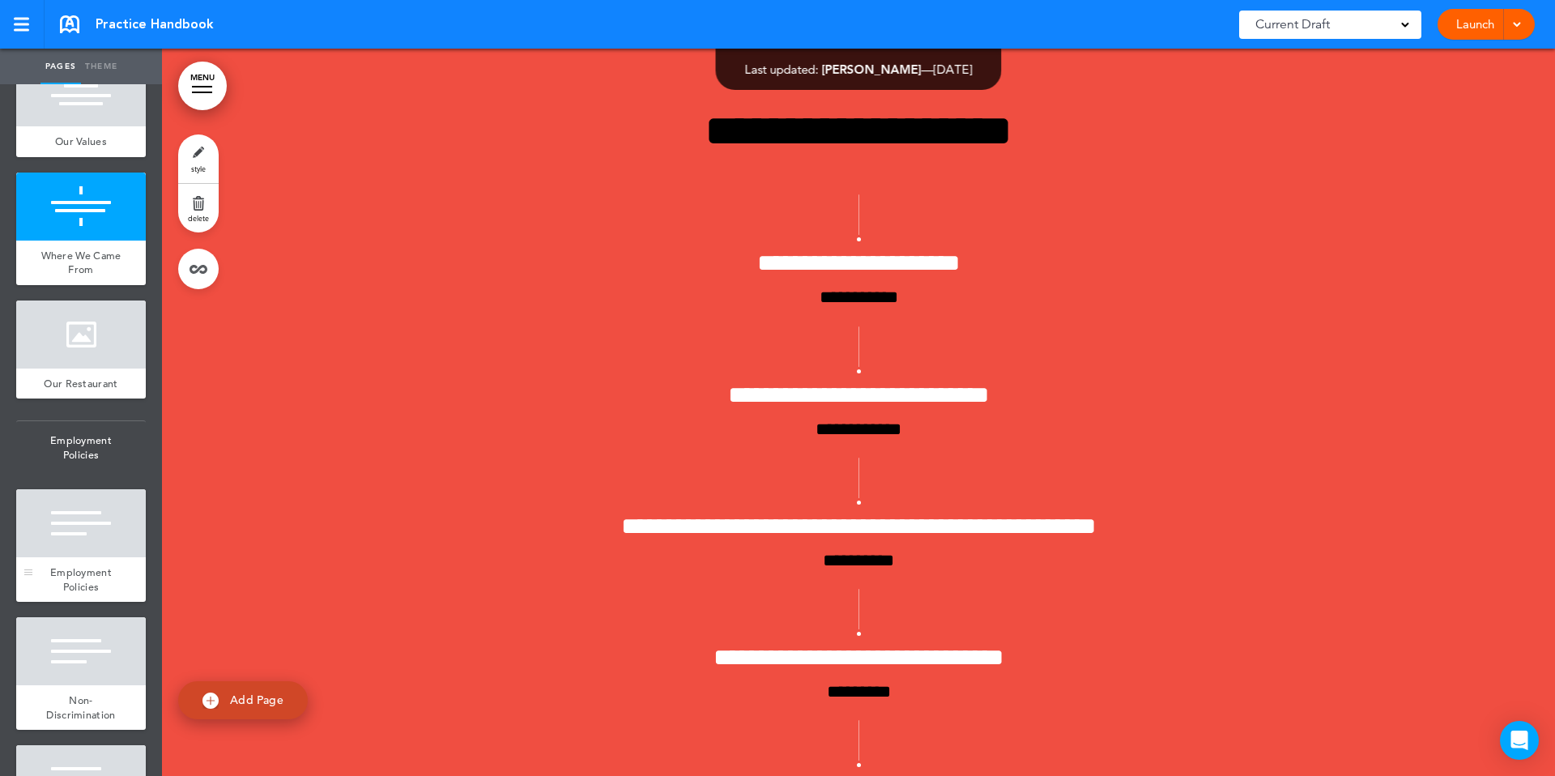
click at [93, 557] on div at bounding box center [81, 523] width 130 height 68
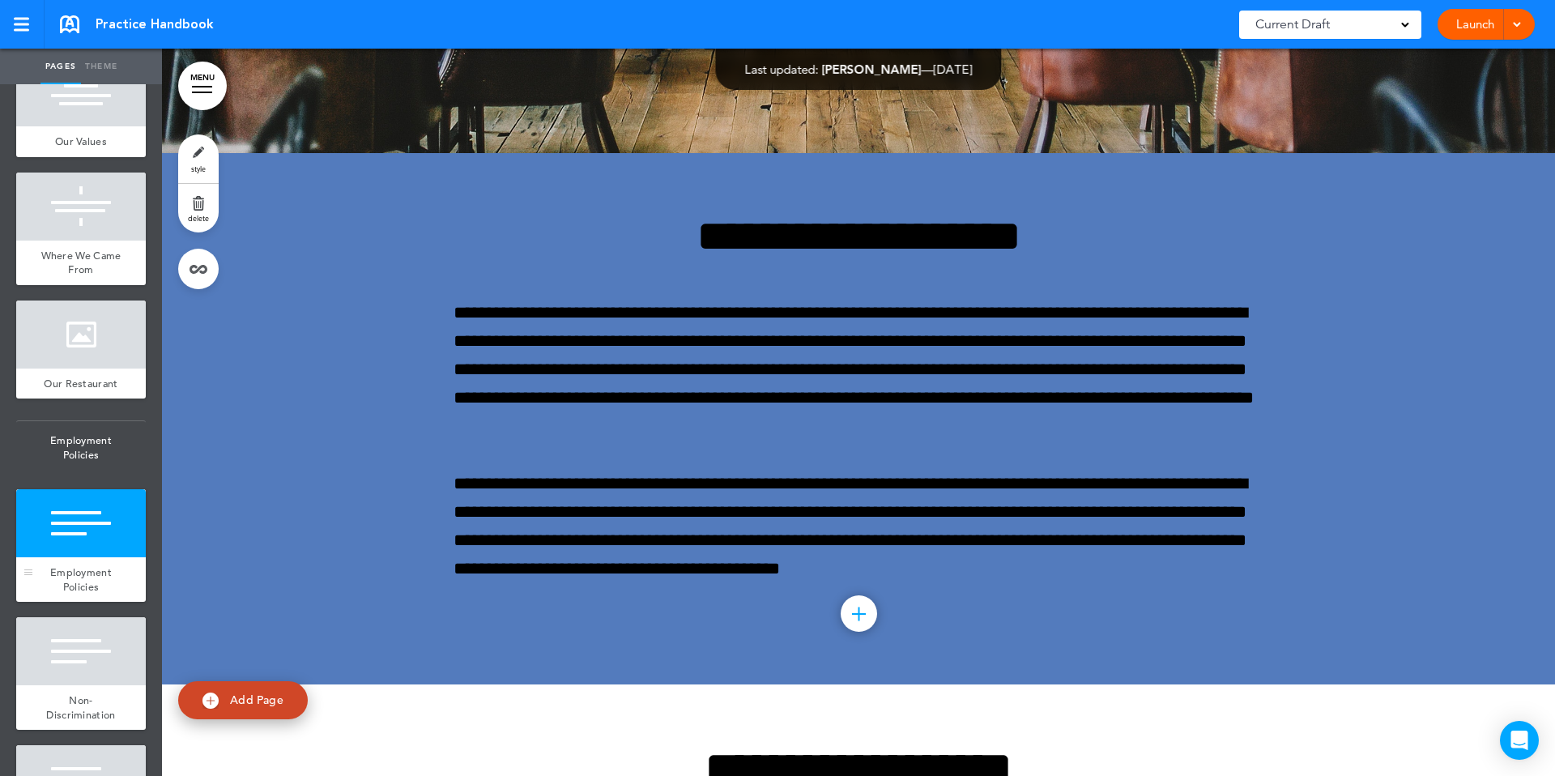
scroll to position [7130, 0]
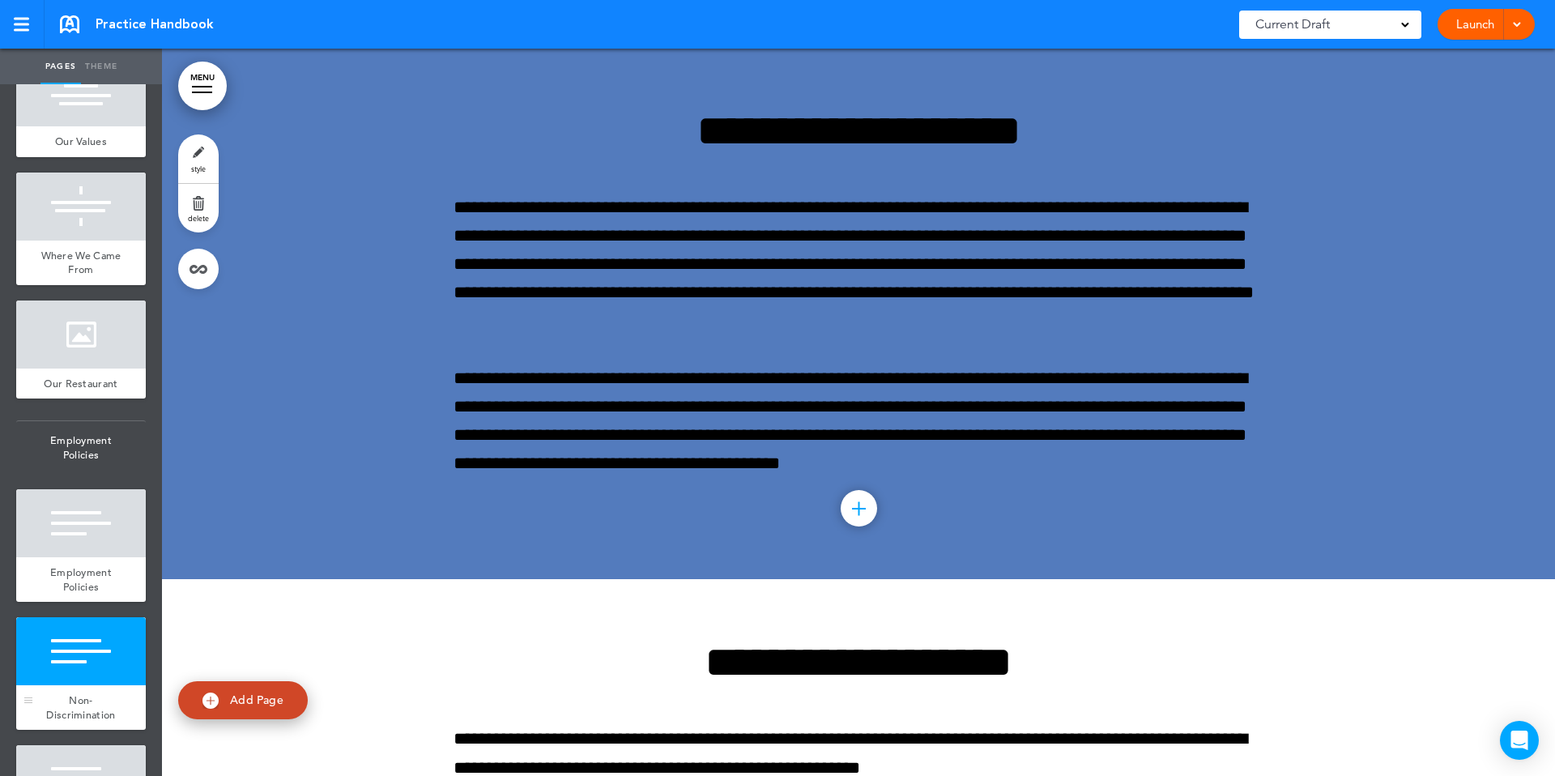
click at [82, 681] on div at bounding box center [81, 651] width 130 height 68
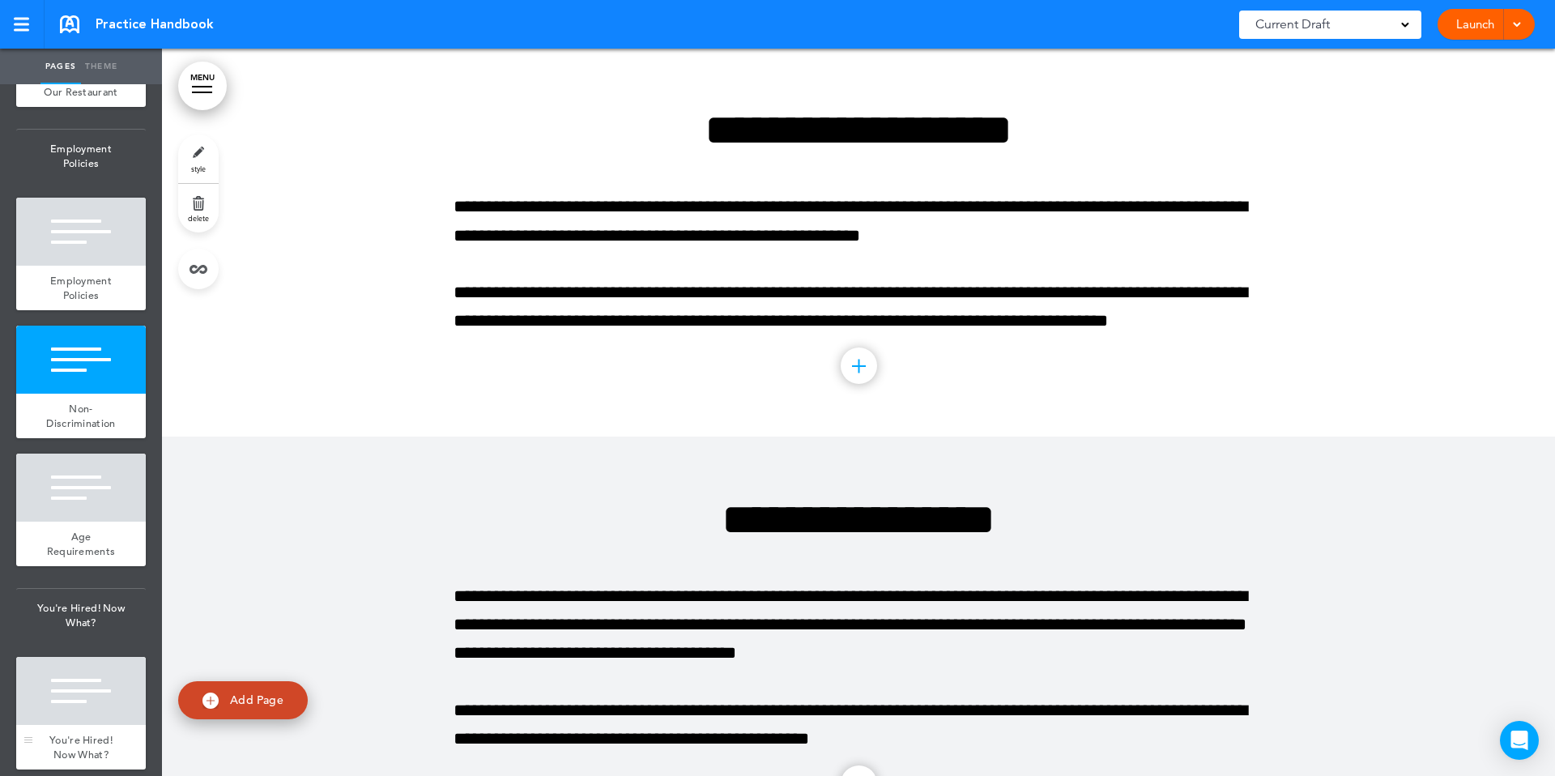
scroll to position [1238, 0]
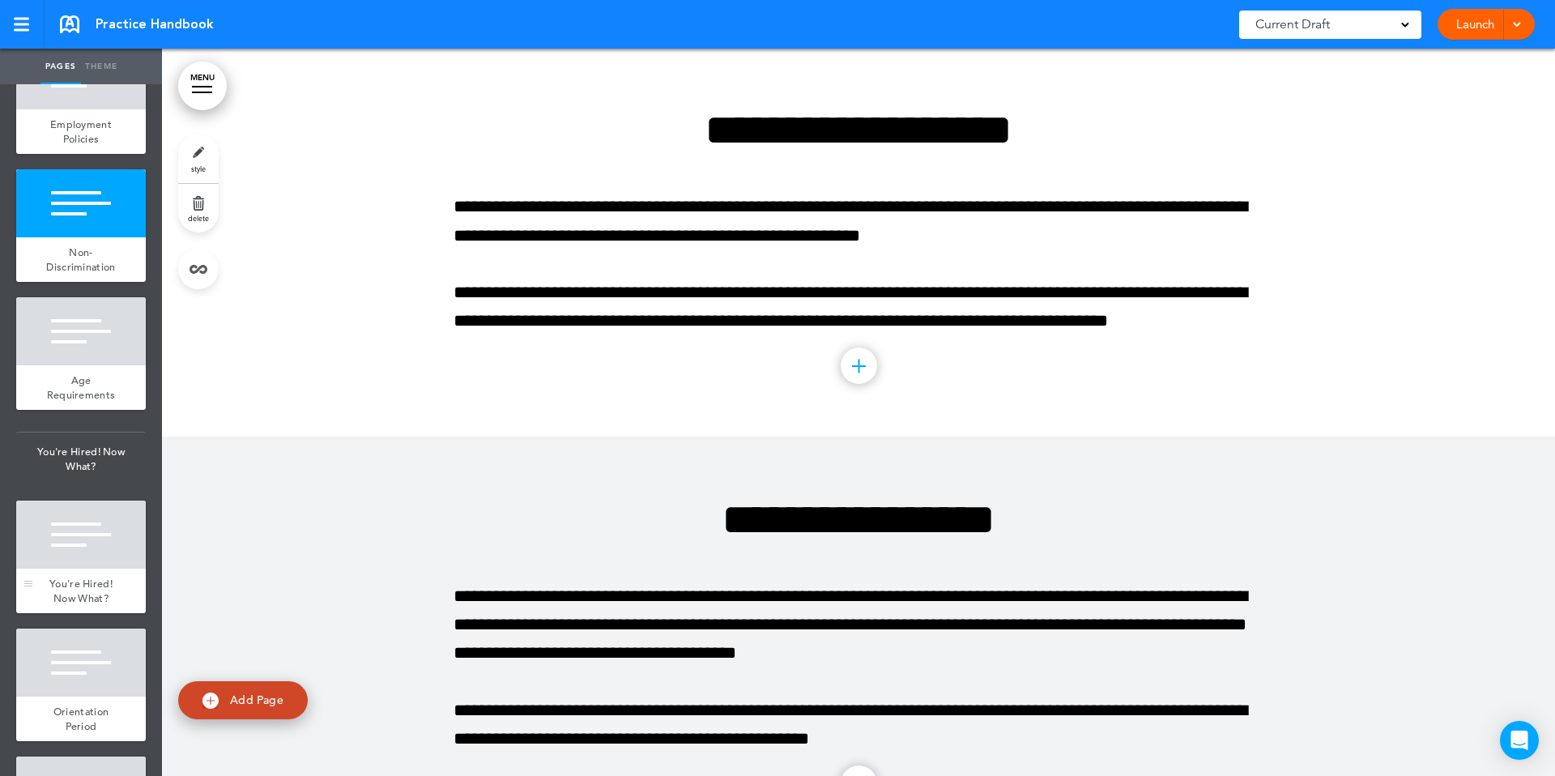
click at [68, 603] on div "You're Hired! Now What?" at bounding box center [81, 591] width 130 height 45
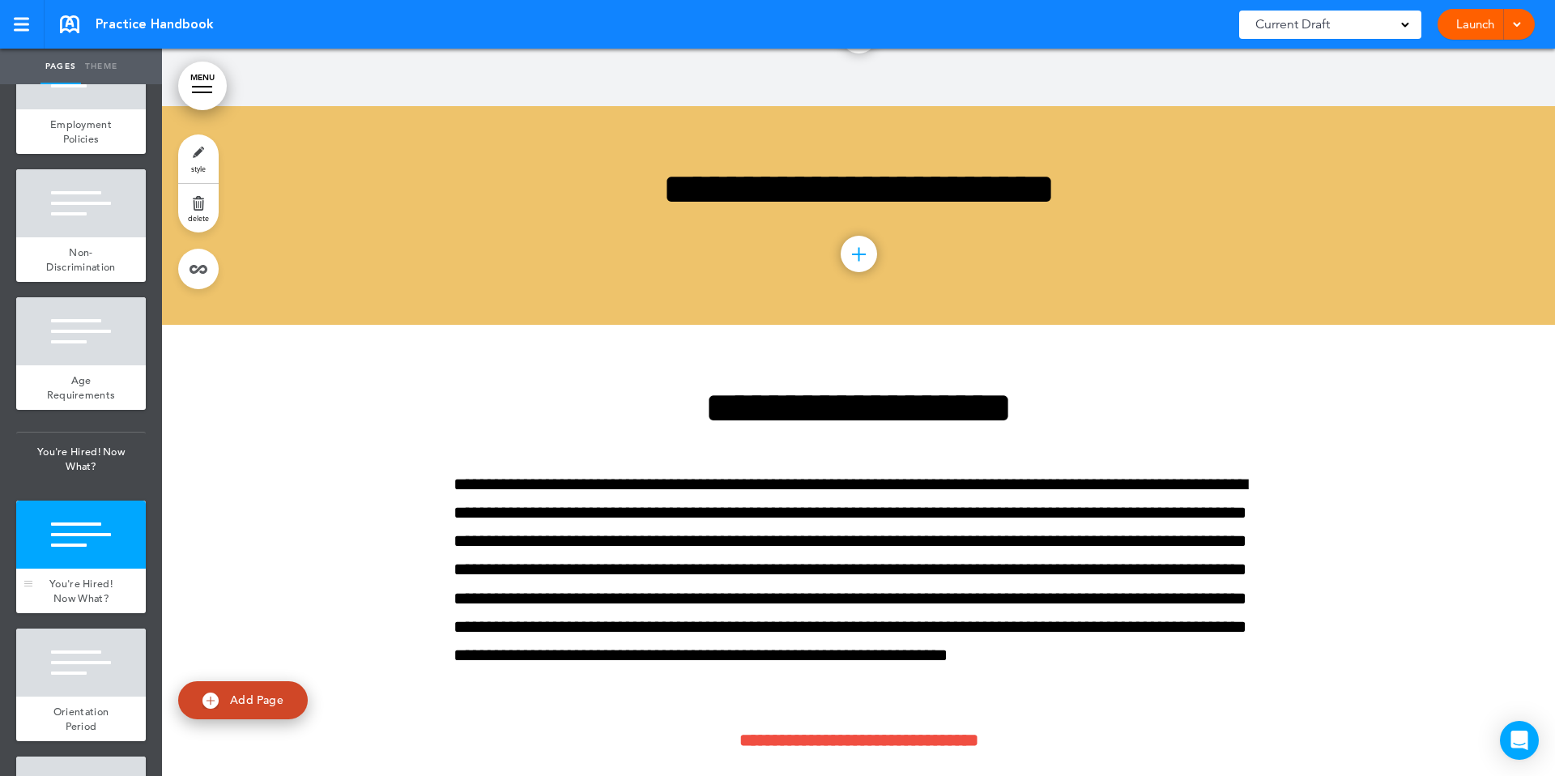
scroll to position [8469, 0]
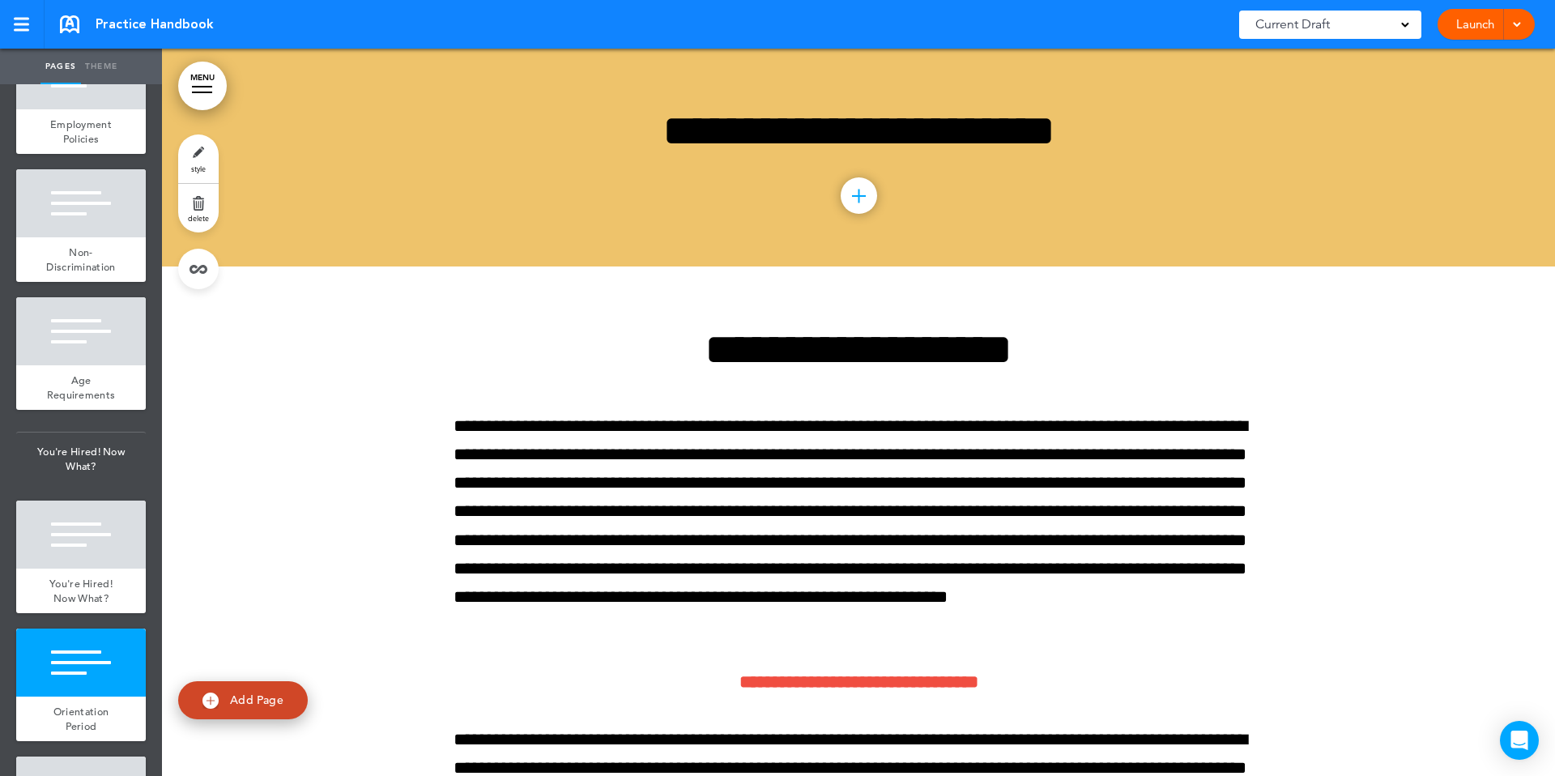
click at [259, 694] on span "Add Page" at bounding box center [256, 699] width 53 height 15
type input "********"
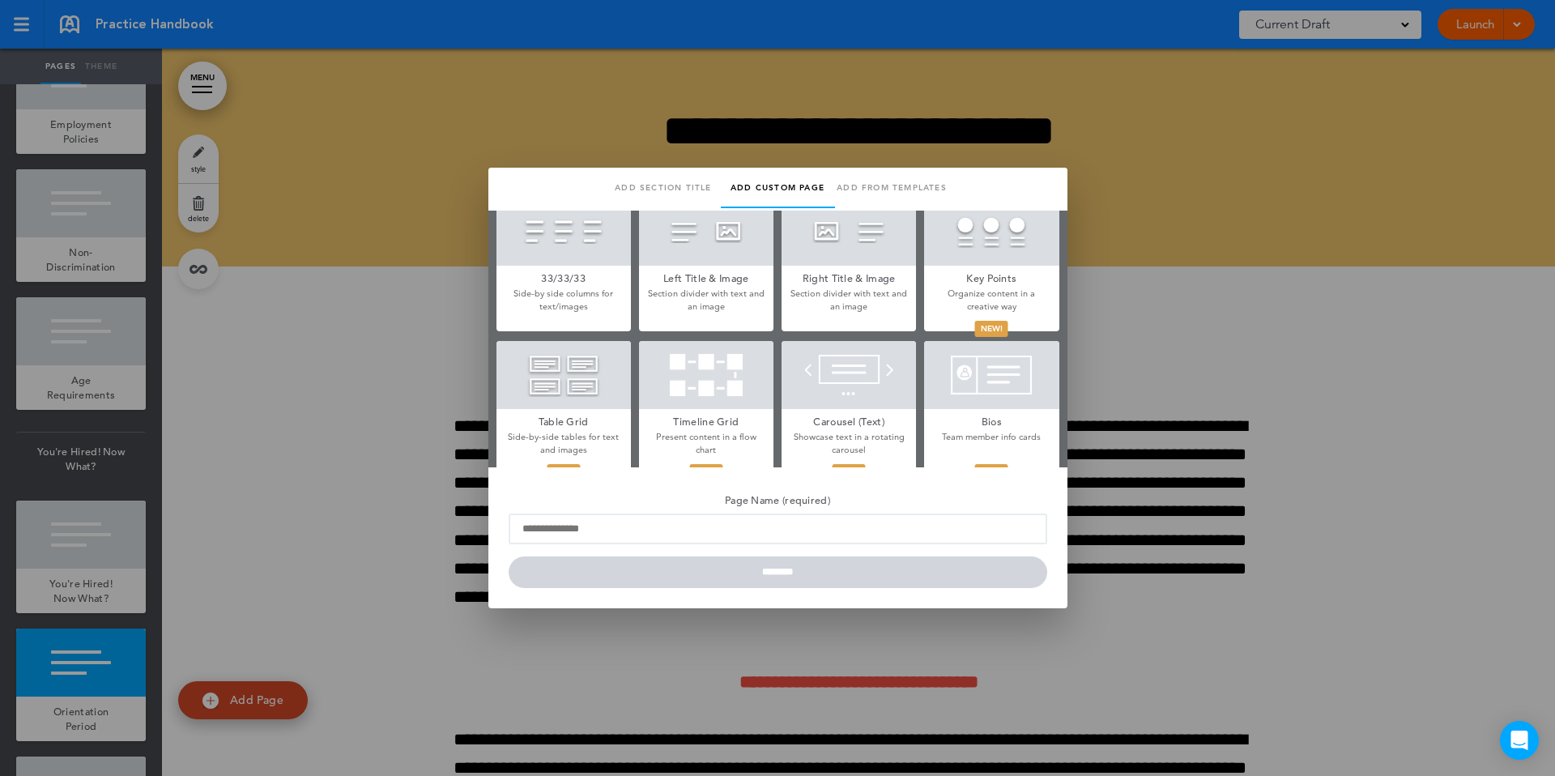
scroll to position [759, 0]
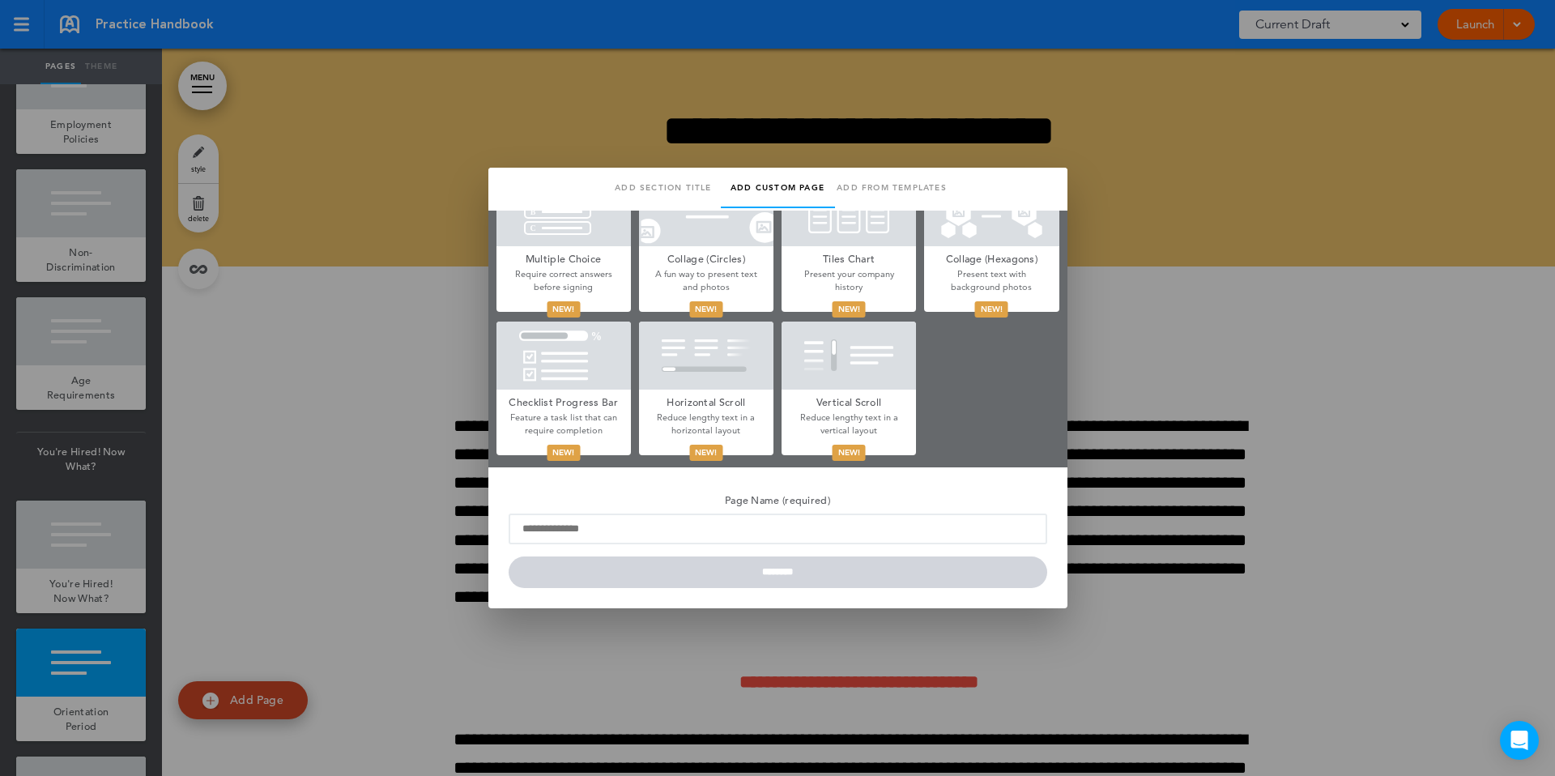
click at [1371, 468] on div at bounding box center [777, 388] width 1555 height 776
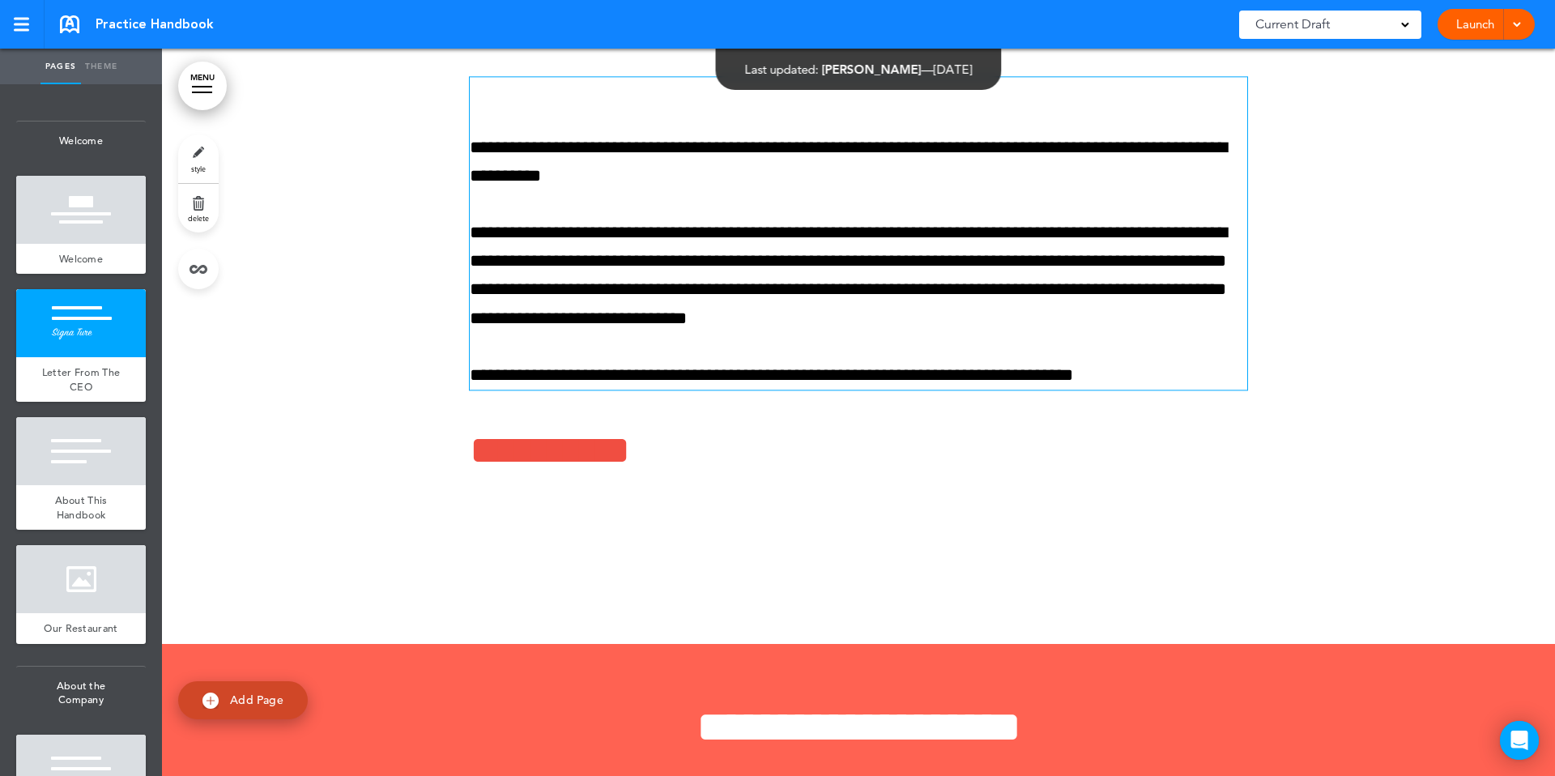
scroll to position [493, 0]
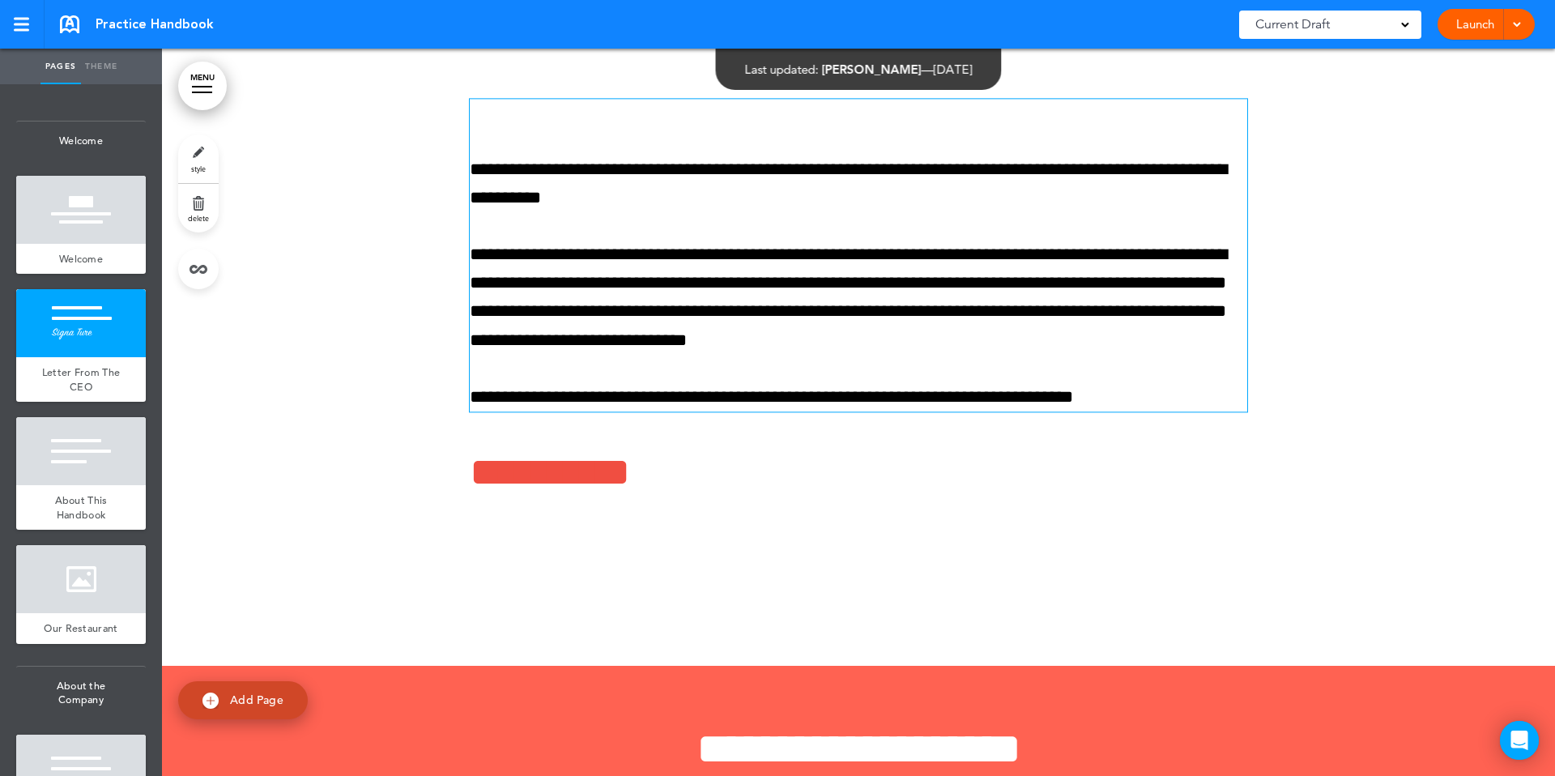
click at [1162, 401] on p "**********" at bounding box center [859, 397] width 778 height 28
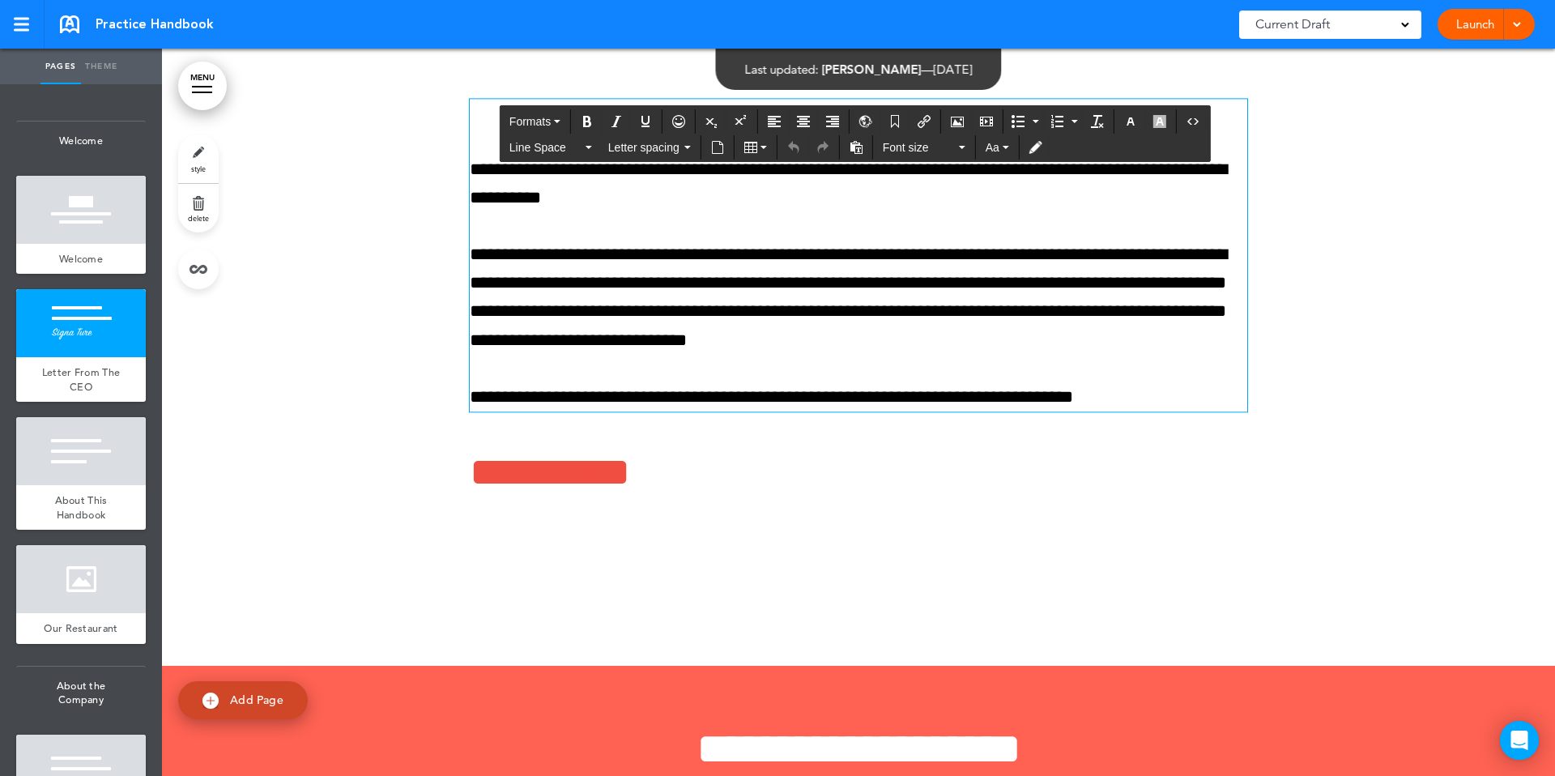
scroll to position [465, 0]
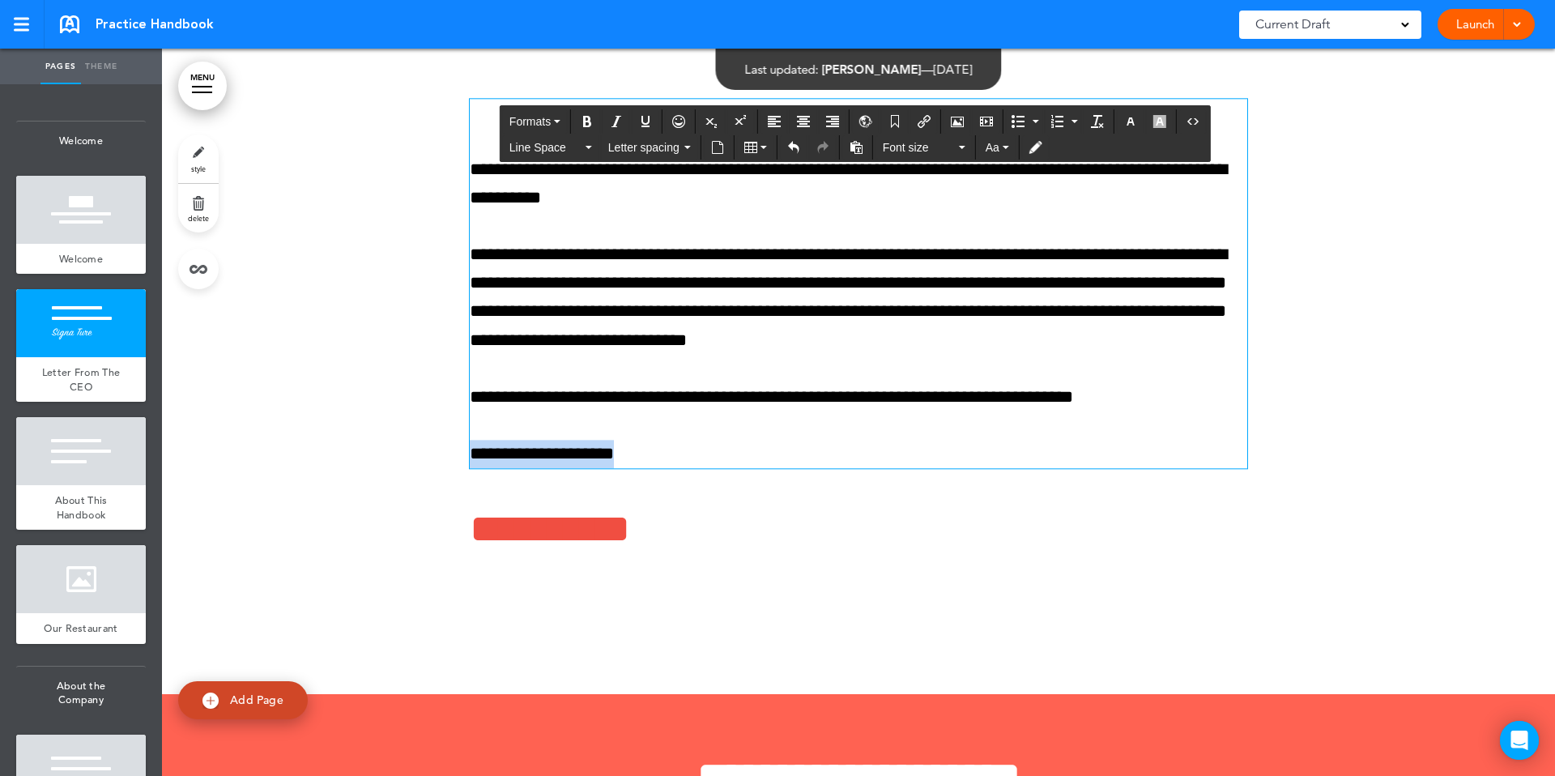
drag, startPoint x: 647, startPoint y: 453, endPoint x: 450, endPoint y: 454, distance: 196.8
click at [454, 454] on div "**********" at bounding box center [859, 330] width 810 height 584
click at [925, 118] on icon "Insert/edit airmason link" at bounding box center [924, 121] width 13 height 13
type input "**********"
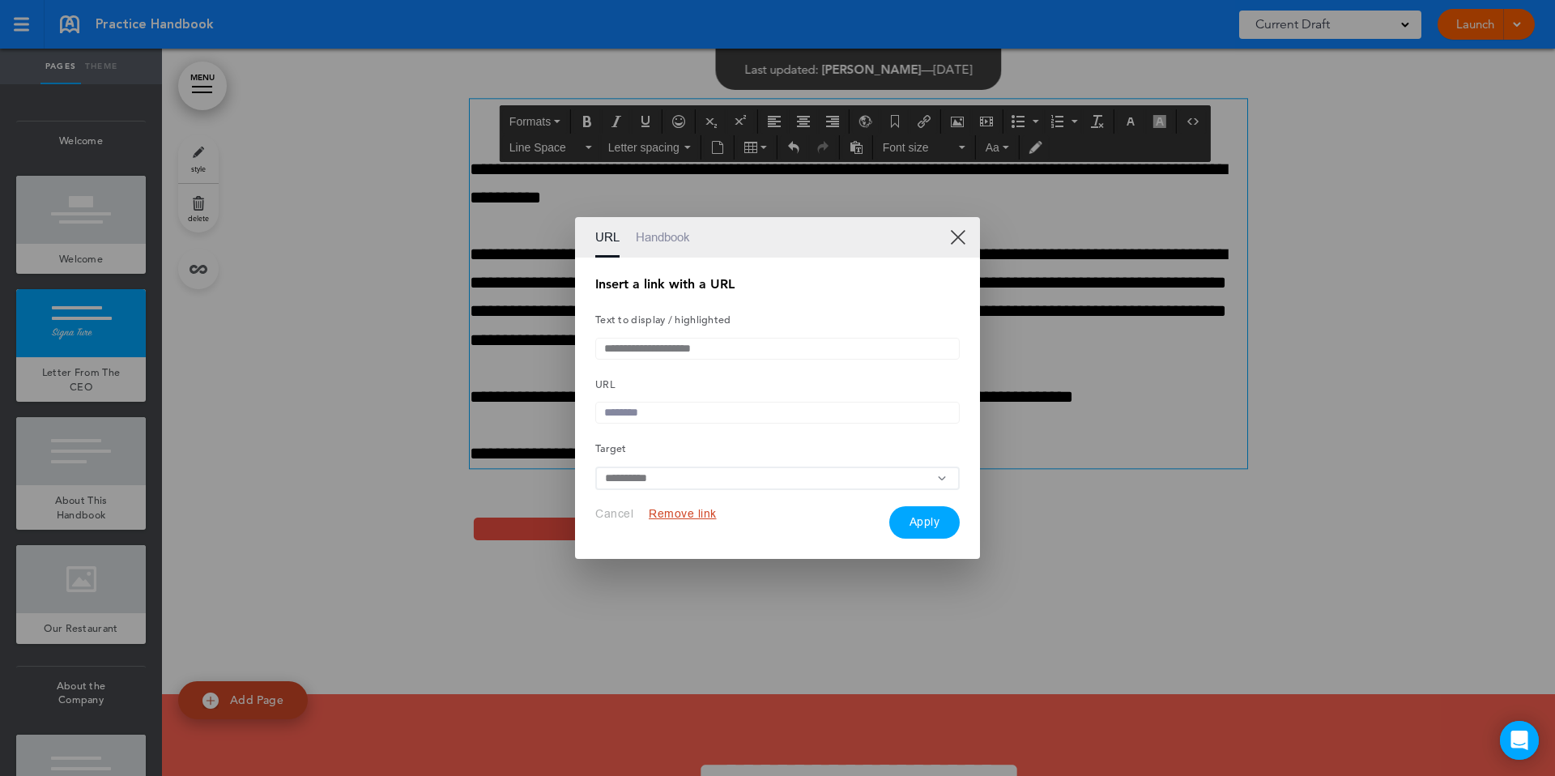
click at [709, 148] on div at bounding box center [777, 388] width 1555 height 776
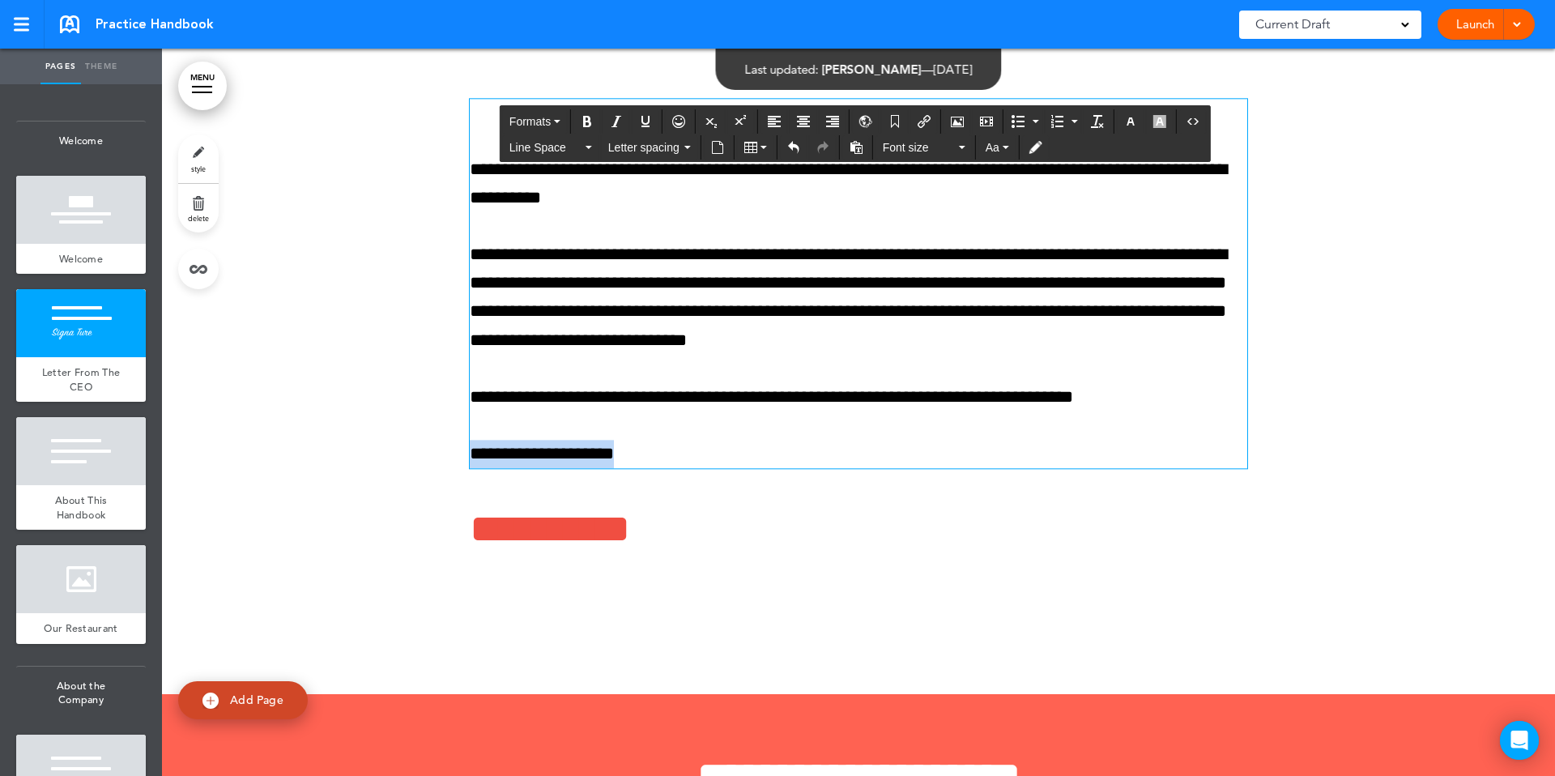
drag, startPoint x: 677, startPoint y: 454, endPoint x: 453, endPoint y: 452, distance: 224.4
click at [454, 452] on div "**********" at bounding box center [859, 330] width 810 height 584
click at [714, 148] on icon "Insert document" at bounding box center [717, 147] width 13 height 13
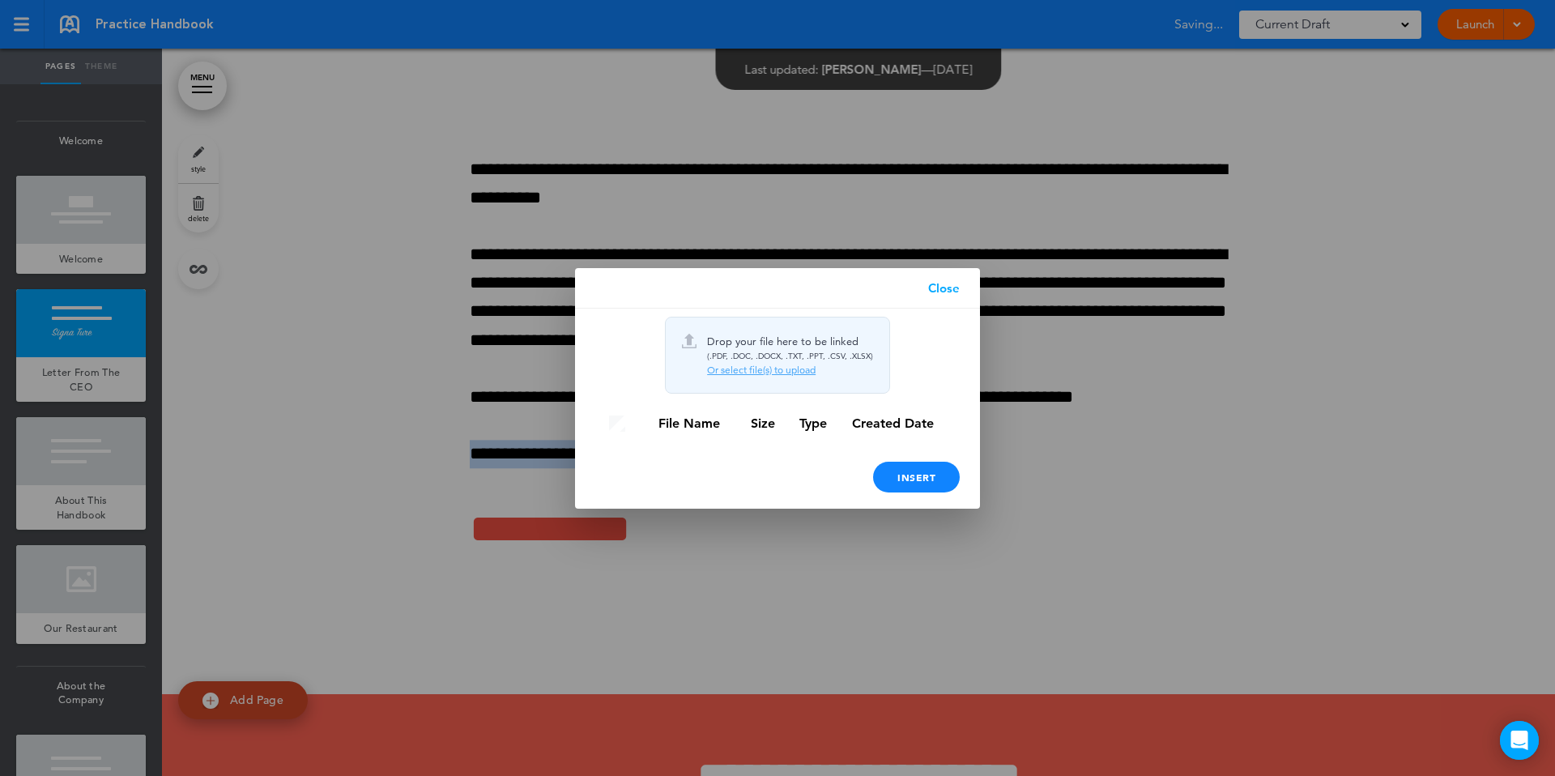
click at [940, 292] on link "Close" at bounding box center [944, 288] width 72 height 40
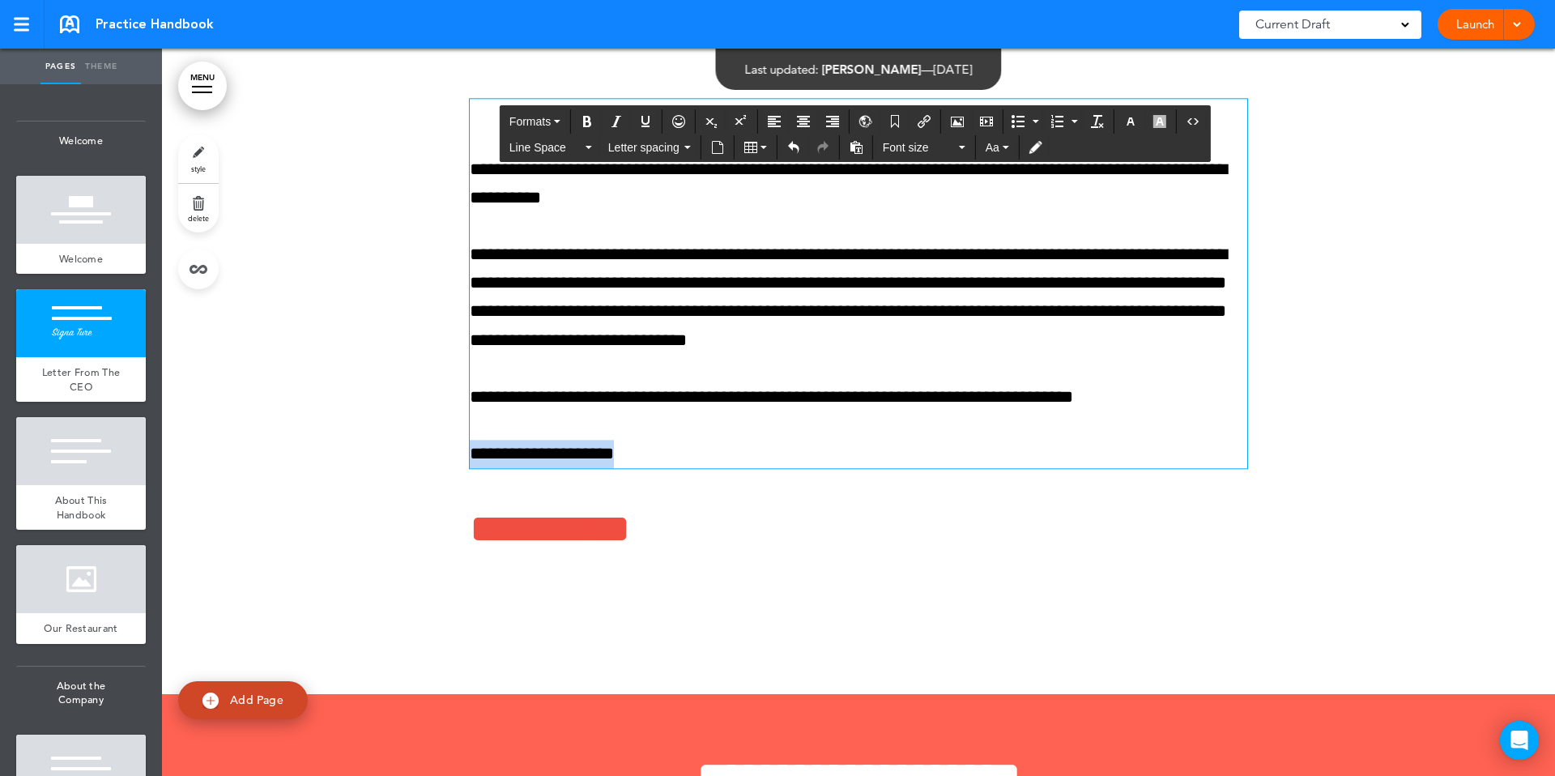
click at [664, 457] on p "**********" at bounding box center [859, 454] width 778 height 28
drag, startPoint x: 664, startPoint y: 457, endPoint x: 633, endPoint y: 451, distance: 32.1
click at [633, 451] on p "**********" at bounding box center [859, 454] width 778 height 28
drag, startPoint x: 631, startPoint y: 451, endPoint x: 462, endPoint y: 455, distance: 169.3
click at [462, 455] on div "**********" at bounding box center [859, 330] width 810 height 584
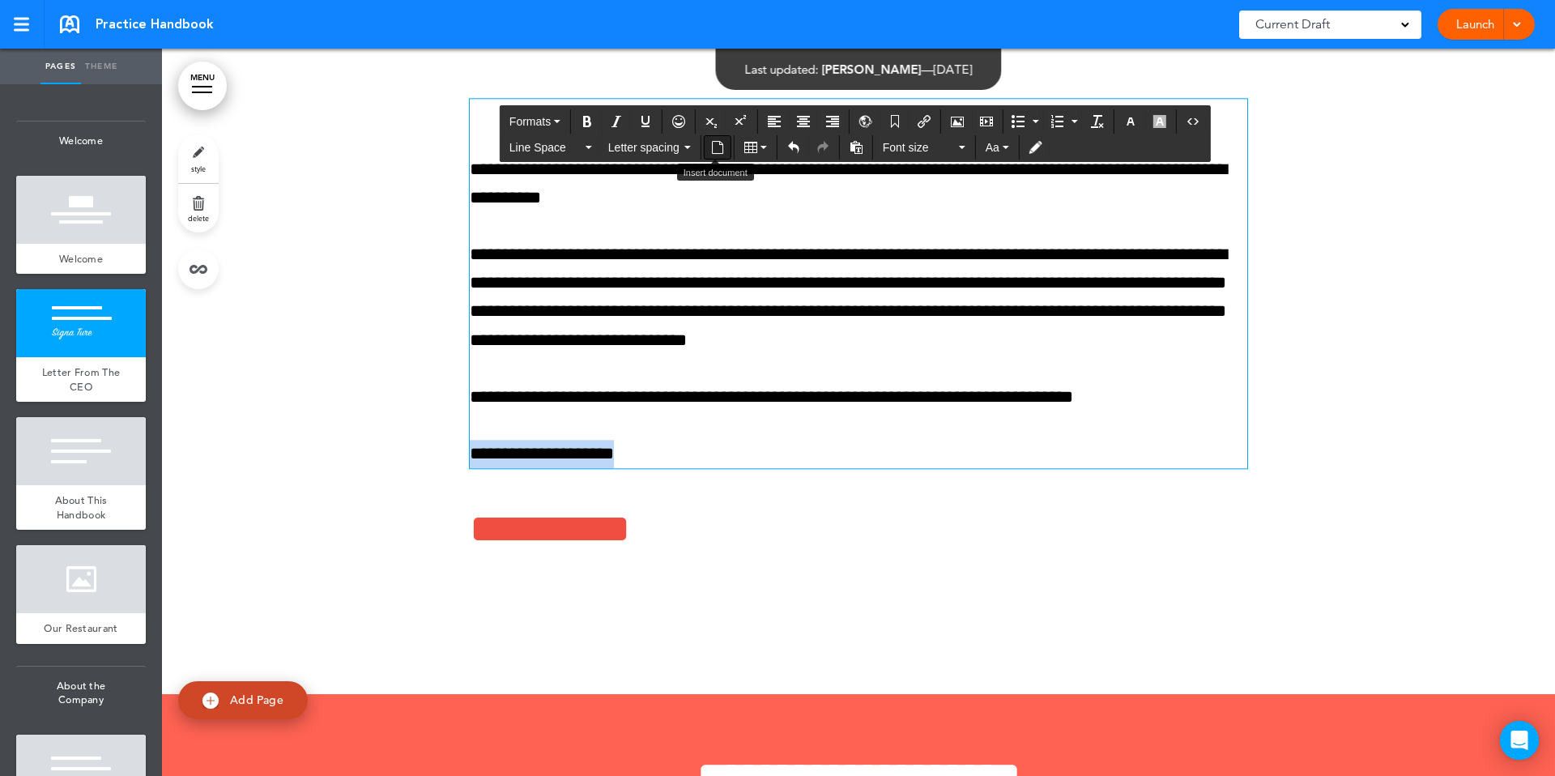
click at [718, 149] on icon "Insert document" at bounding box center [717, 147] width 13 height 13
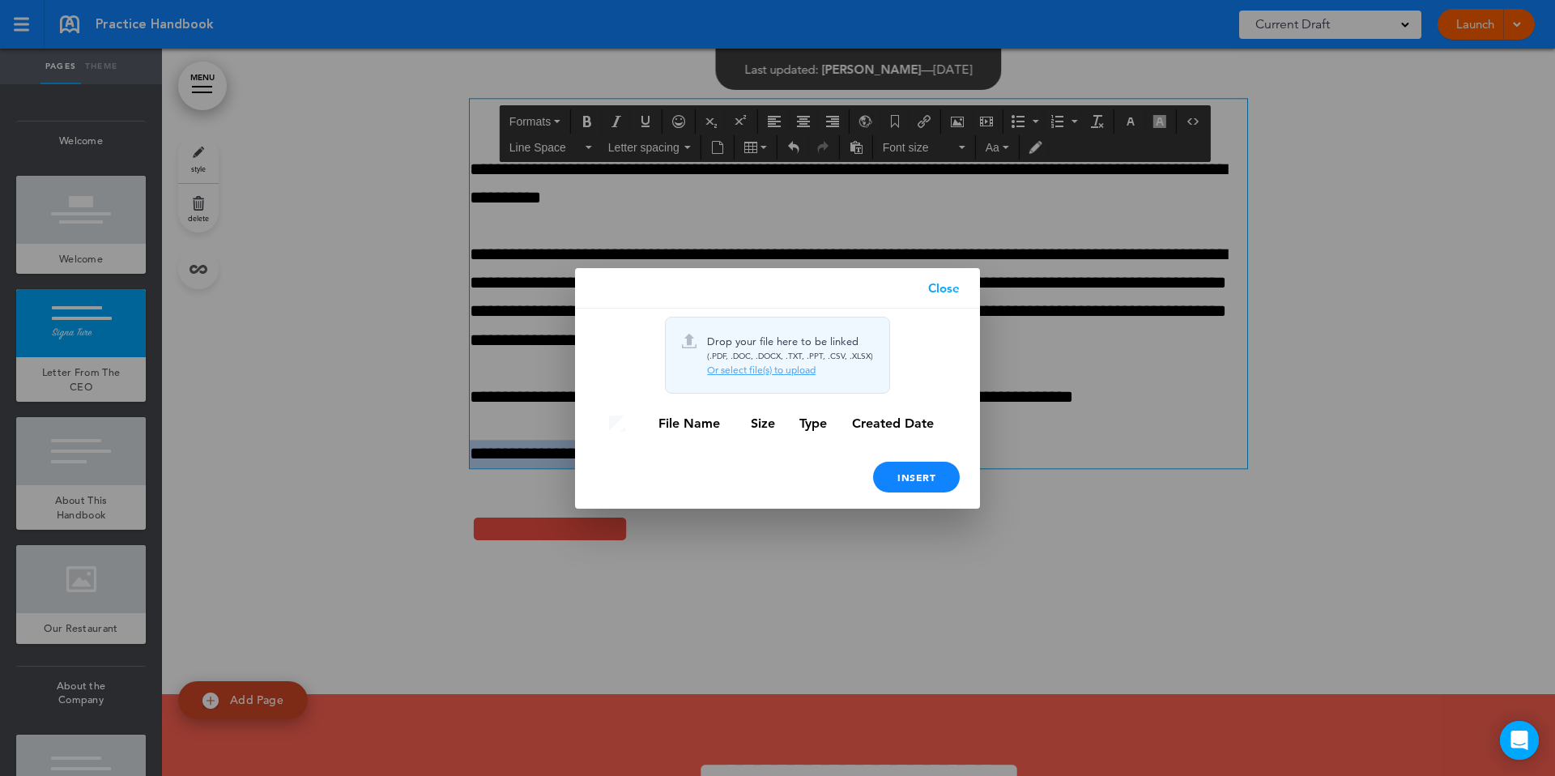
click at [939, 283] on link "Close" at bounding box center [944, 288] width 72 height 40
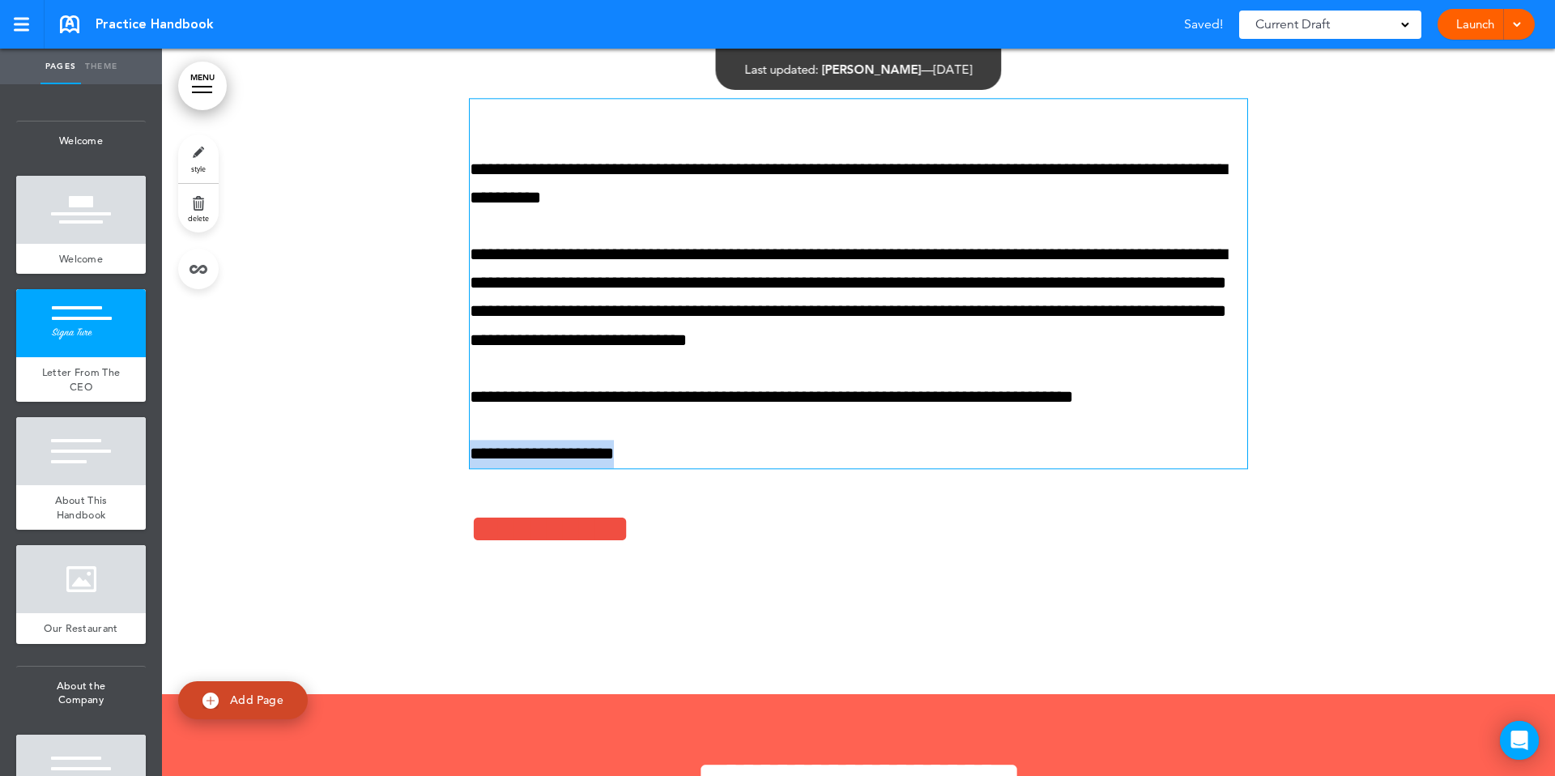
click at [621, 451] on p "**********" at bounding box center [859, 454] width 778 height 28
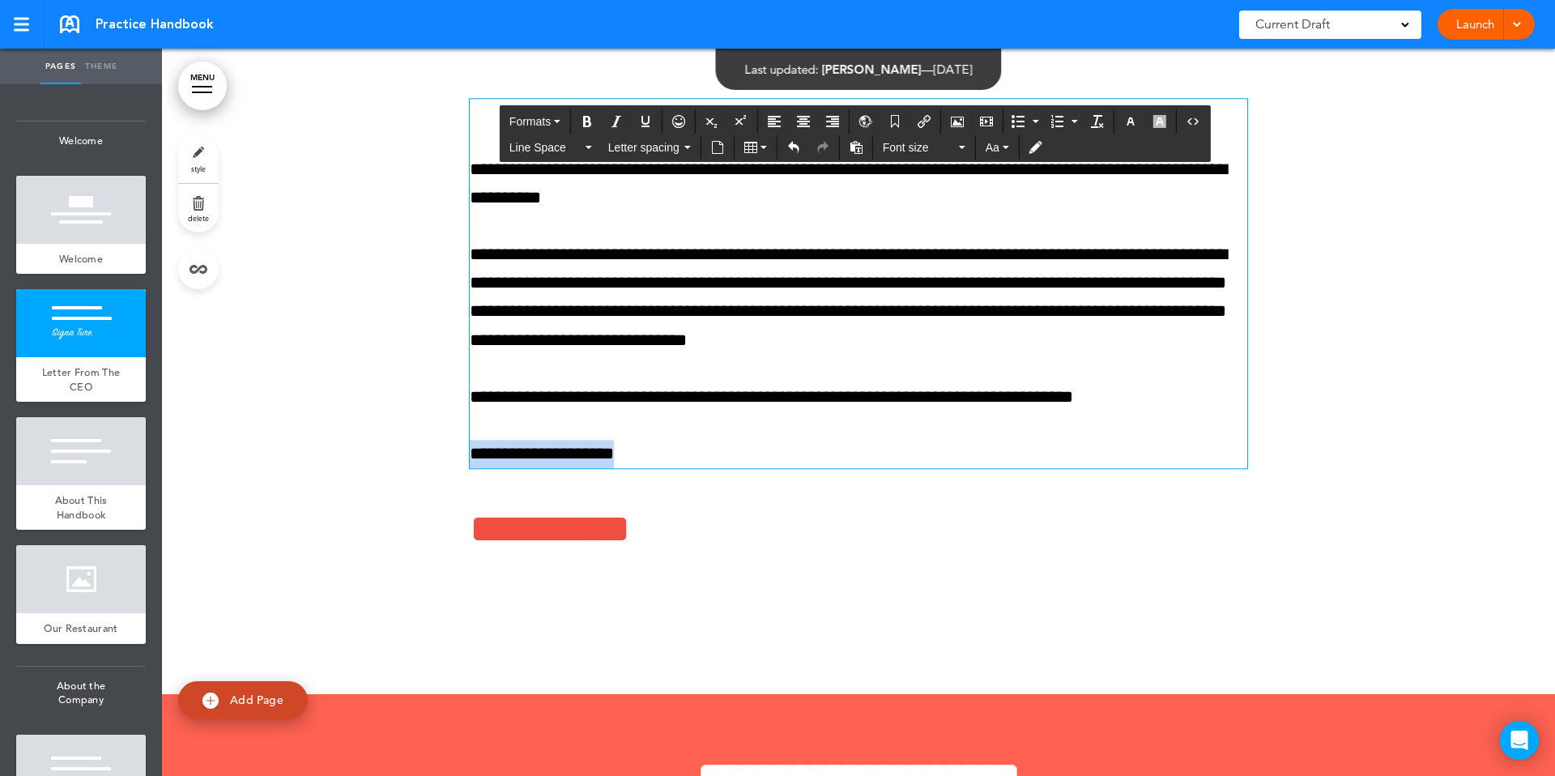
drag, startPoint x: 640, startPoint y: 452, endPoint x: 458, endPoint y: 456, distance: 181.5
click at [458, 456] on div "**********" at bounding box center [859, 330] width 810 height 584
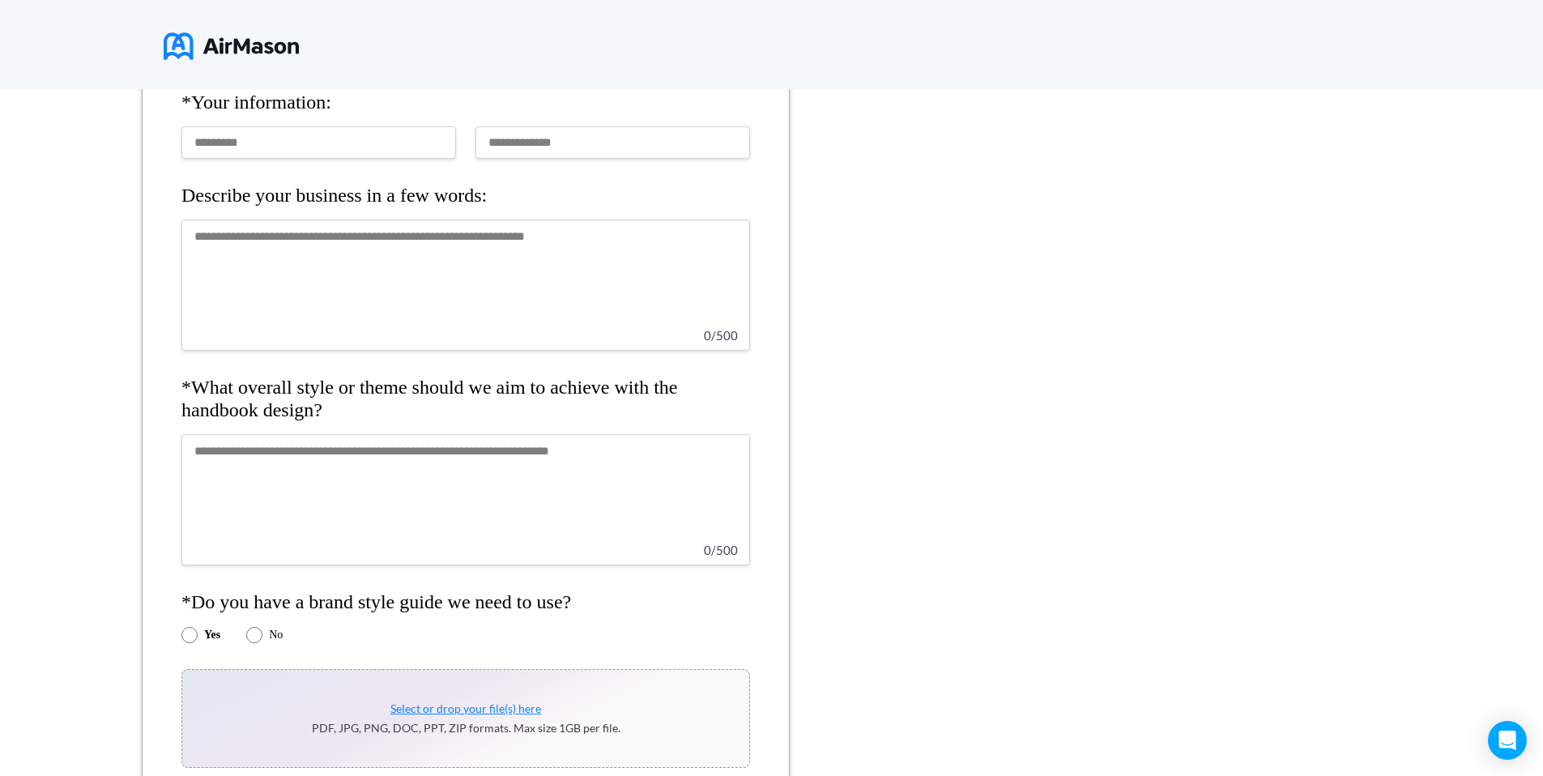
scroll to position [337, 0]
click at [450, 462] on textarea at bounding box center [465, 500] width 569 height 131
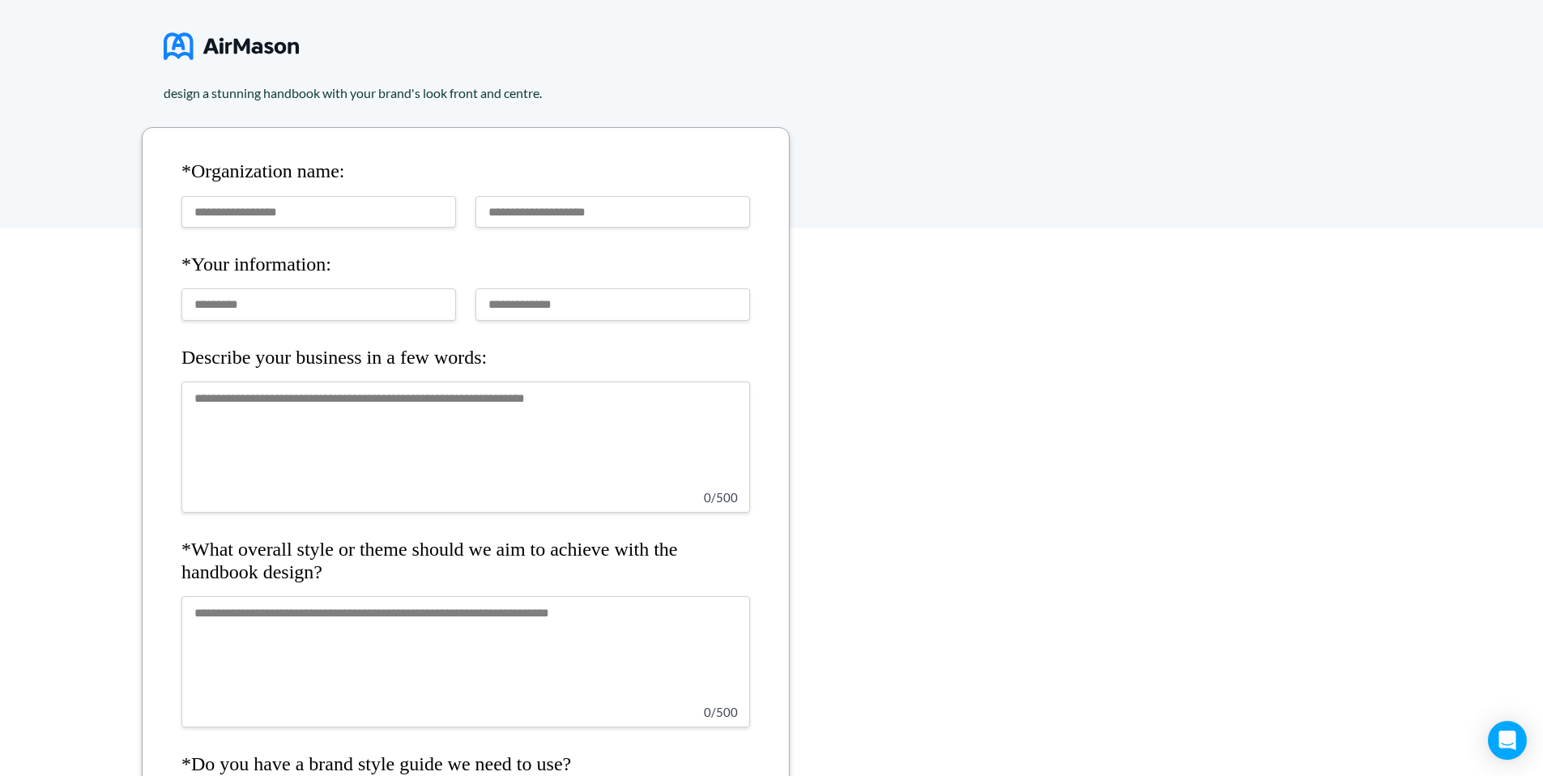
scroll to position [0, 0]
